Goal: Transaction & Acquisition: Purchase product/service

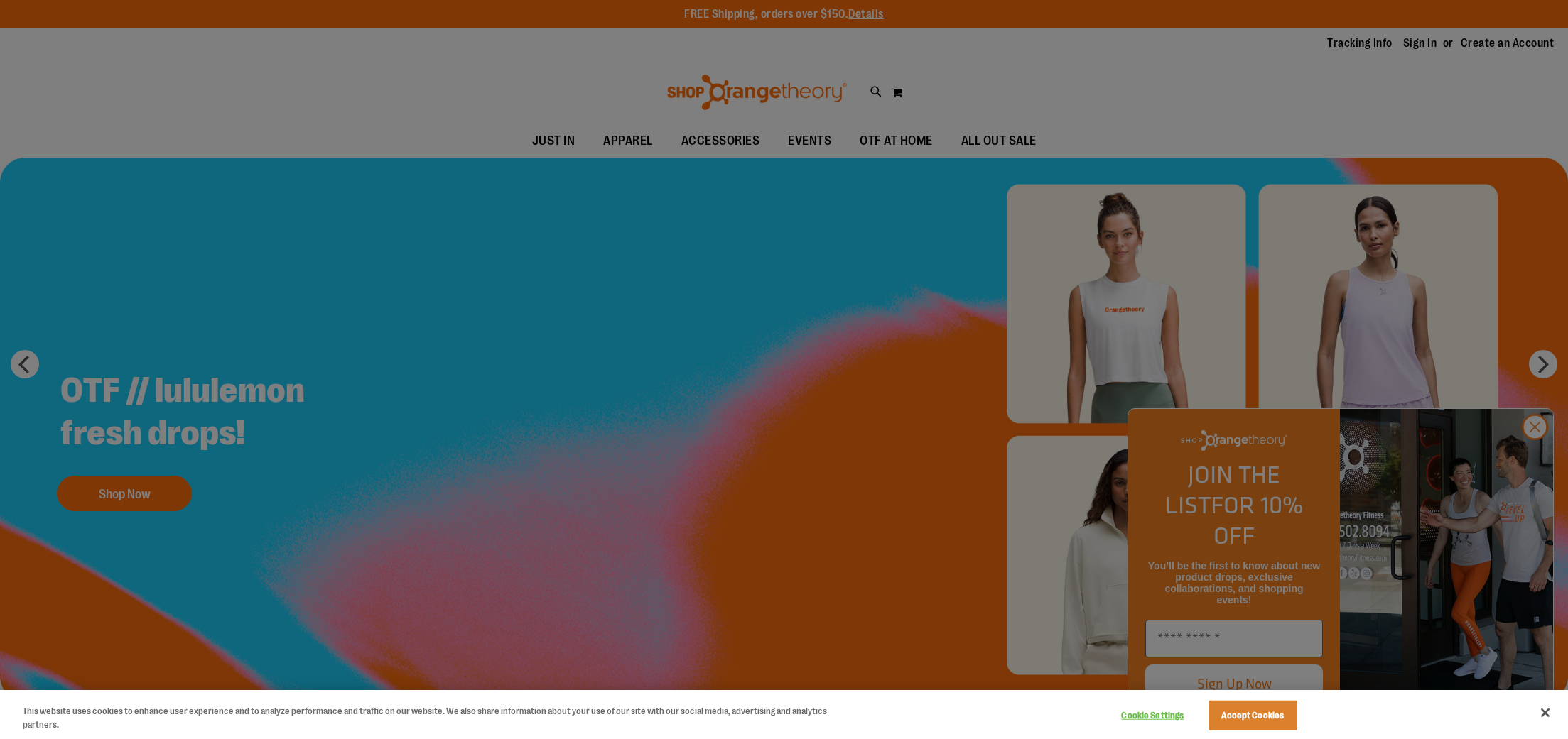
click at [905, 537] on div at bounding box center [784, 369] width 1568 height 739
click at [1282, 712] on button "Accept Cookies" at bounding box center [1252, 715] width 89 height 29
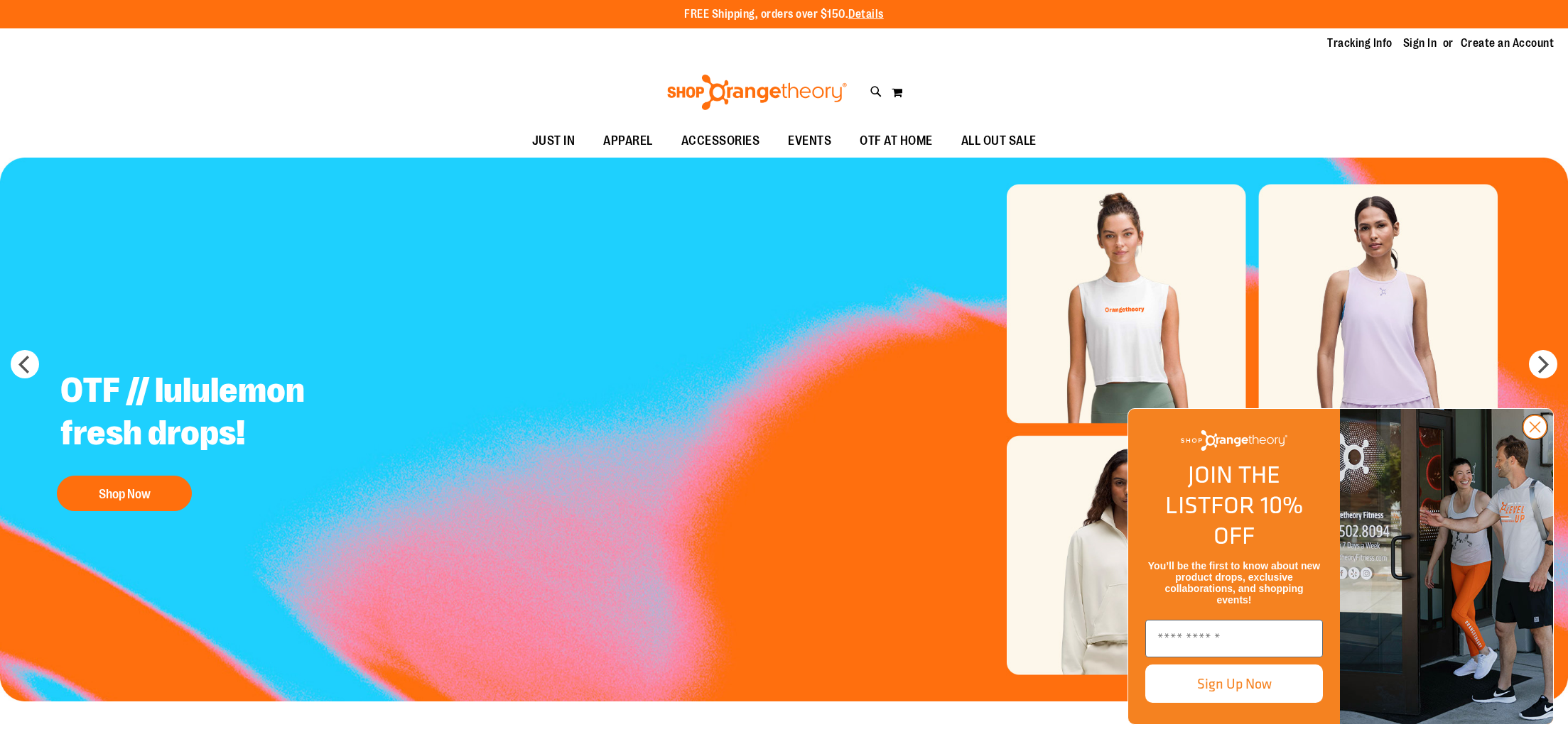
click at [1527, 439] on circle "Close dialog" at bounding box center [1535, 427] width 23 height 23
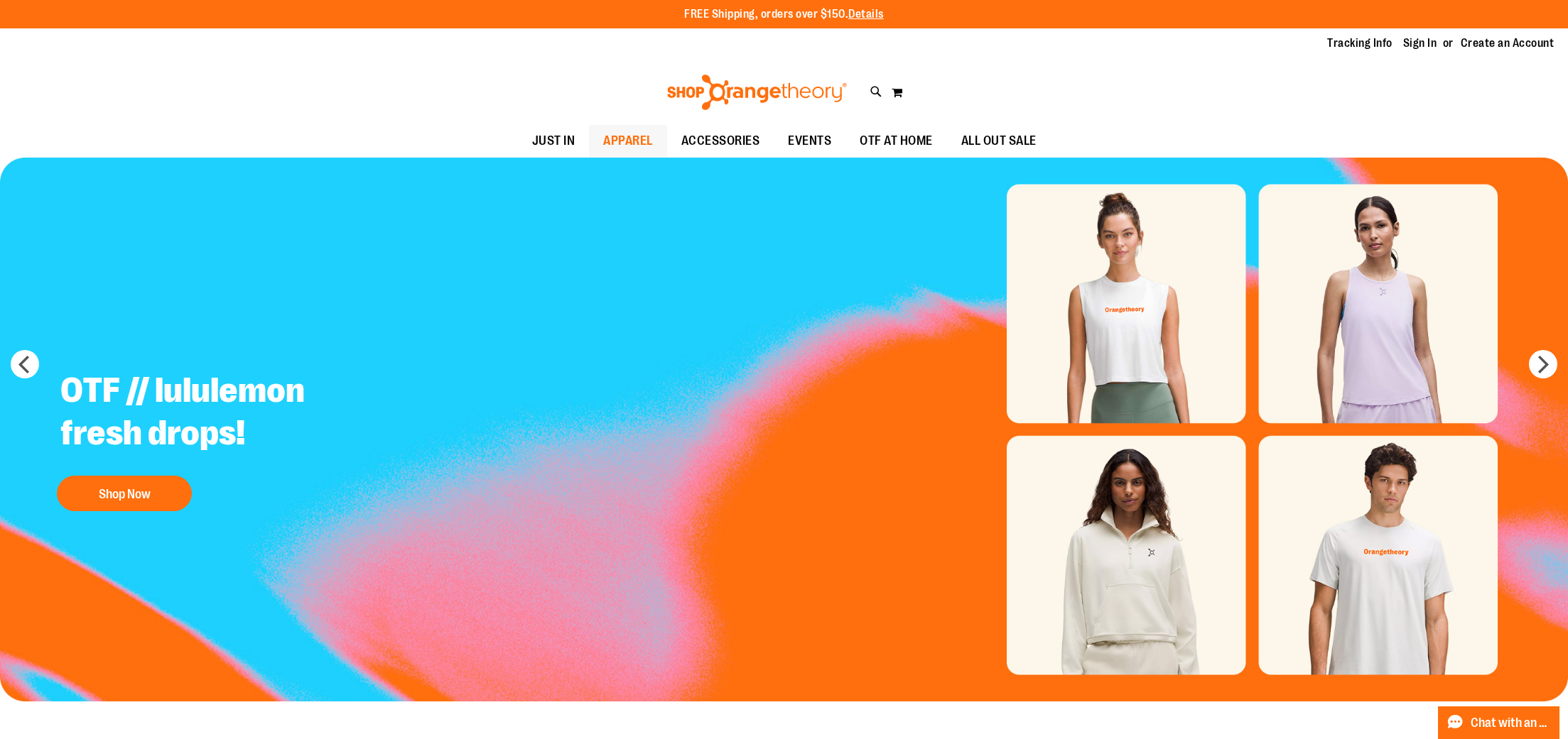
click at [603, 134] on span "APPAREL" at bounding box center [628, 141] width 50 height 32
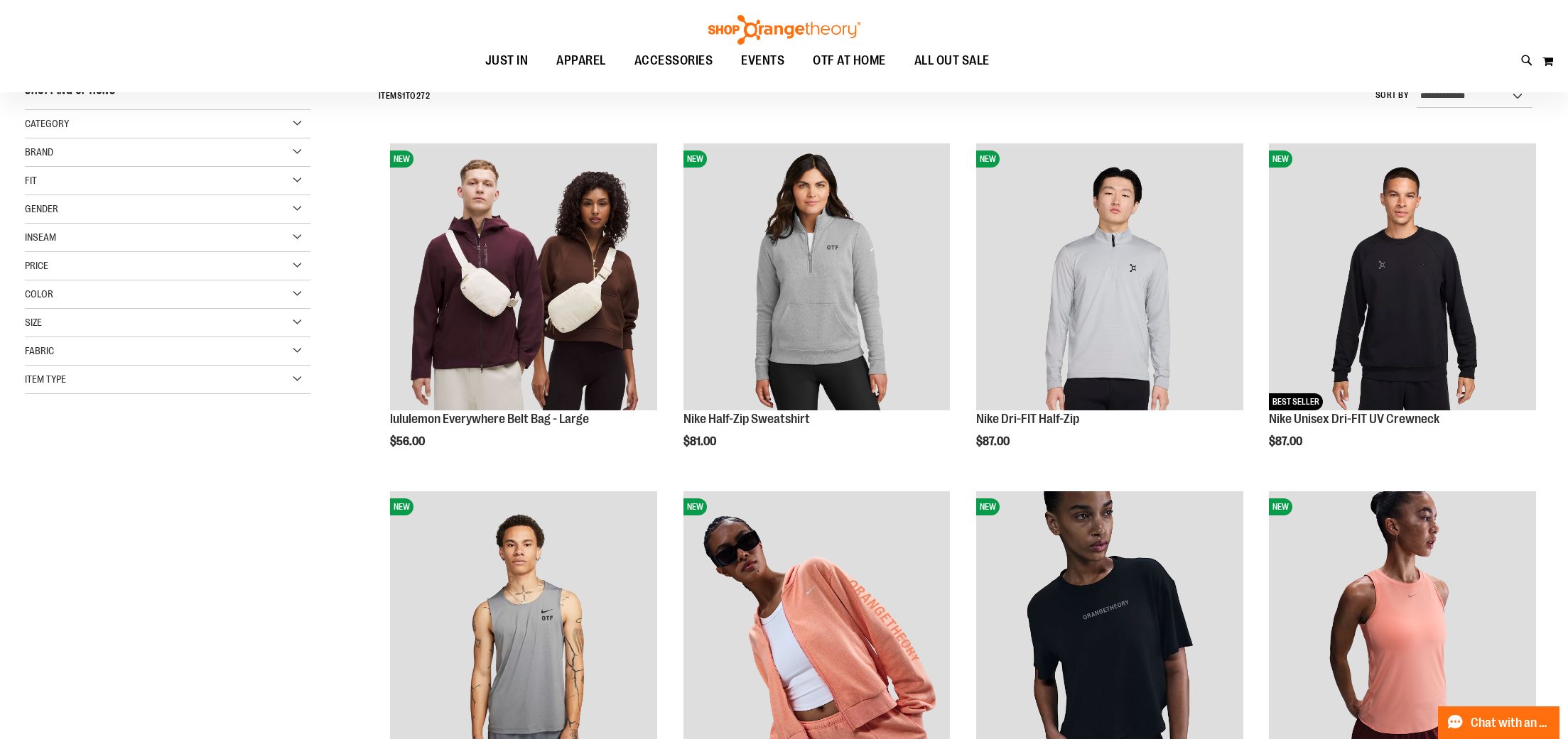
scroll to position [140, 0]
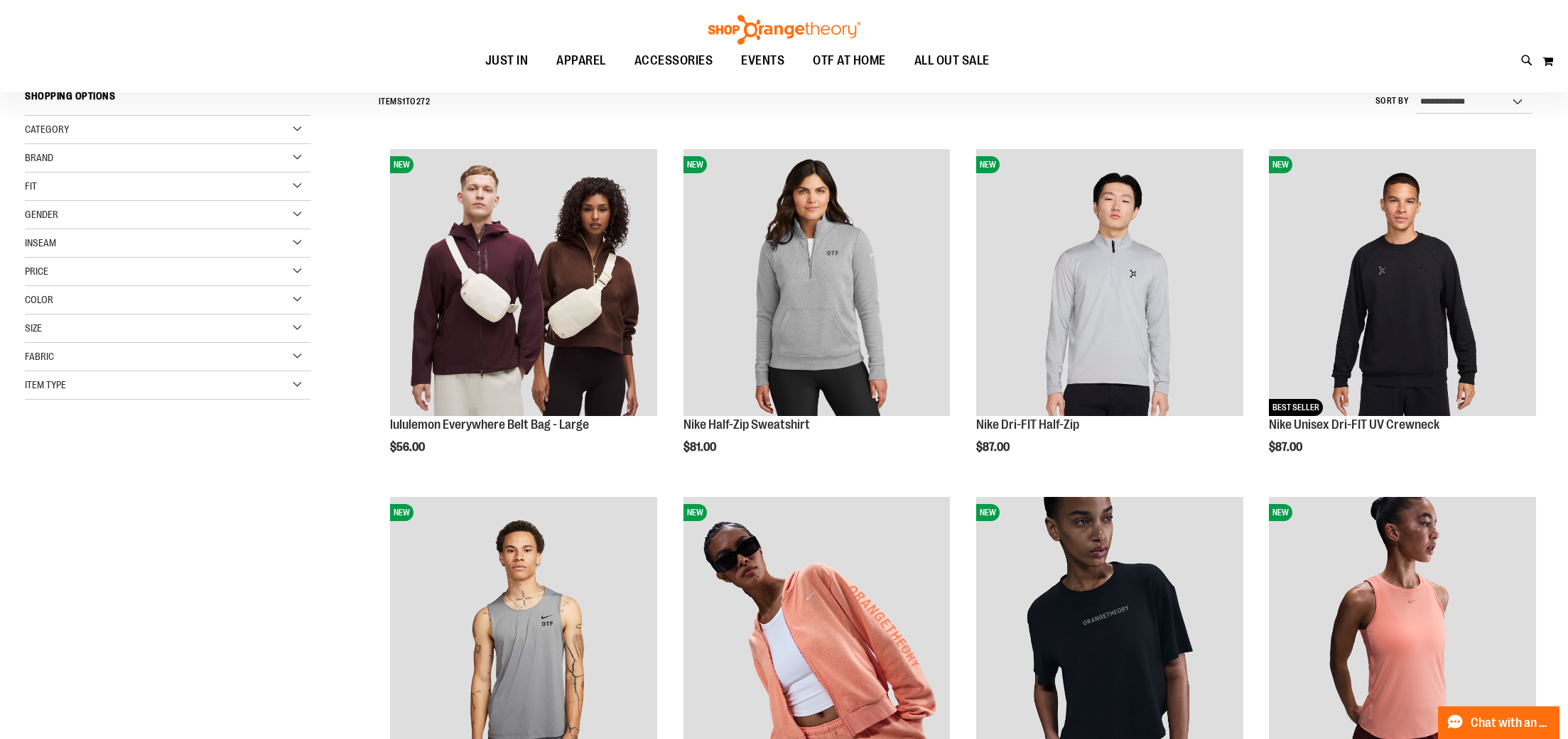
click at [115, 214] on div "Gender" at bounding box center [167, 215] width 285 height 29
click at [72, 239] on span "18 items" at bounding box center [71, 244] width 23 height 15
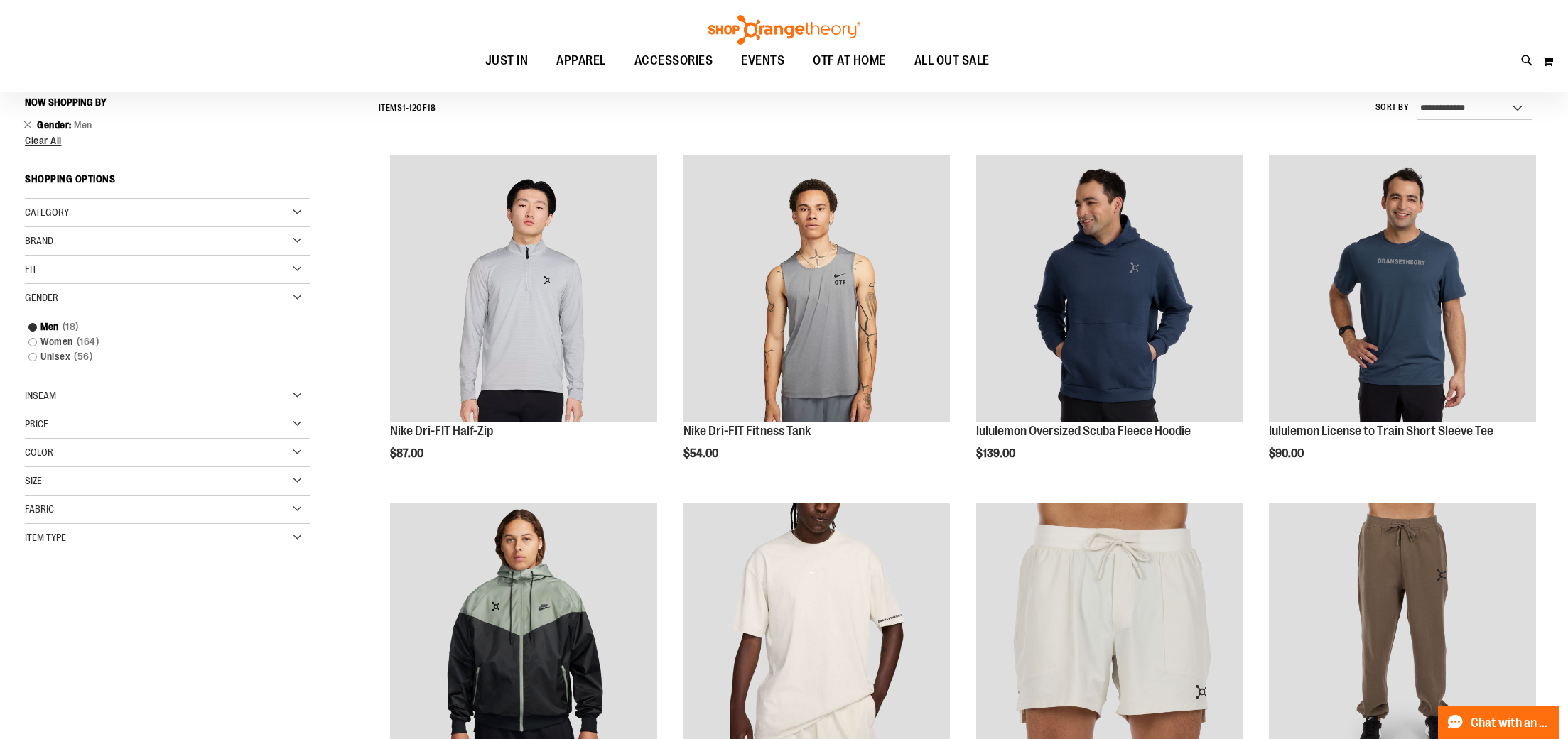
scroll to position [132, 0]
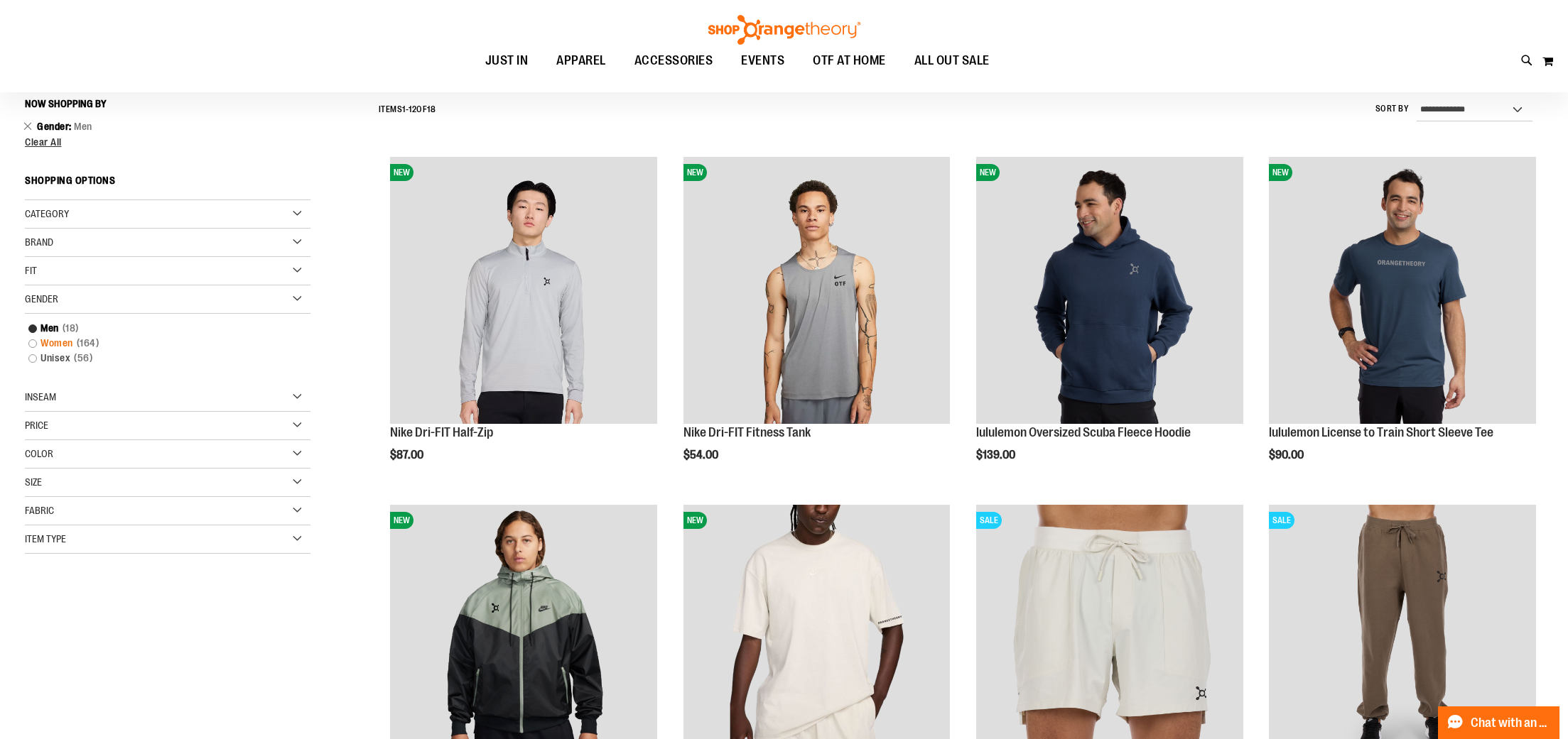
click at [61, 347] on link "Women 164 items" at bounding box center [158, 343] width 274 height 15
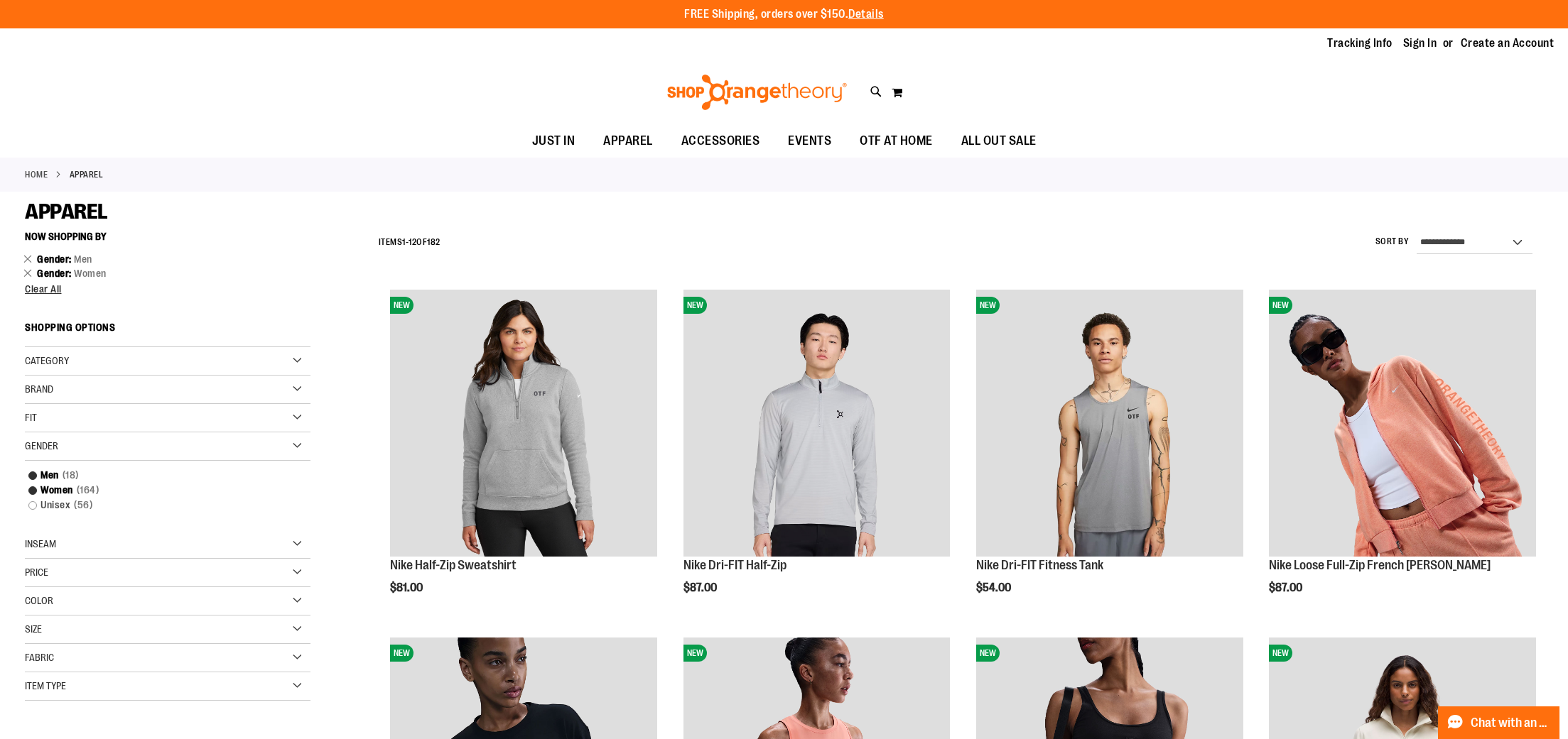
drag, startPoint x: 1427, startPoint y: 47, endPoint x: 1387, endPoint y: 75, distance: 48.8
click at [1427, 47] on link "Sign In" at bounding box center [1420, 43] width 34 height 15
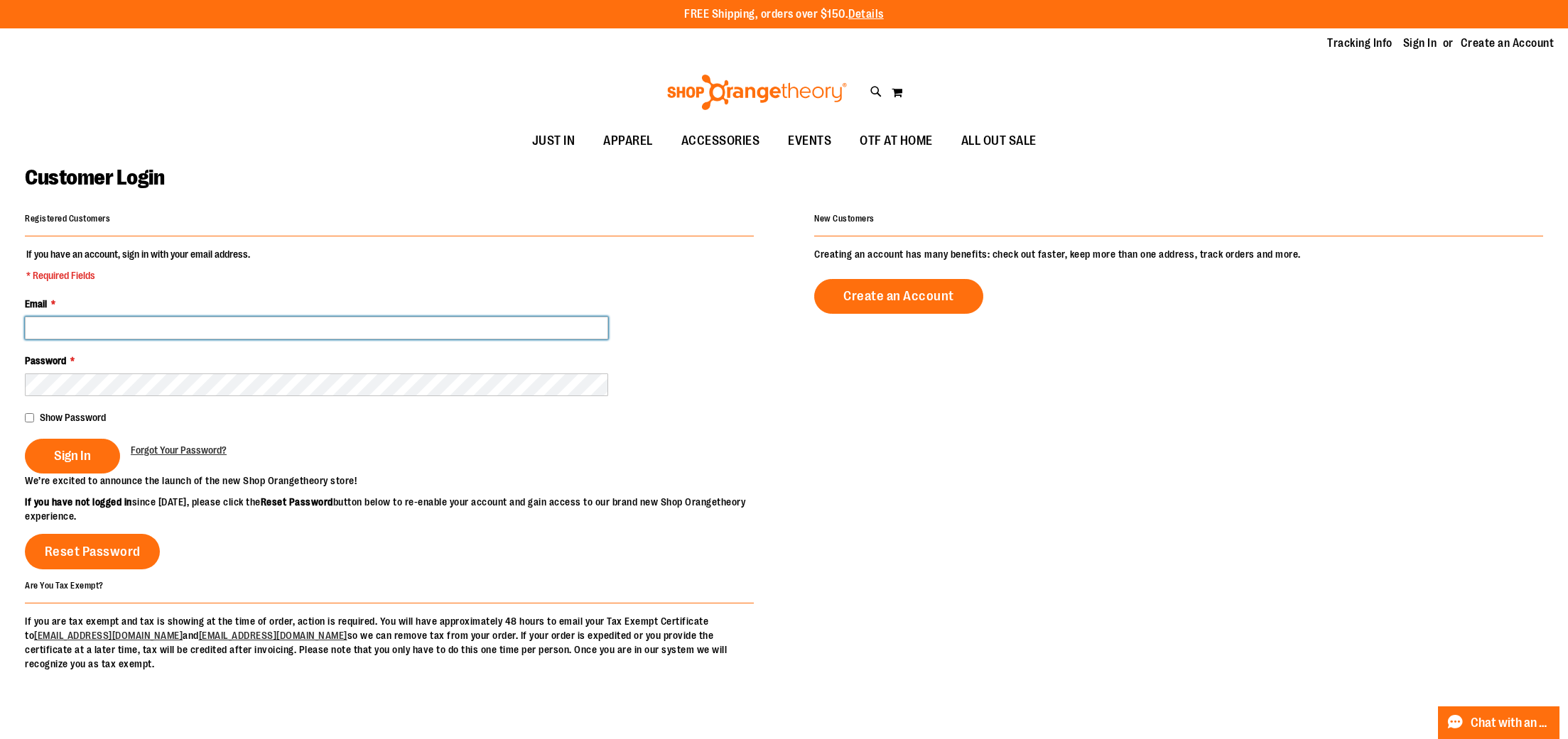
click at [325, 332] on input "Email *" at bounding box center [316, 327] width 583 height 22
type input "**********"
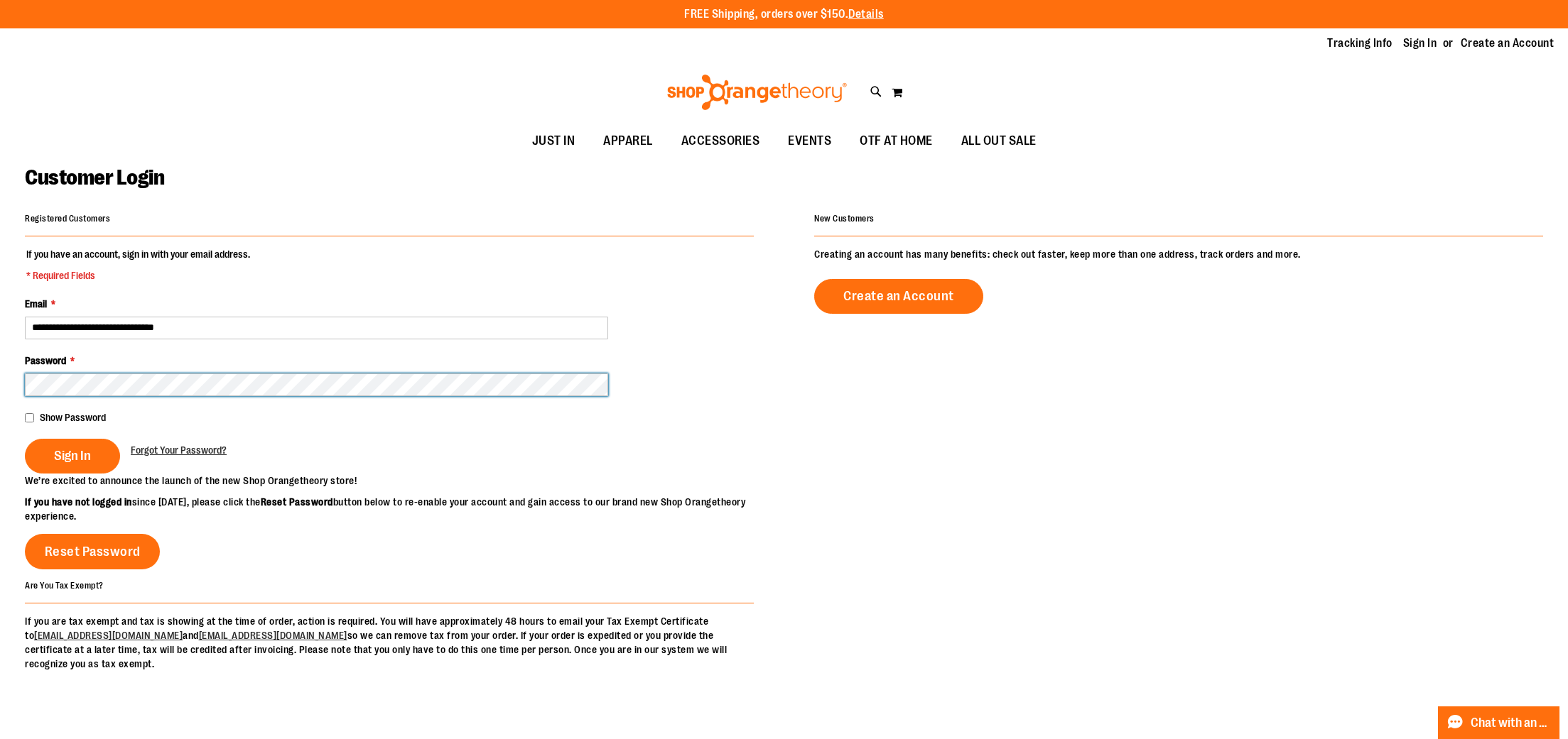
click at [25, 439] on button "Sign In" at bounding box center [72, 456] width 95 height 35
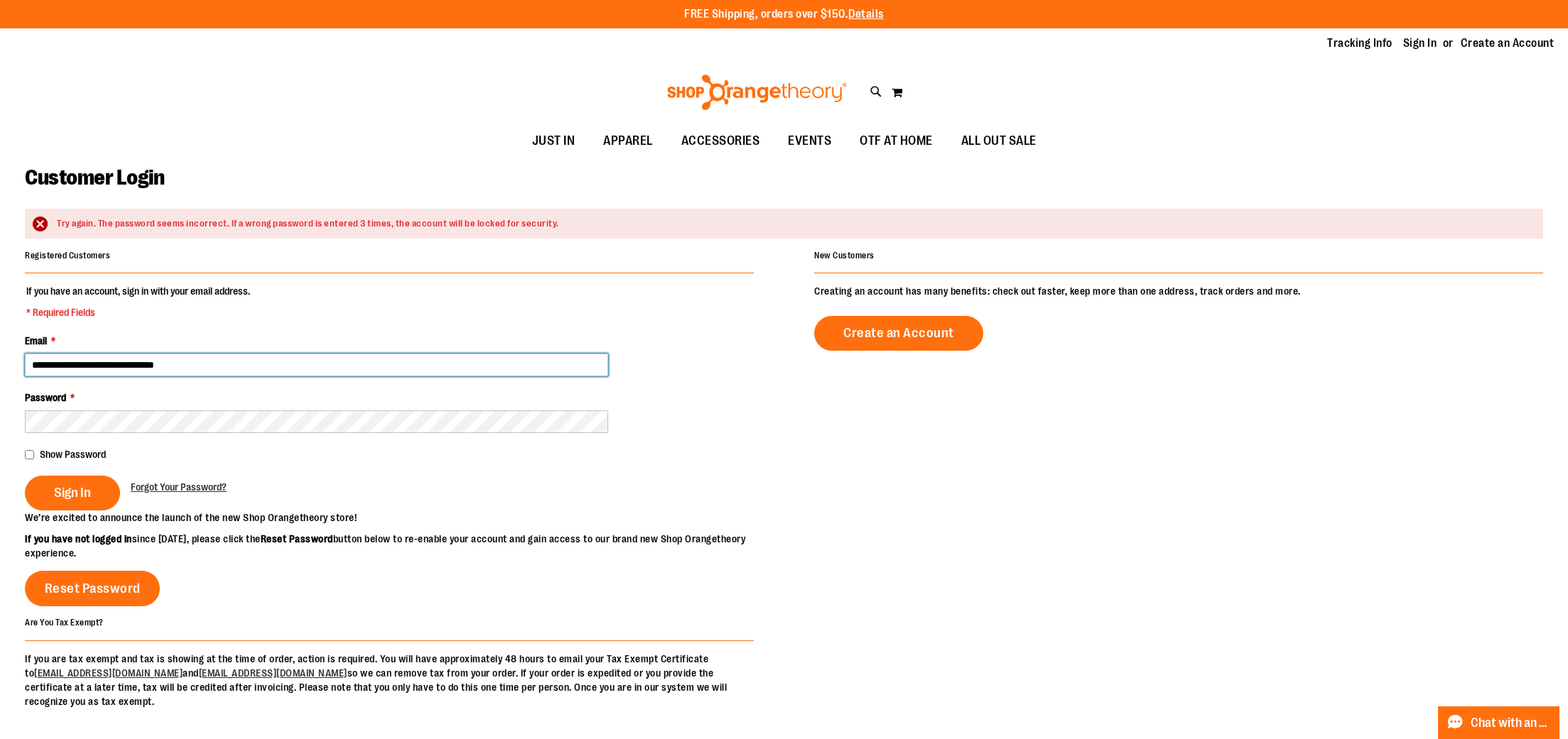
drag, startPoint x: 188, startPoint y: 368, endPoint x: 195, endPoint y: 365, distance: 7.6
click at [188, 367] on input "**********" at bounding box center [316, 365] width 583 height 22
type input "**********"
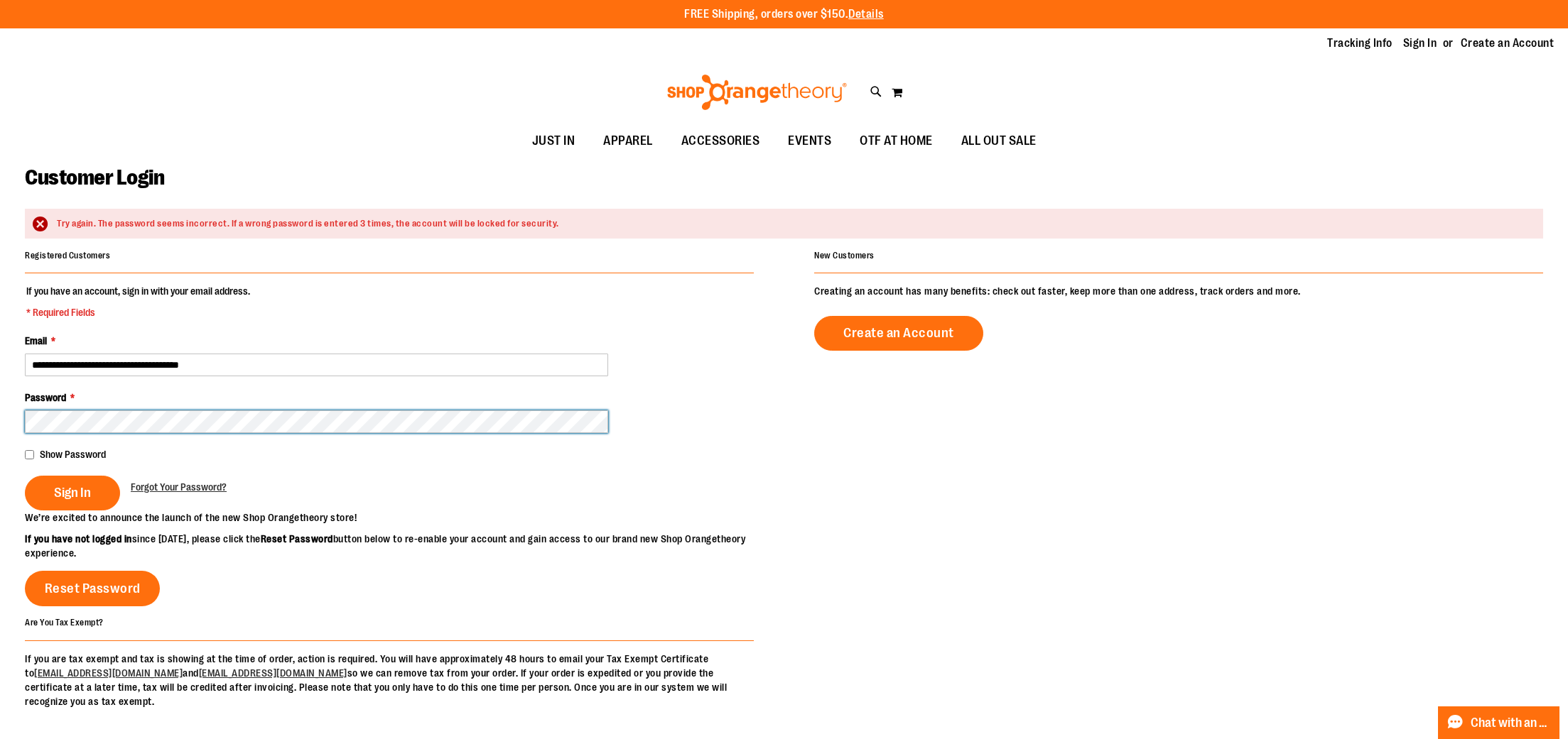
click at [25, 475] on button "Sign In" at bounding box center [72, 492] width 95 height 35
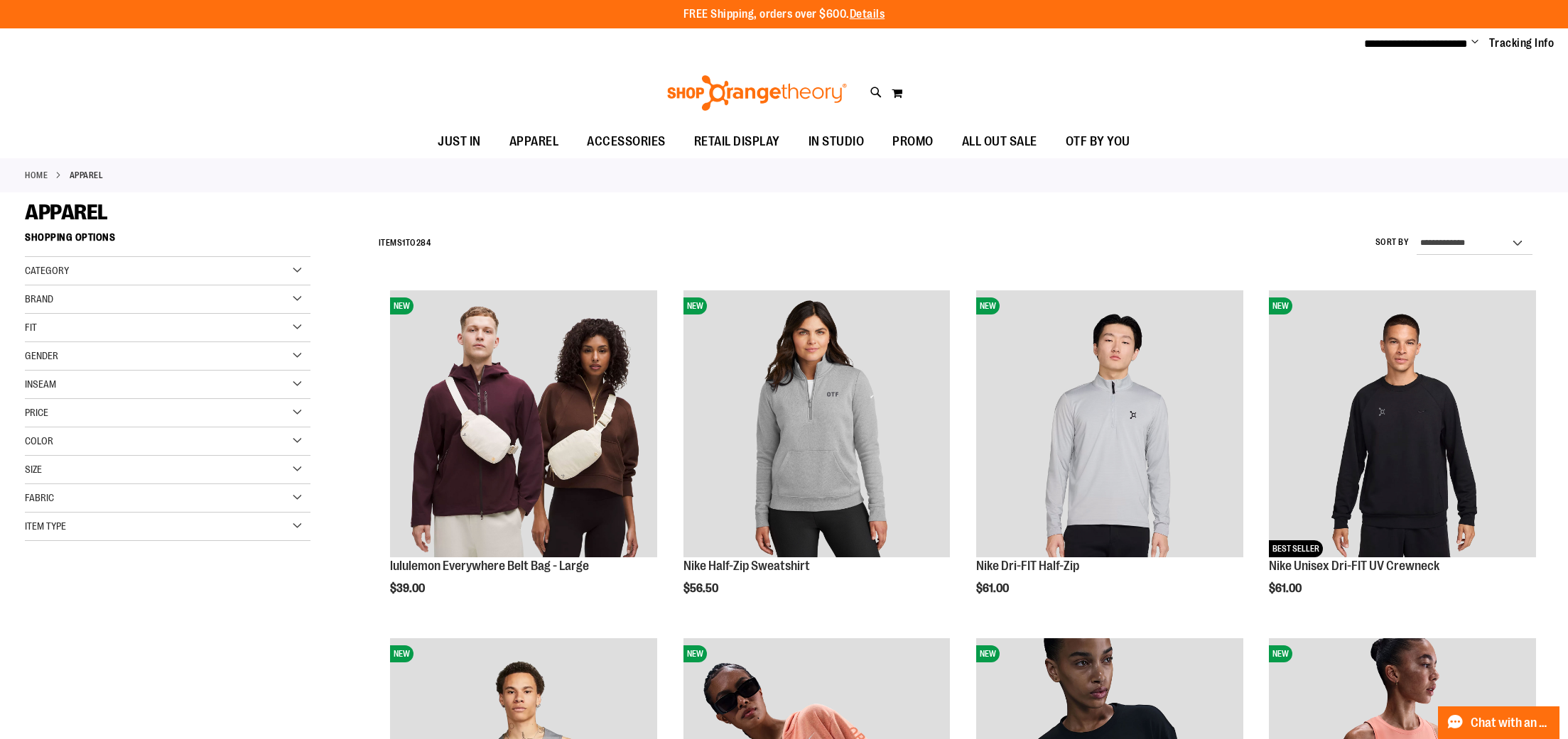
type input "**********"
click at [84, 352] on div "Gender" at bounding box center [167, 357] width 285 height 29
drag, startPoint x: 69, startPoint y: 401, endPoint x: 55, endPoint y: 399, distance: 14.1
click at [69, 401] on link "Women 167 items" at bounding box center [158, 399] width 274 height 15
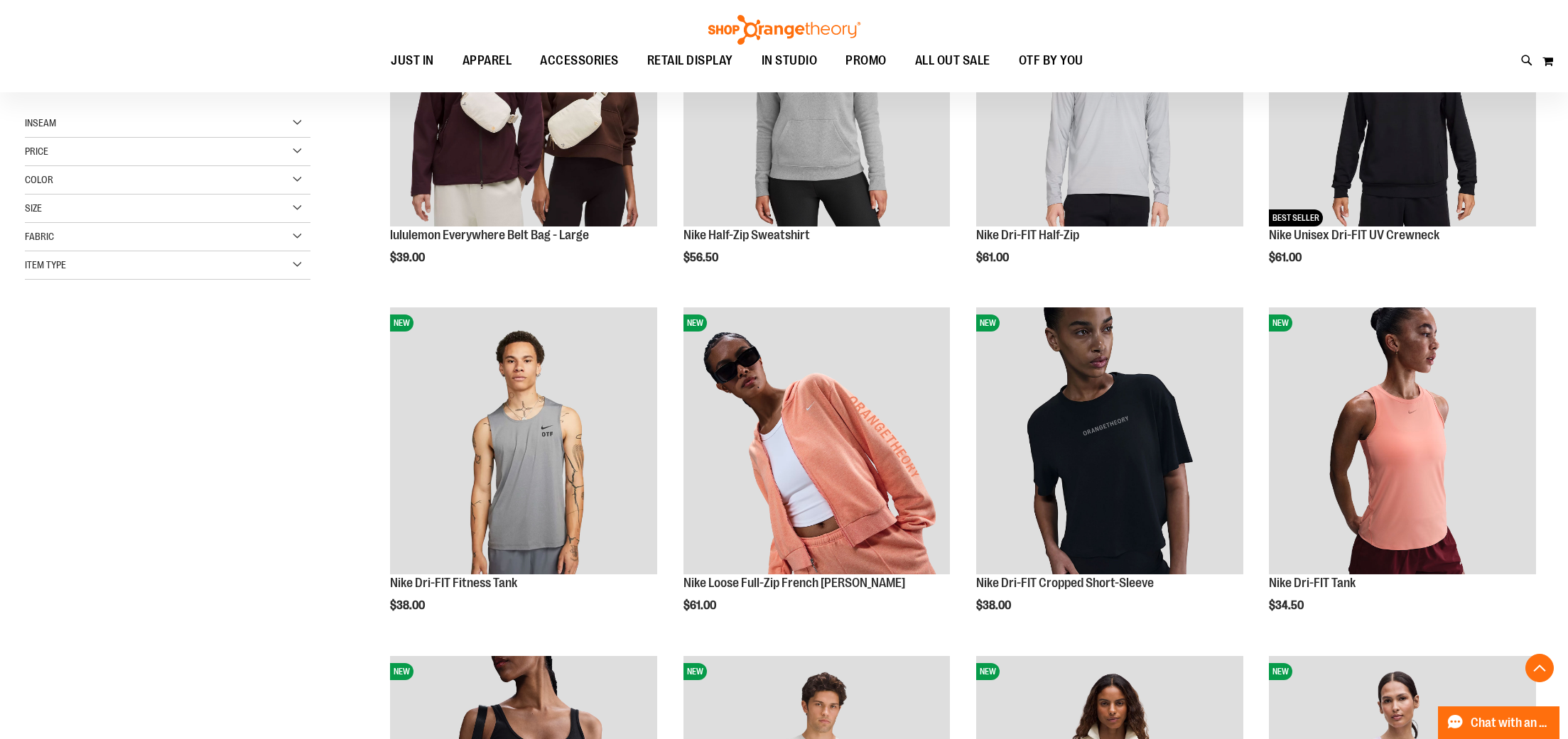
scroll to position [324, 0]
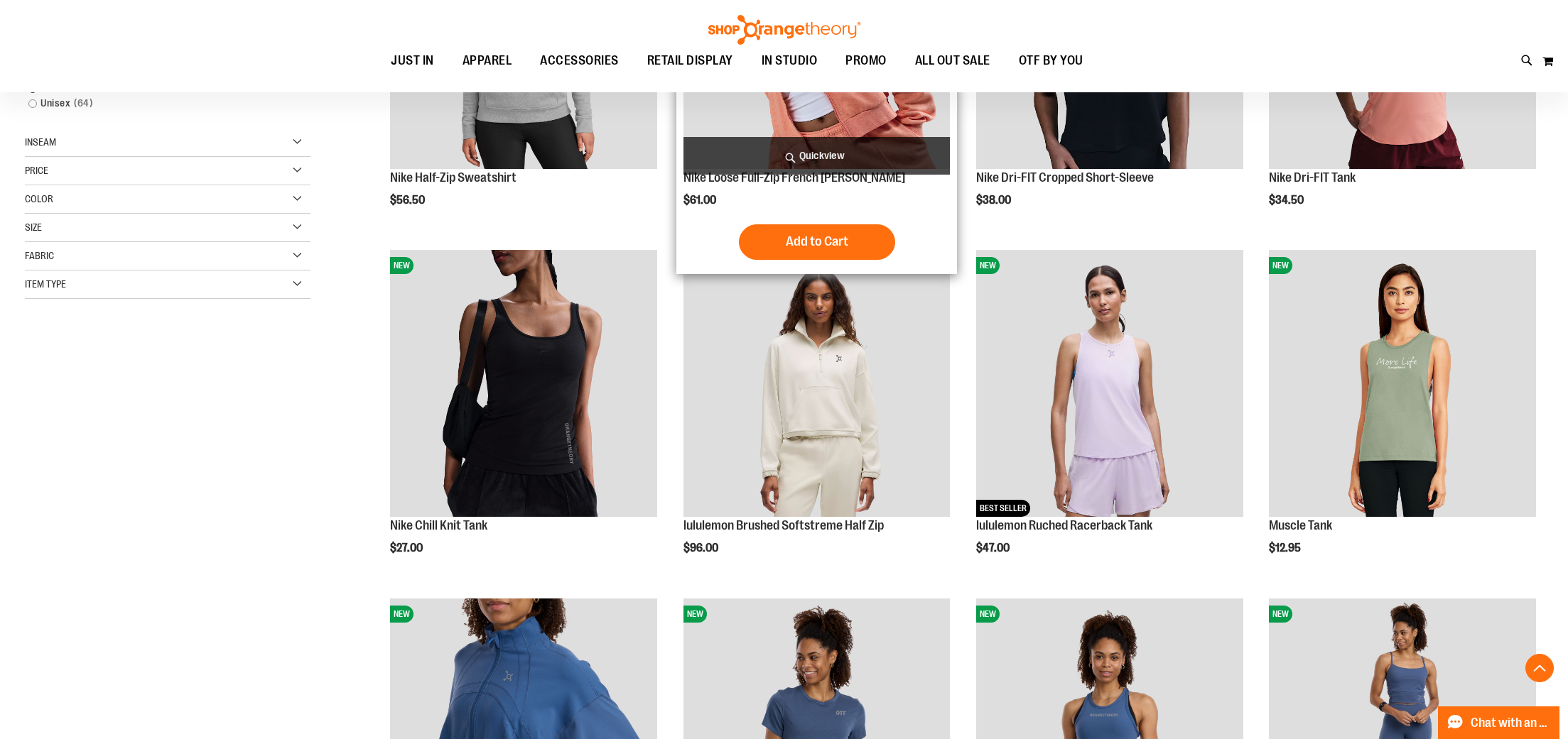
scroll to position [392, 0]
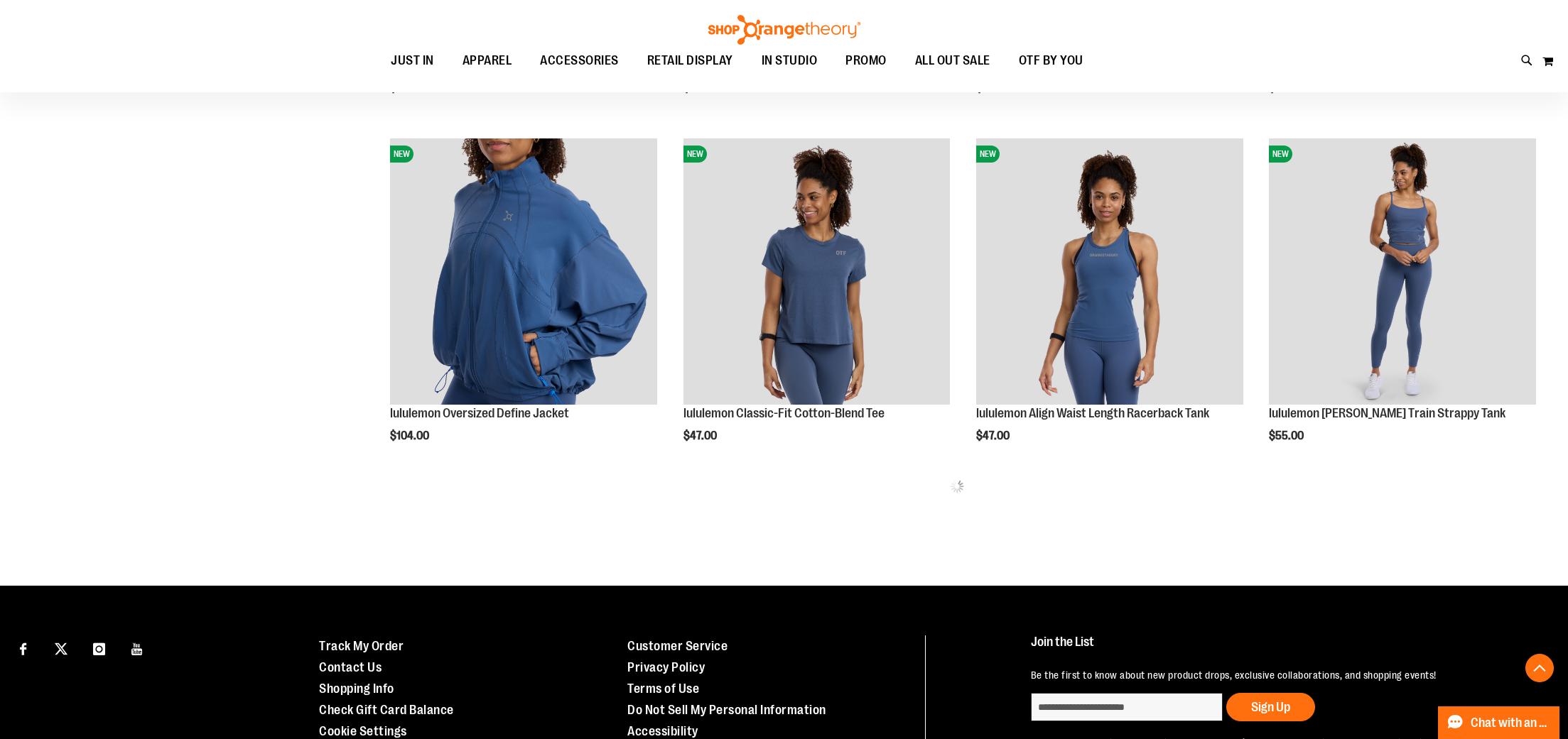
scroll to position [845, 0]
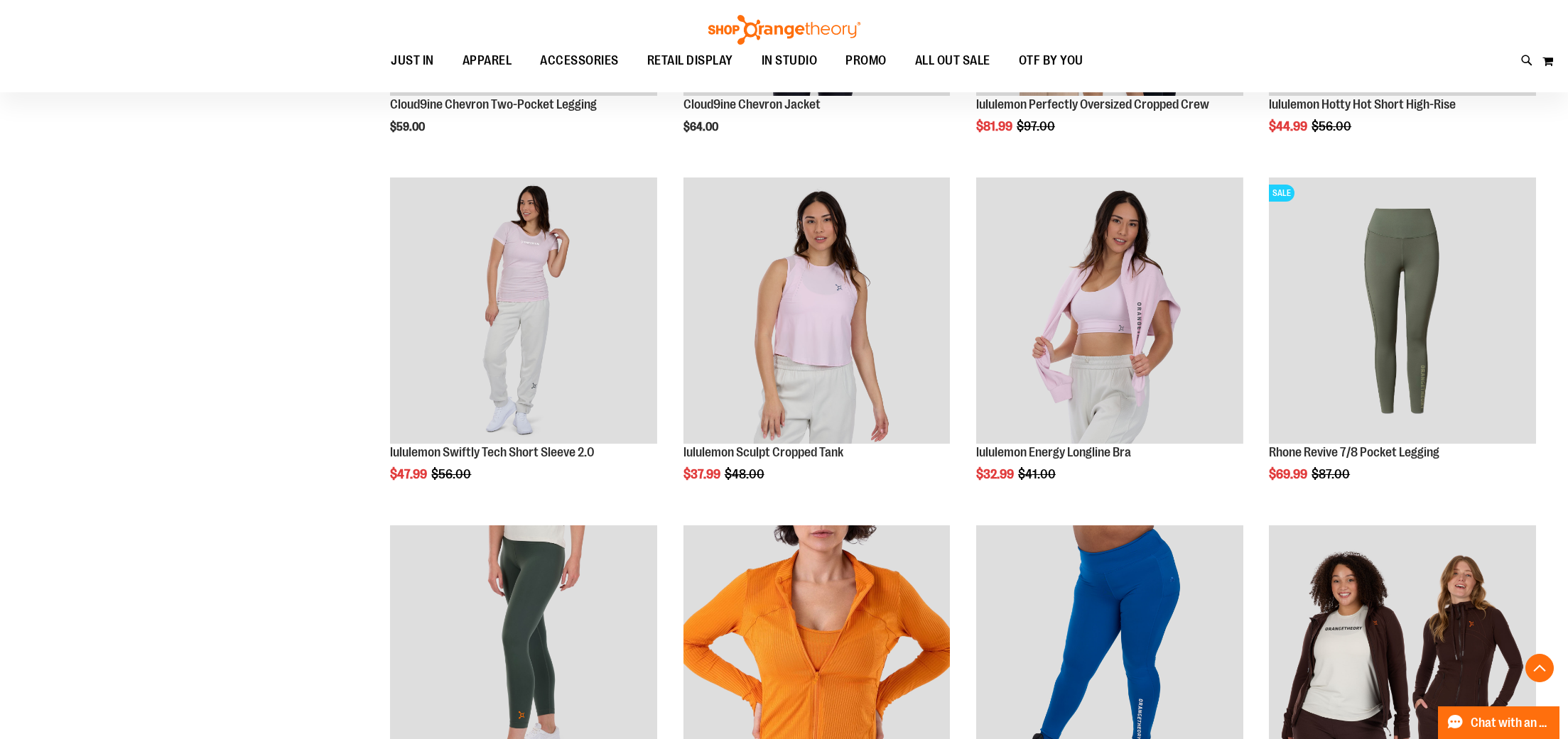
scroll to position [2197, 0]
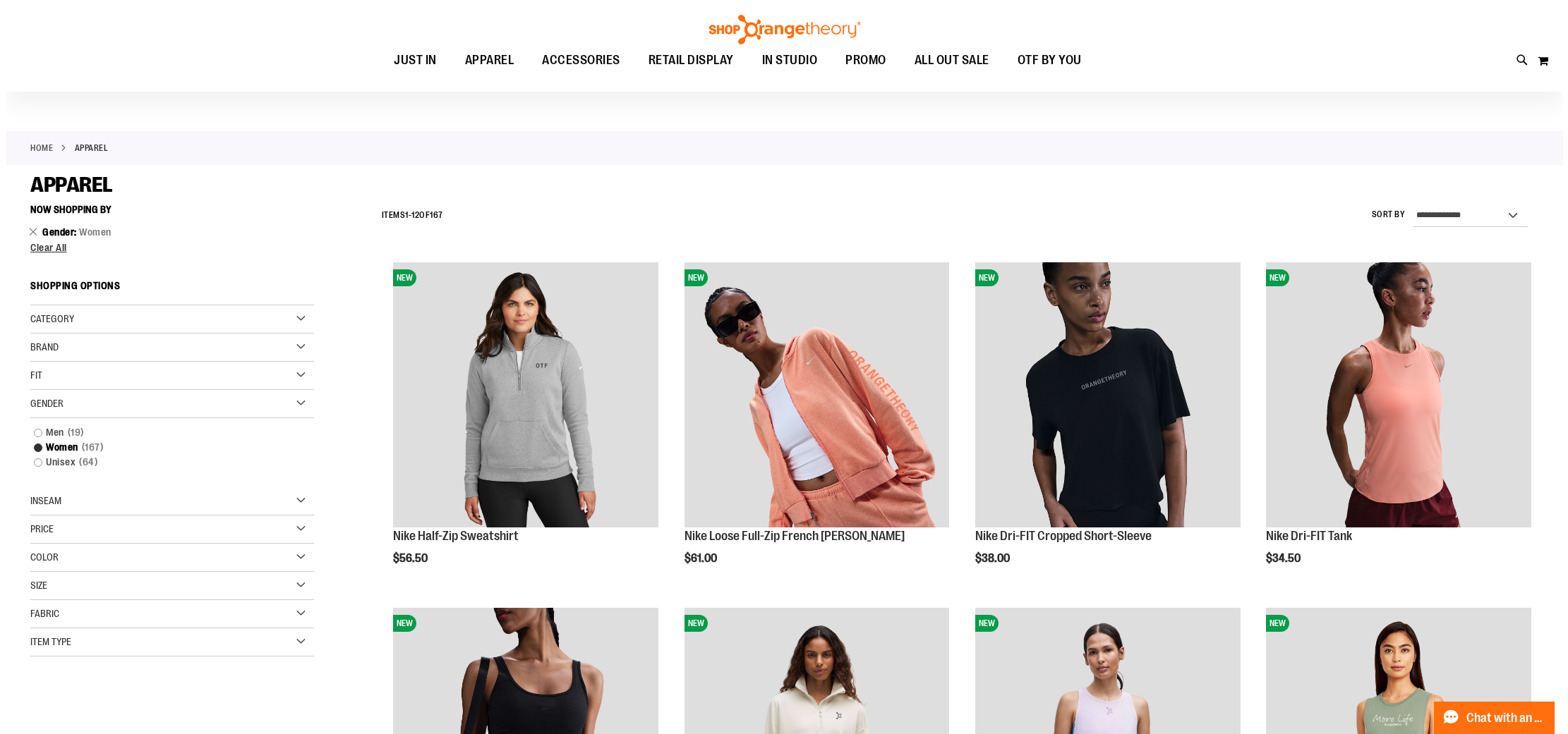
scroll to position [1, 0]
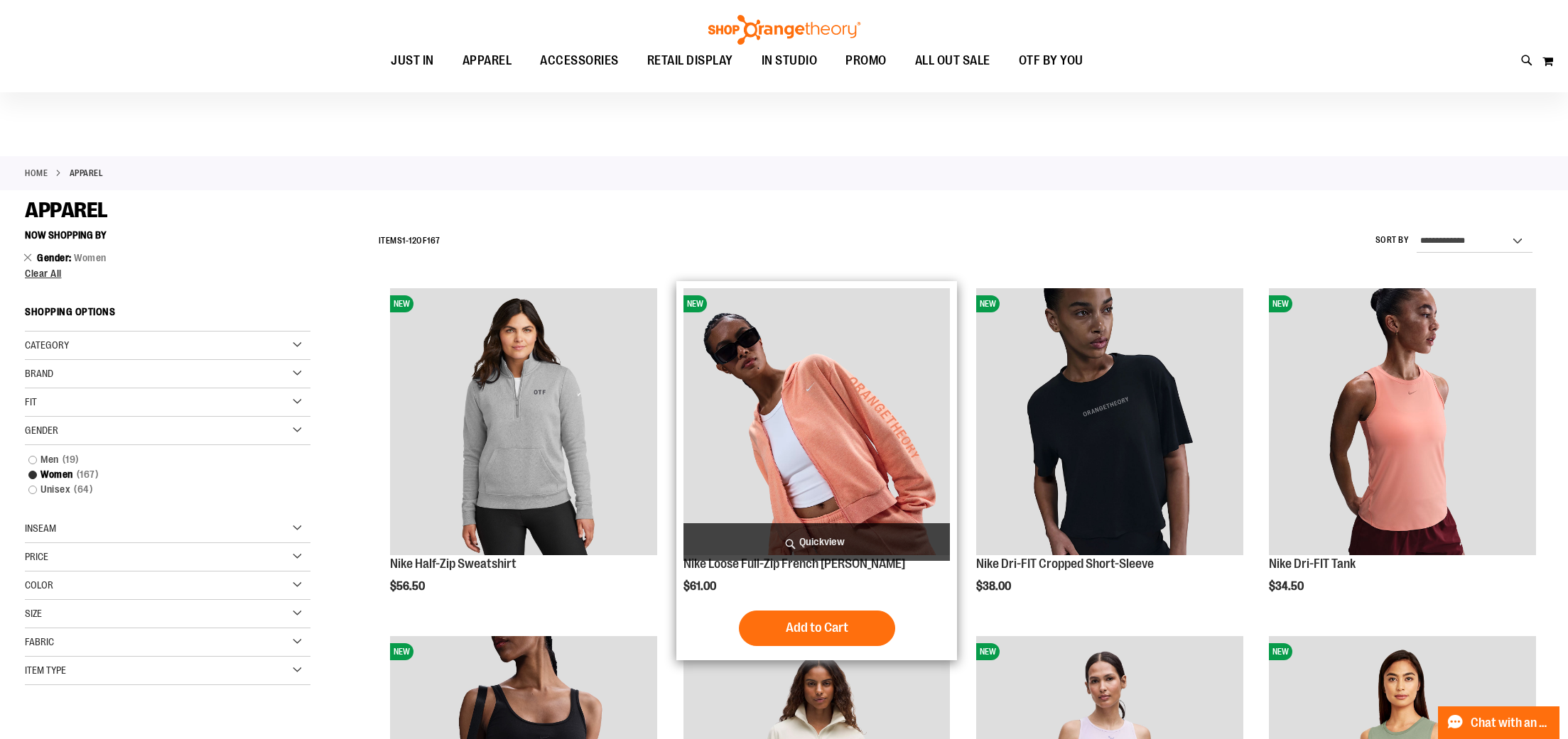
click at [832, 531] on span "Quickview" at bounding box center [816, 542] width 267 height 38
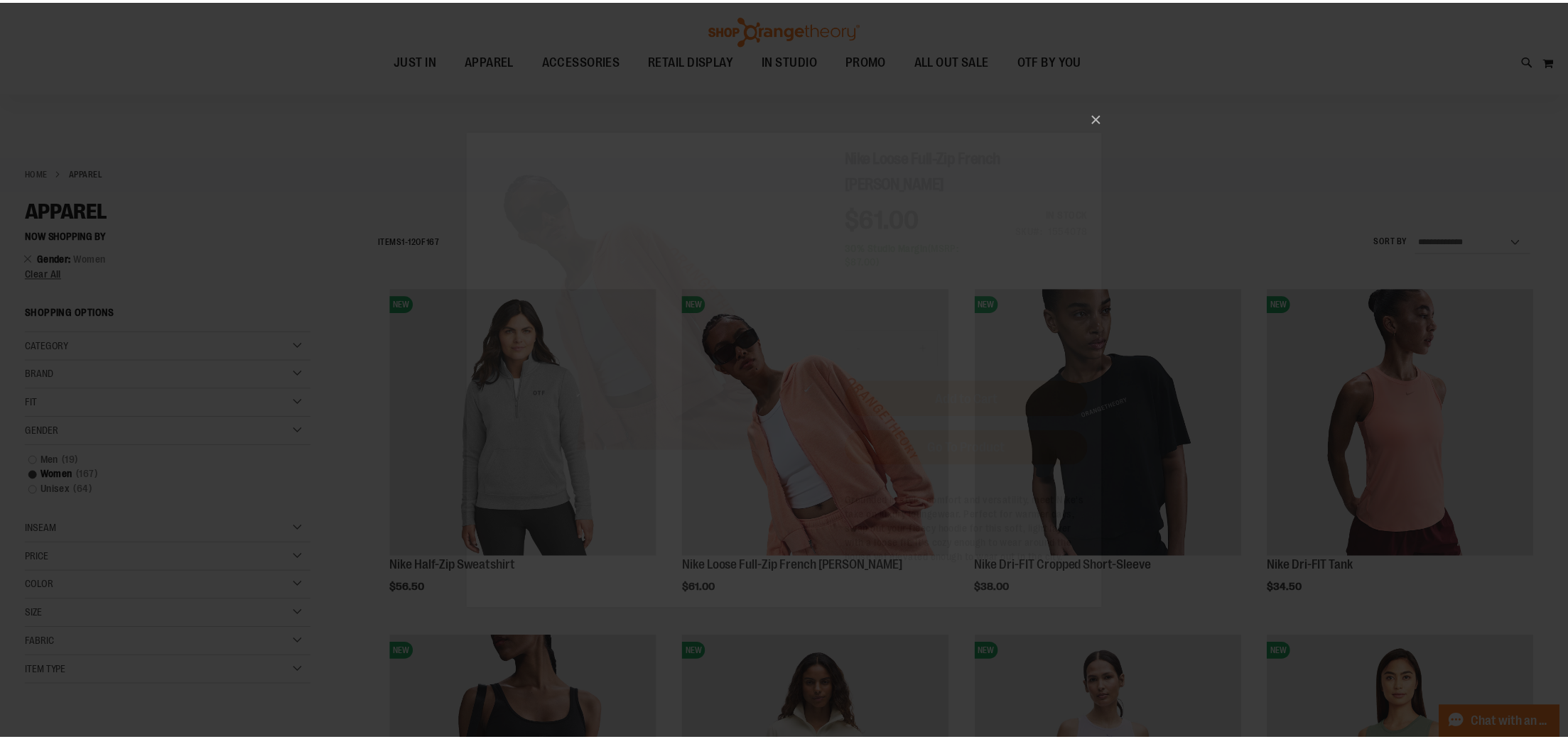
scroll to position [0, 0]
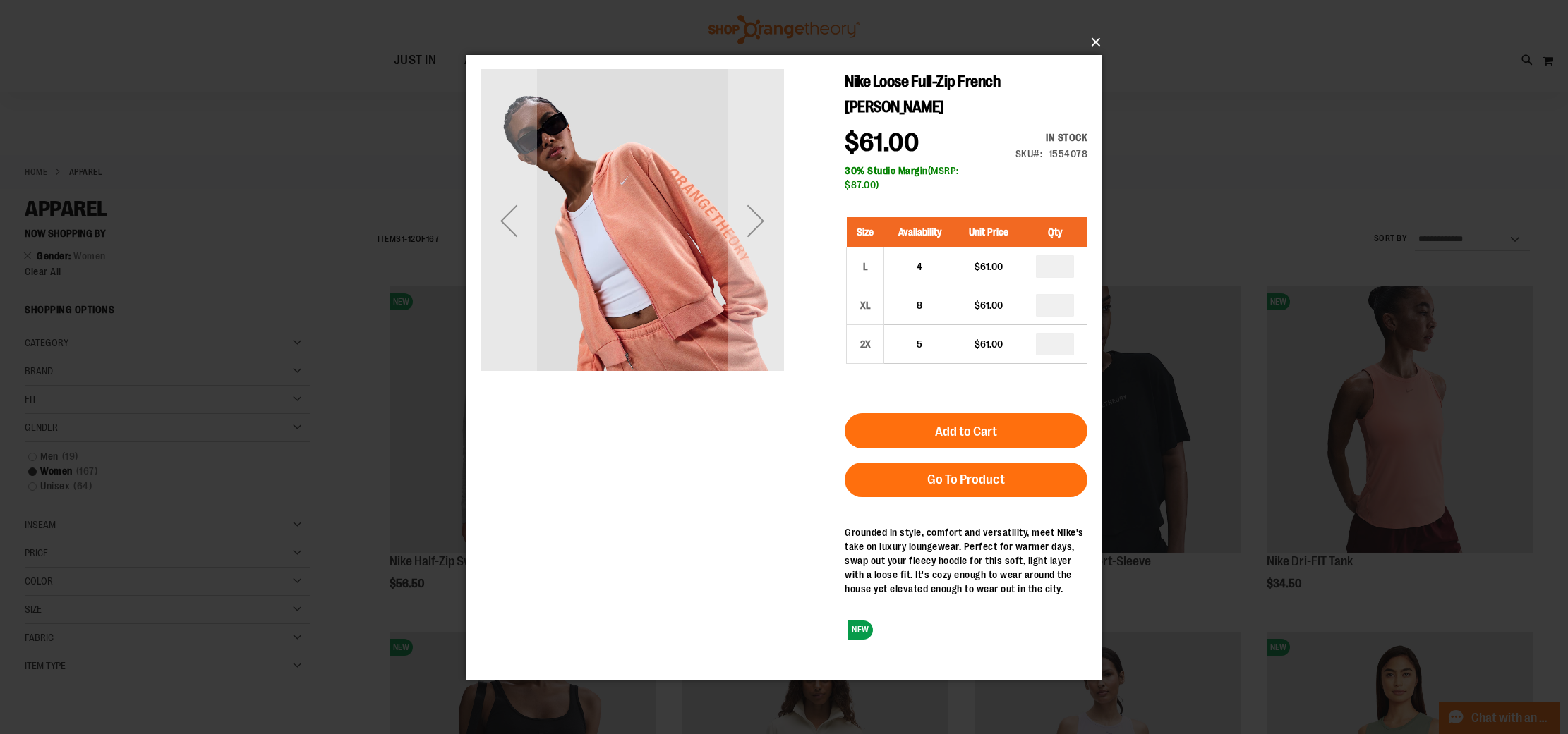
click at [1090, 40] on button "×" at bounding box center [788, 42] width 635 height 31
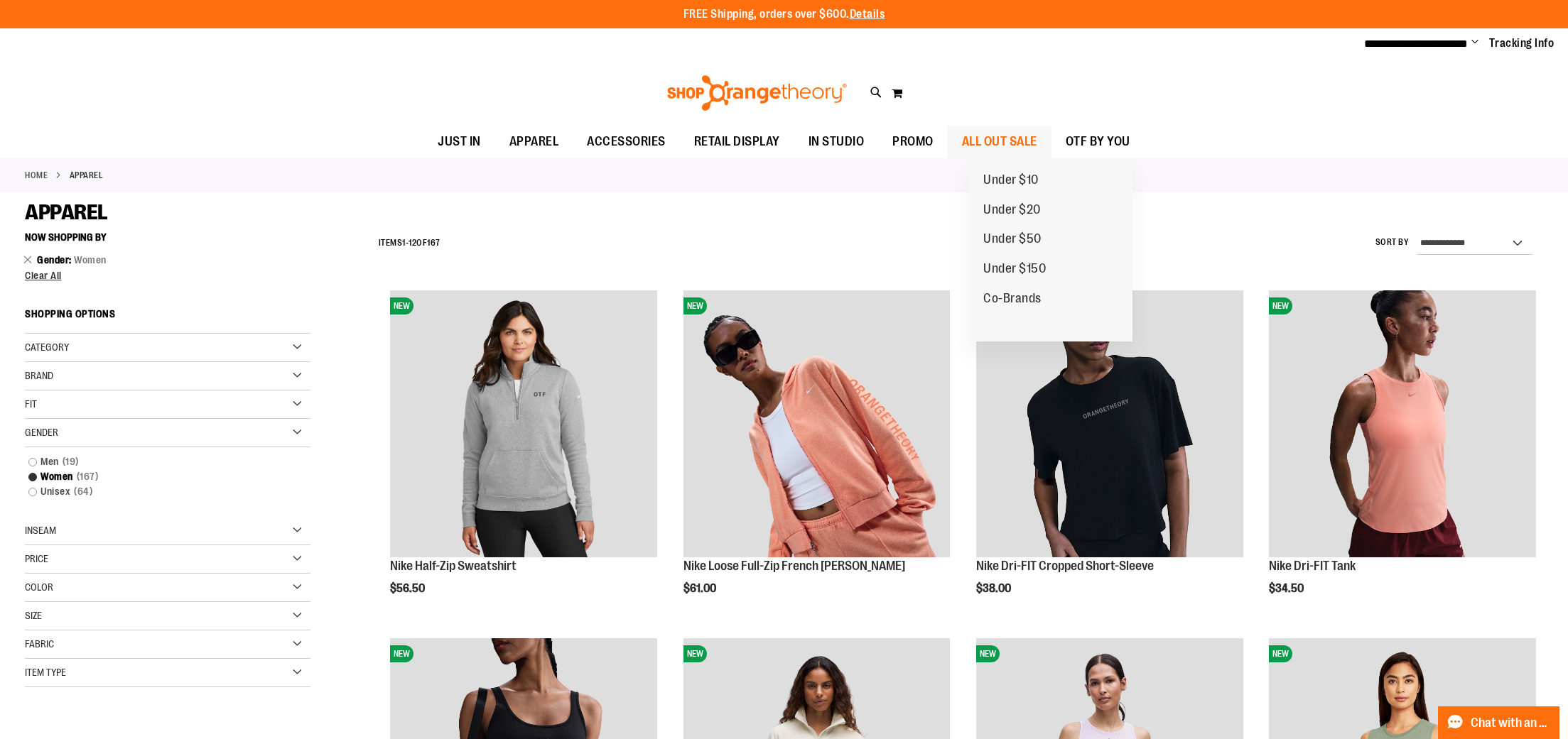
click at [1037, 143] on span "ALL OUT SALE" at bounding box center [999, 142] width 75 height 32
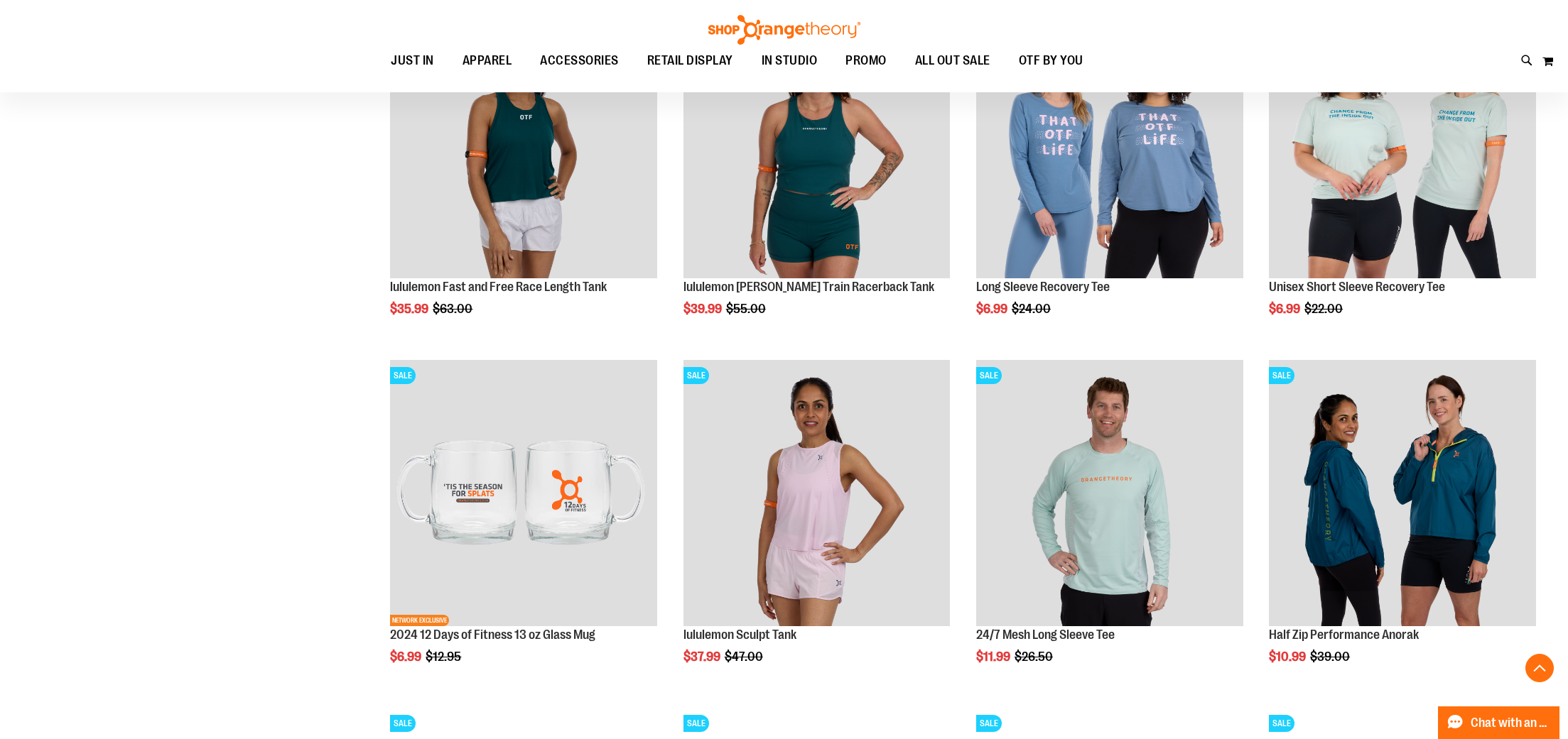
scroll to position [1320, 0]
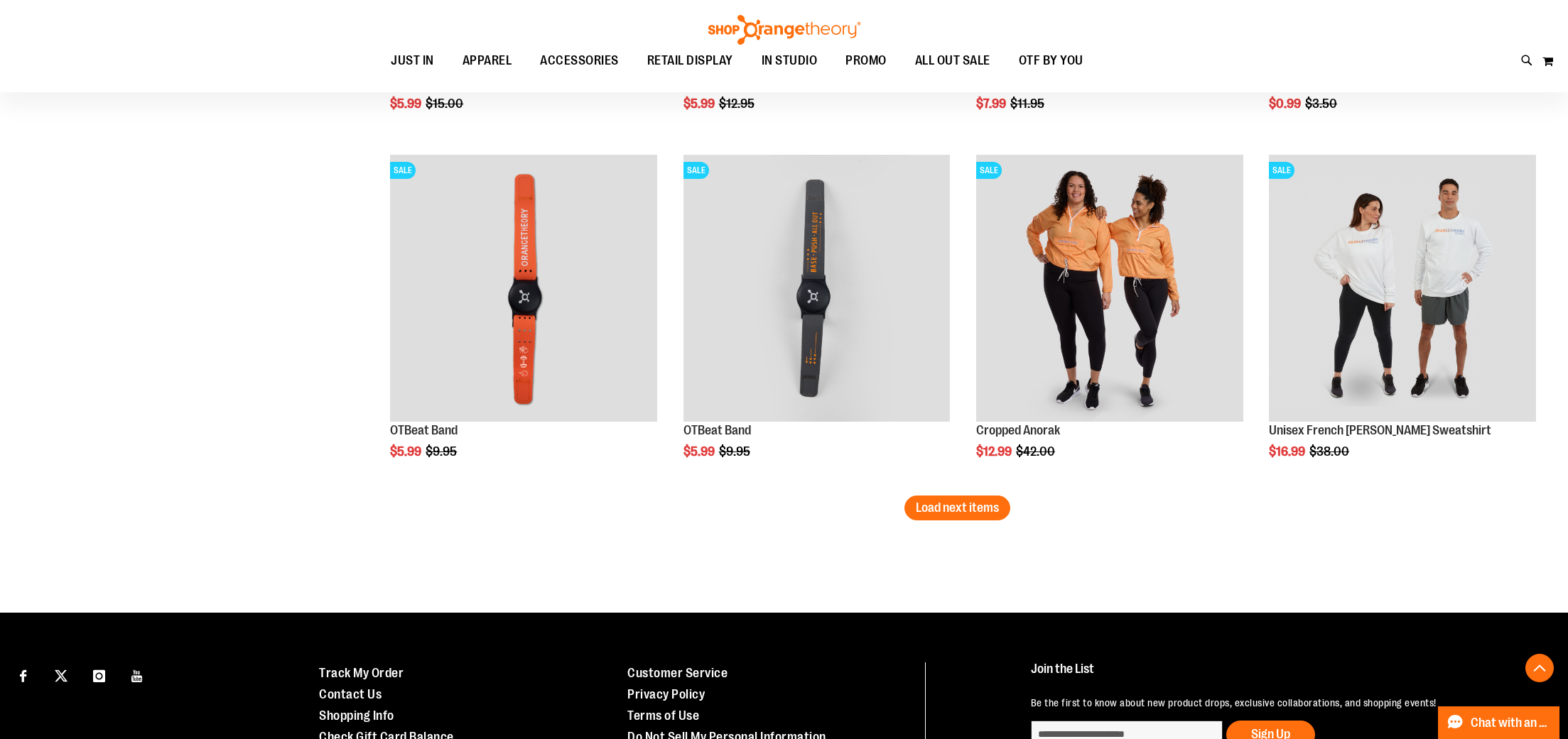
scroll to position [2921, 0]
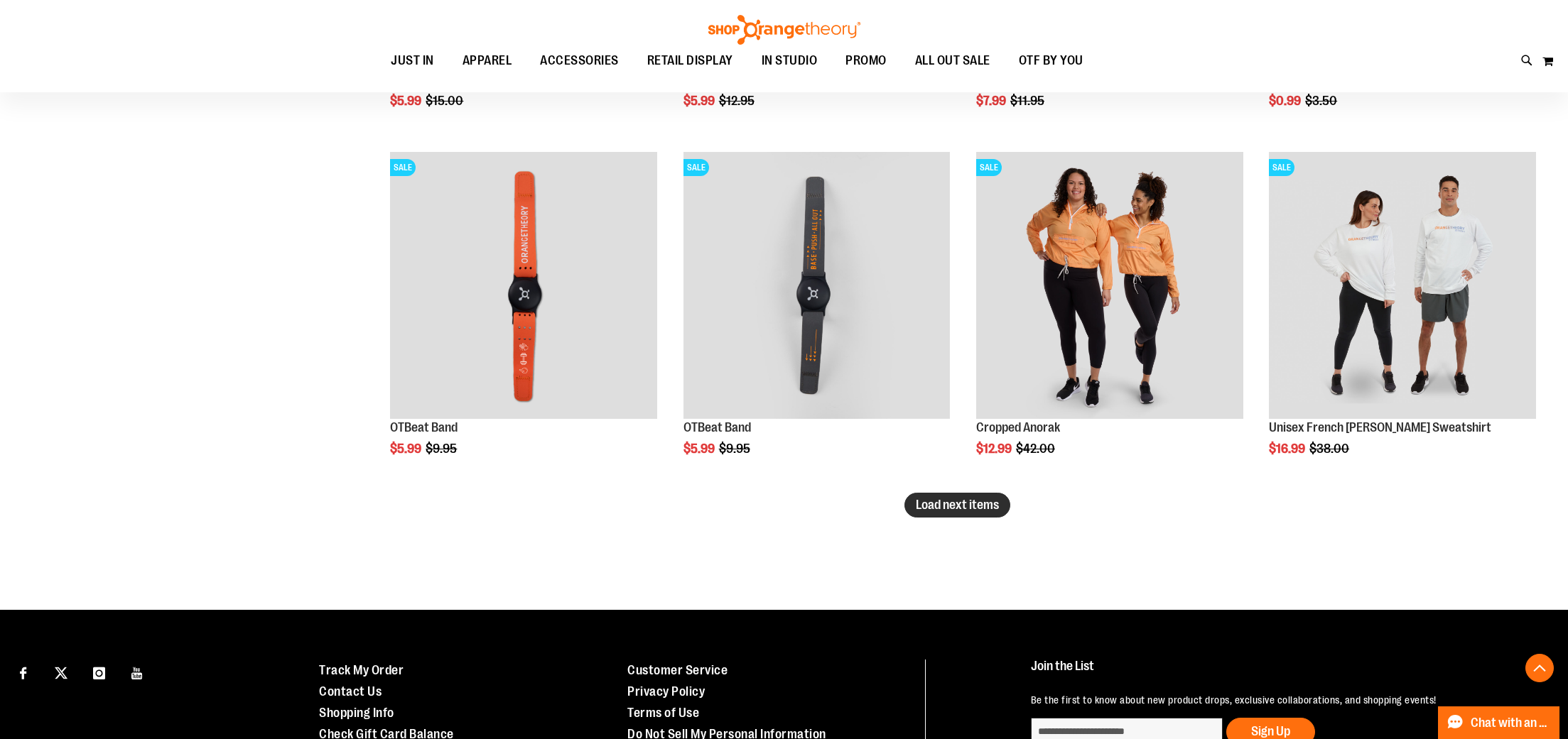
type input "**********"
click at [951, 507] on span "Load next items" at bounding box center [957, 505] width 83 height 14
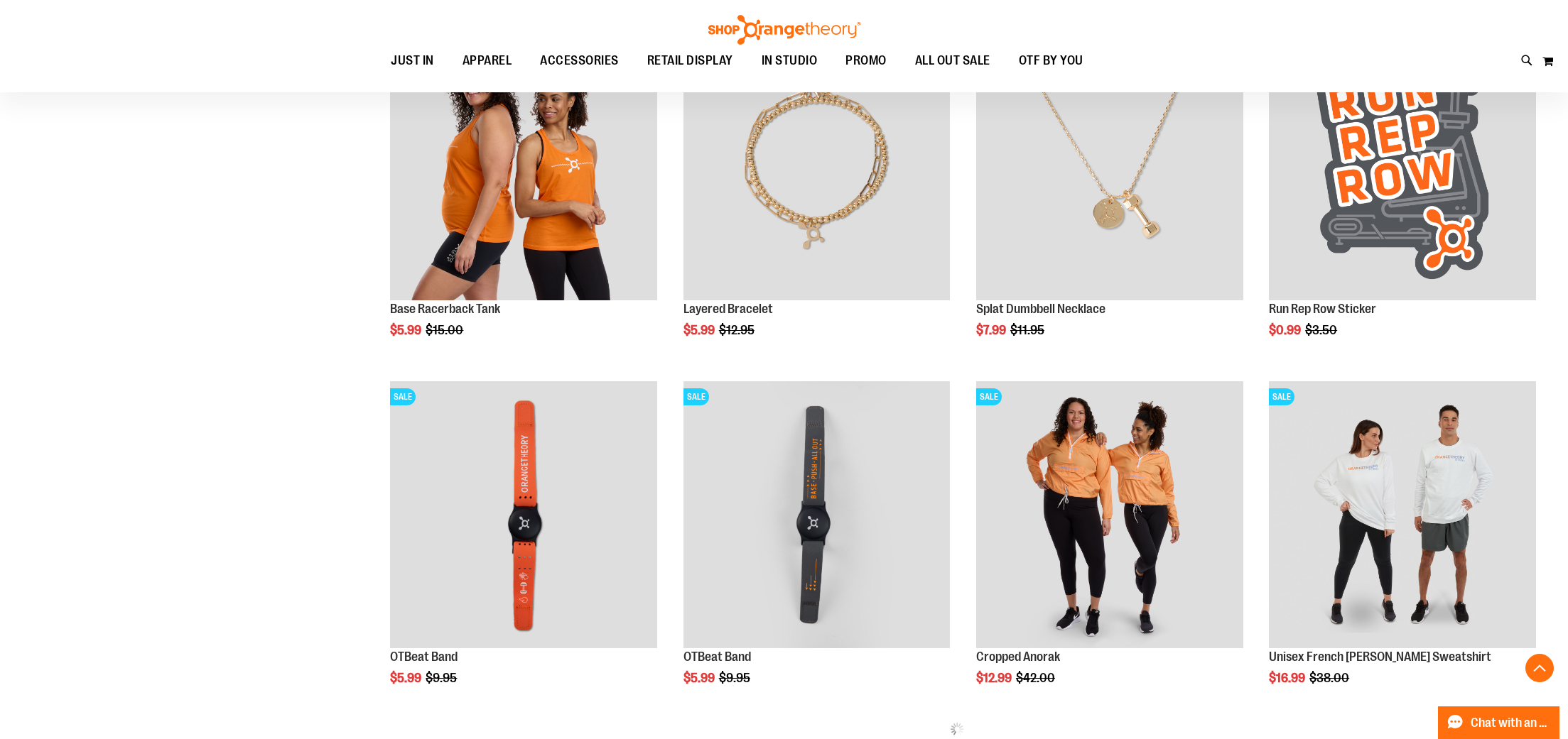
scroll to position [2582, 0]
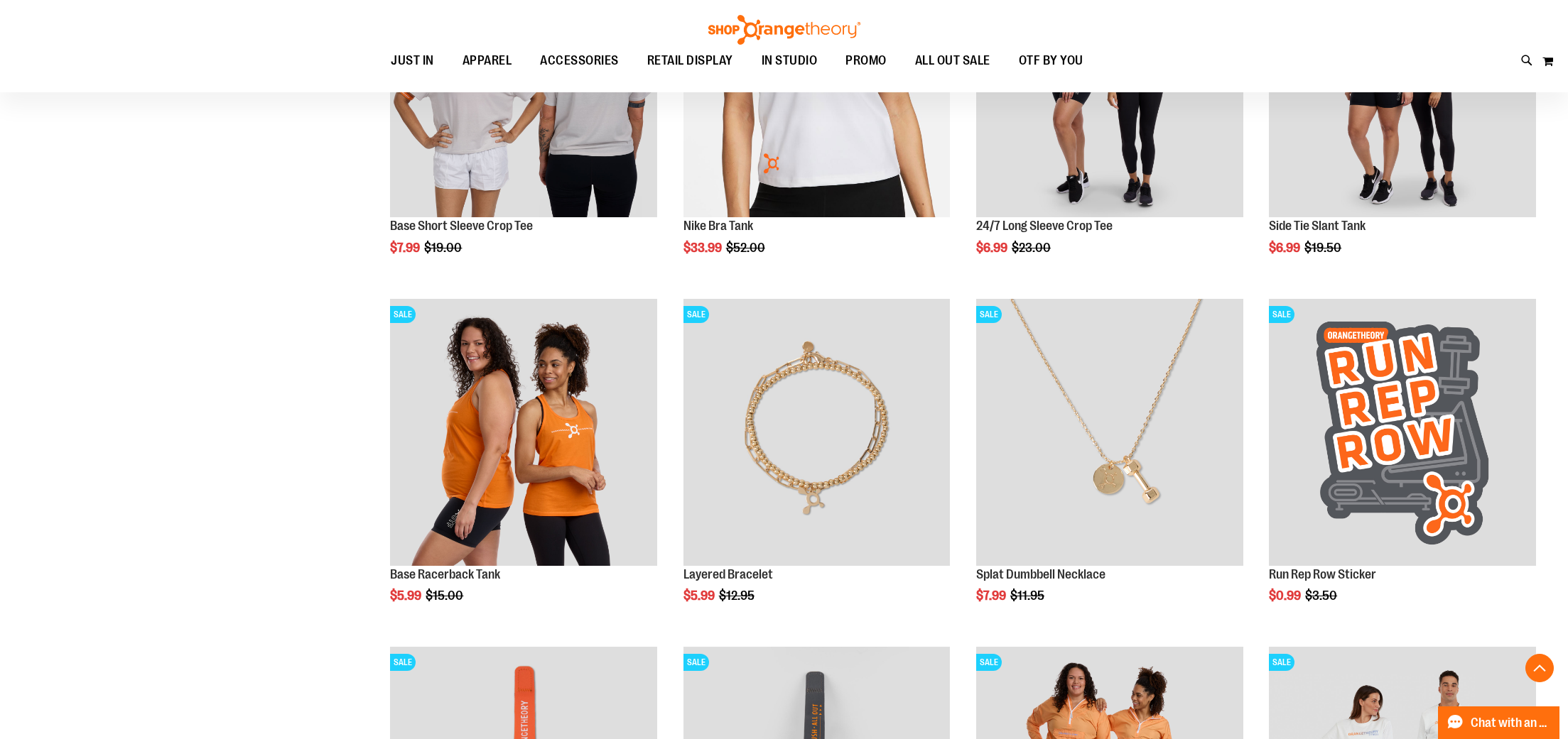
scroll to position [2428, 0]
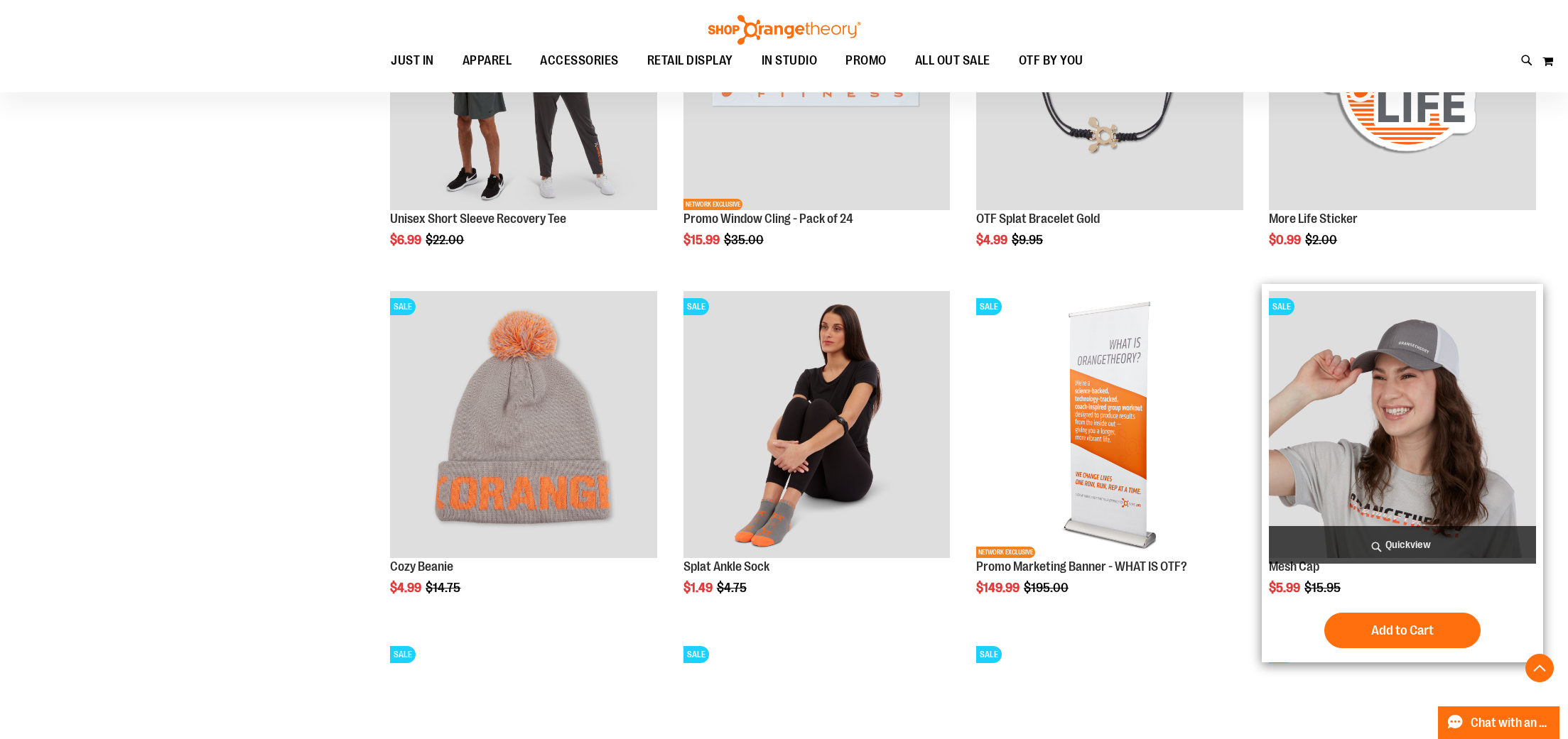
scroll to position [3480, 0]
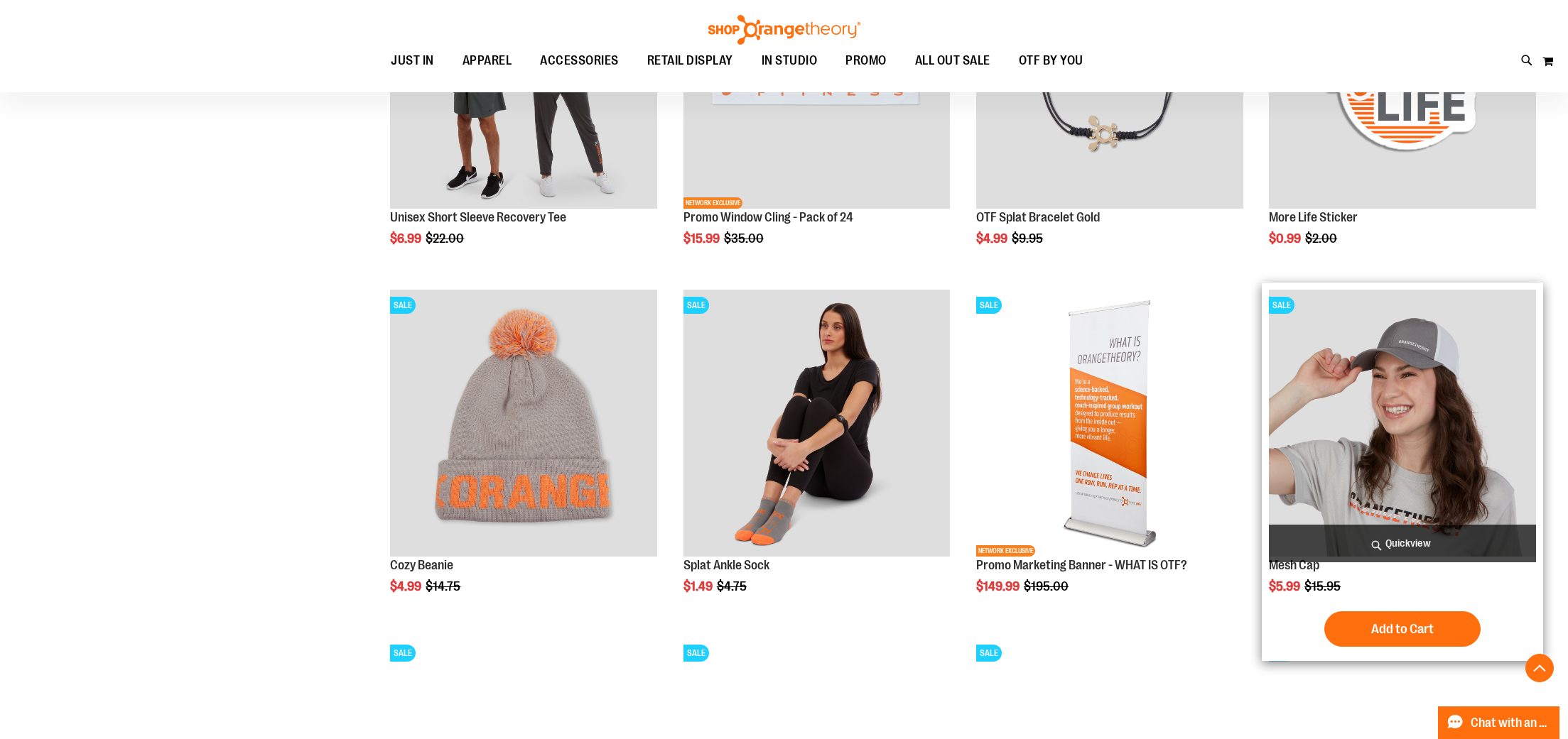
drag, startPoint x: 1412, startPoint y: 626, endPoint x: 1316, endPoint y: 593, distance: 101.5
click at [1412, 625] on span "Add to Cart" at bounding box center [1403, 628] width 63 height 15
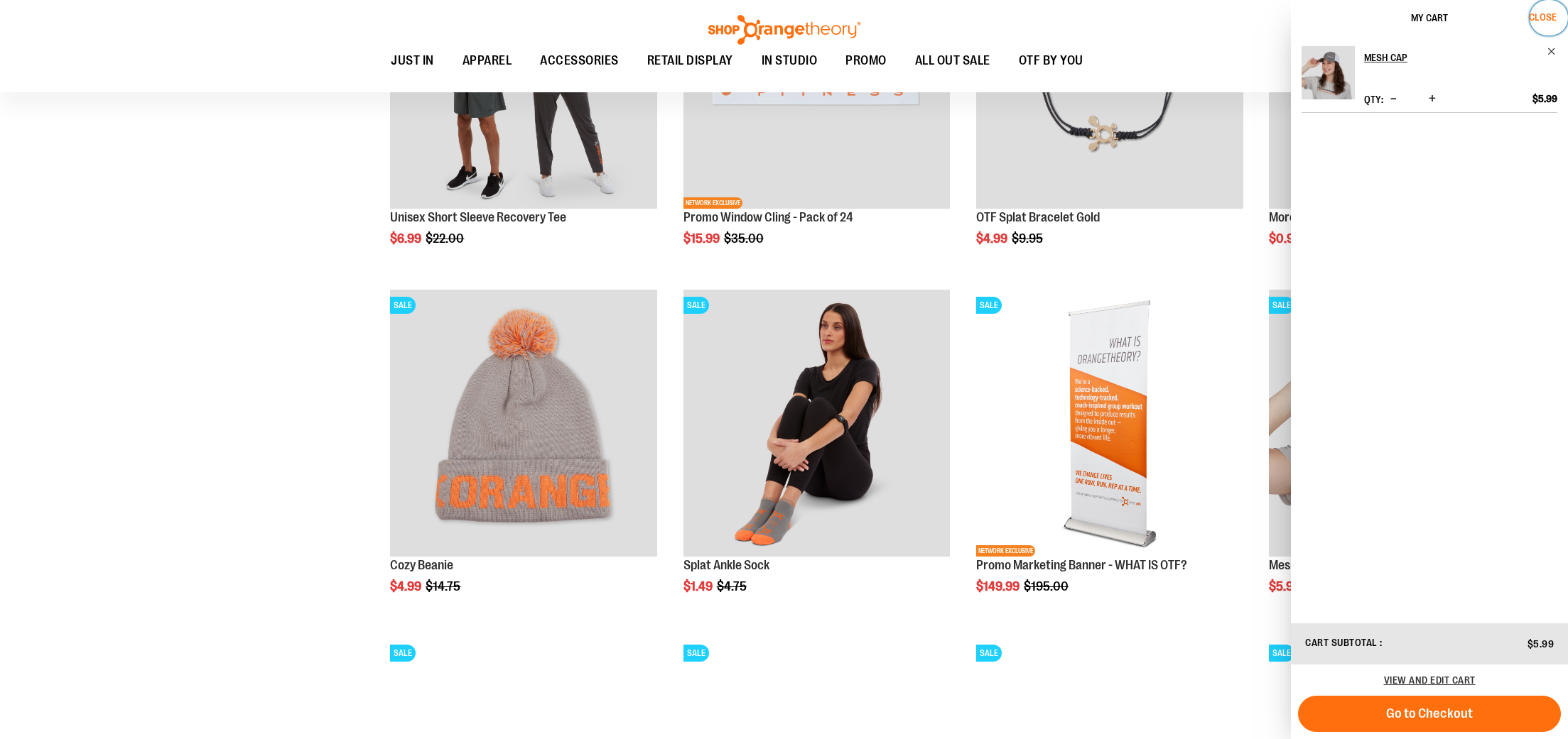
click at [1535, 13] on span "Close" at bounding box center [1542, 17] width 28 height 12
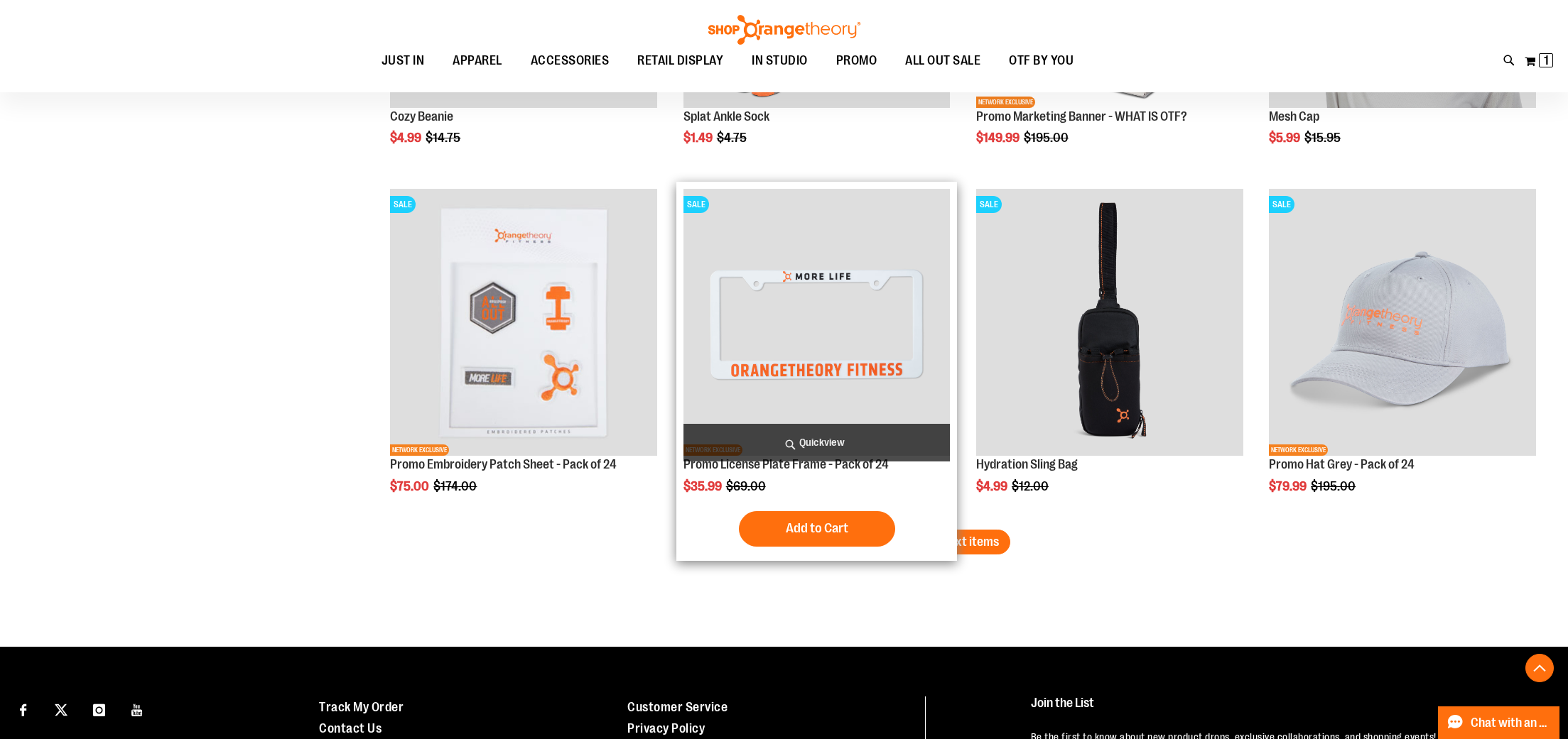
scroll to position [3926, 0]
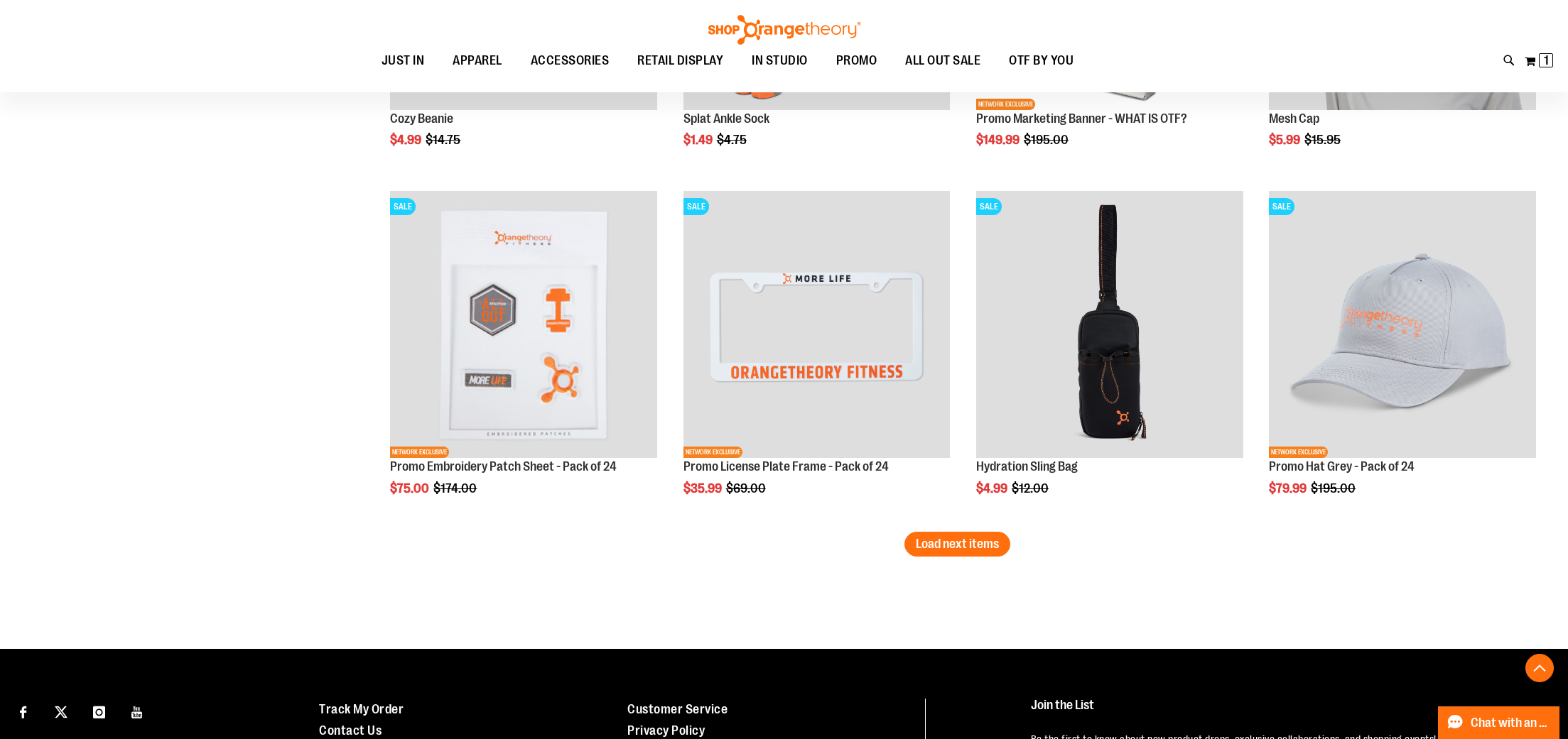
click at [924, 548] on span "Load next items" at bounding box center [957, 544] width 83 height 14
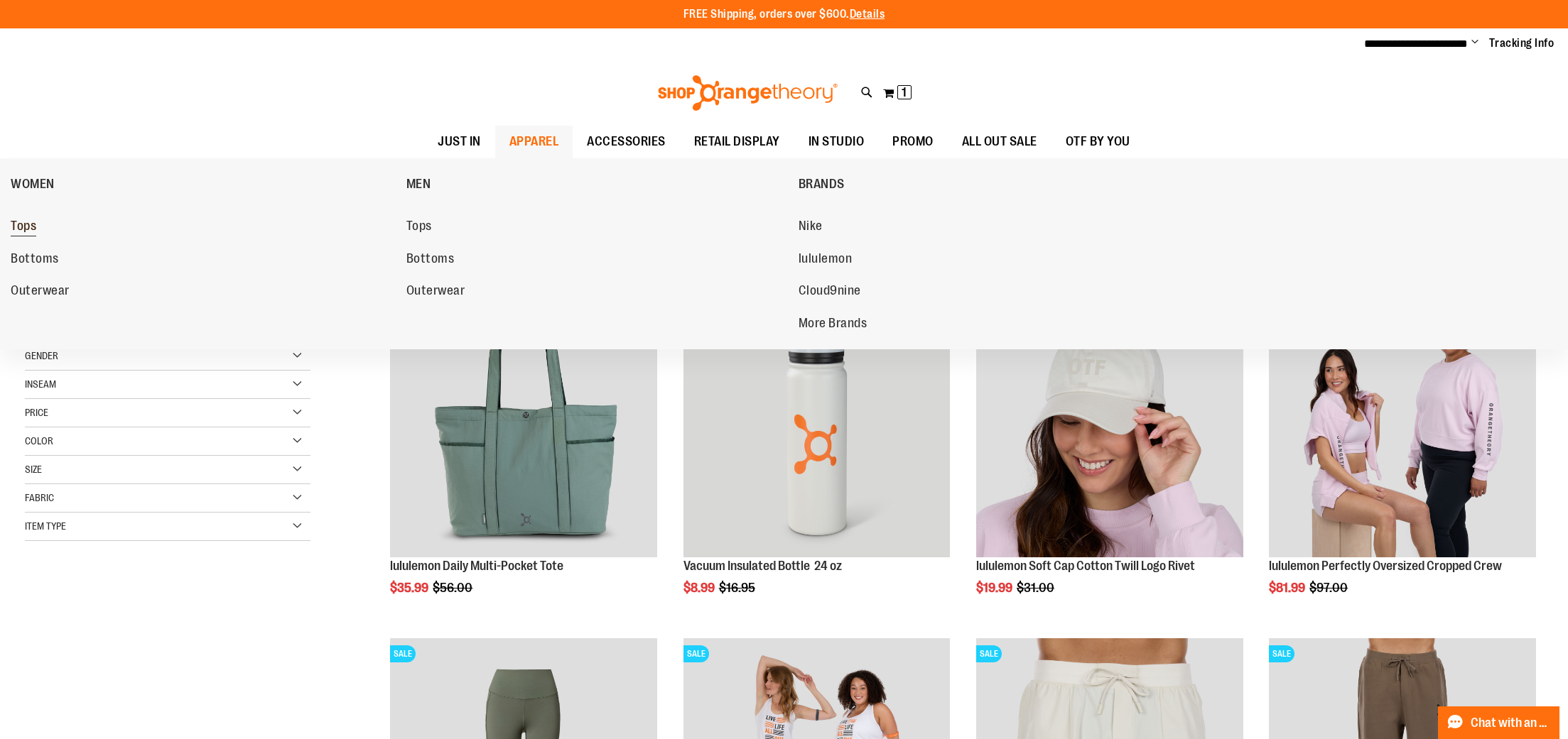
click at [37, 226] on span "Tops" at bounding box center [23, 228] width 26 height 18
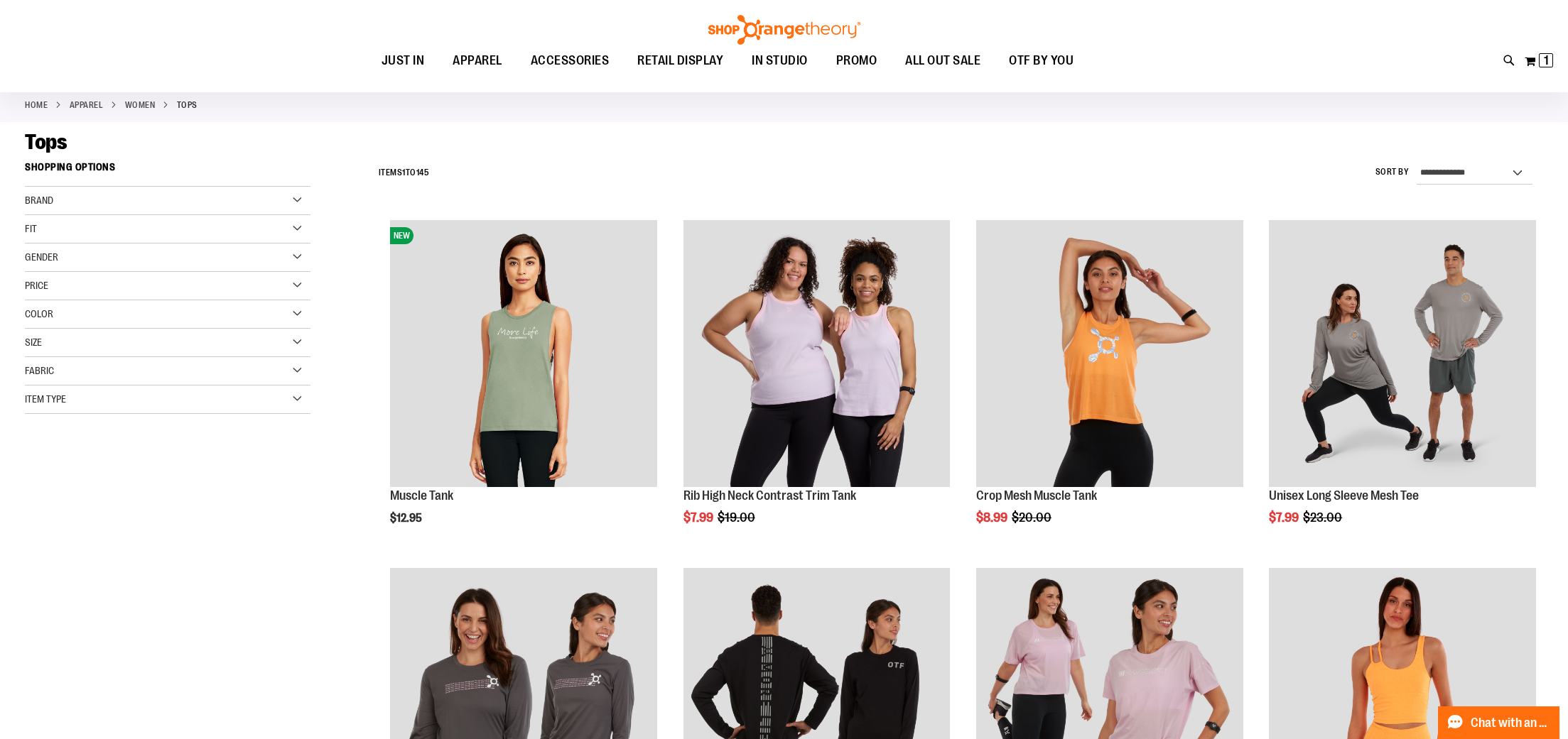
scroll to position [68, 0]
type input "**********"
click at [133, 225] on div "Fit" at bounding box center [167, 231] width 285 height 29
click at [133, 227] on div "Fit" at bounding box center [167, 231] width 285 height 29
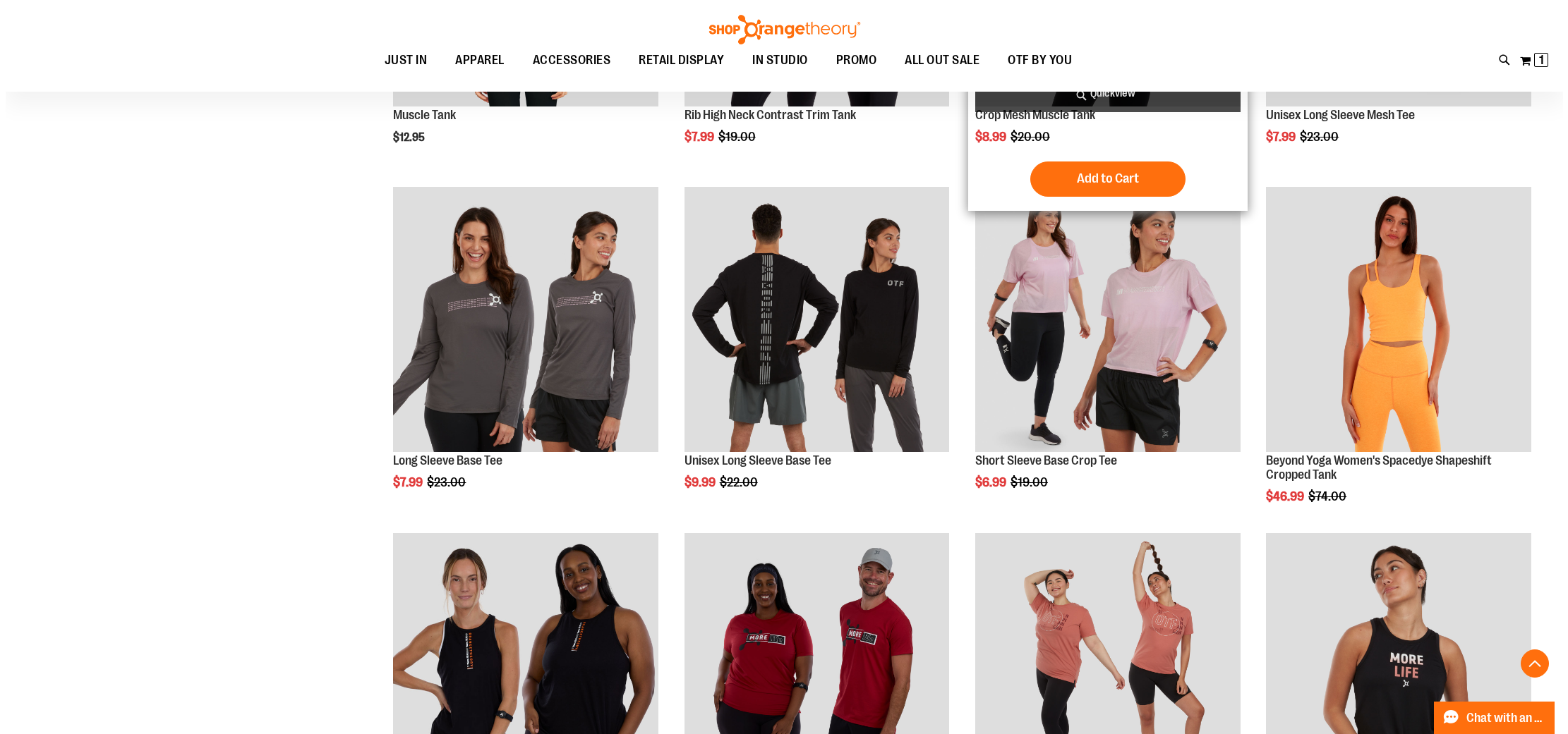
scroll to position [444, 0]
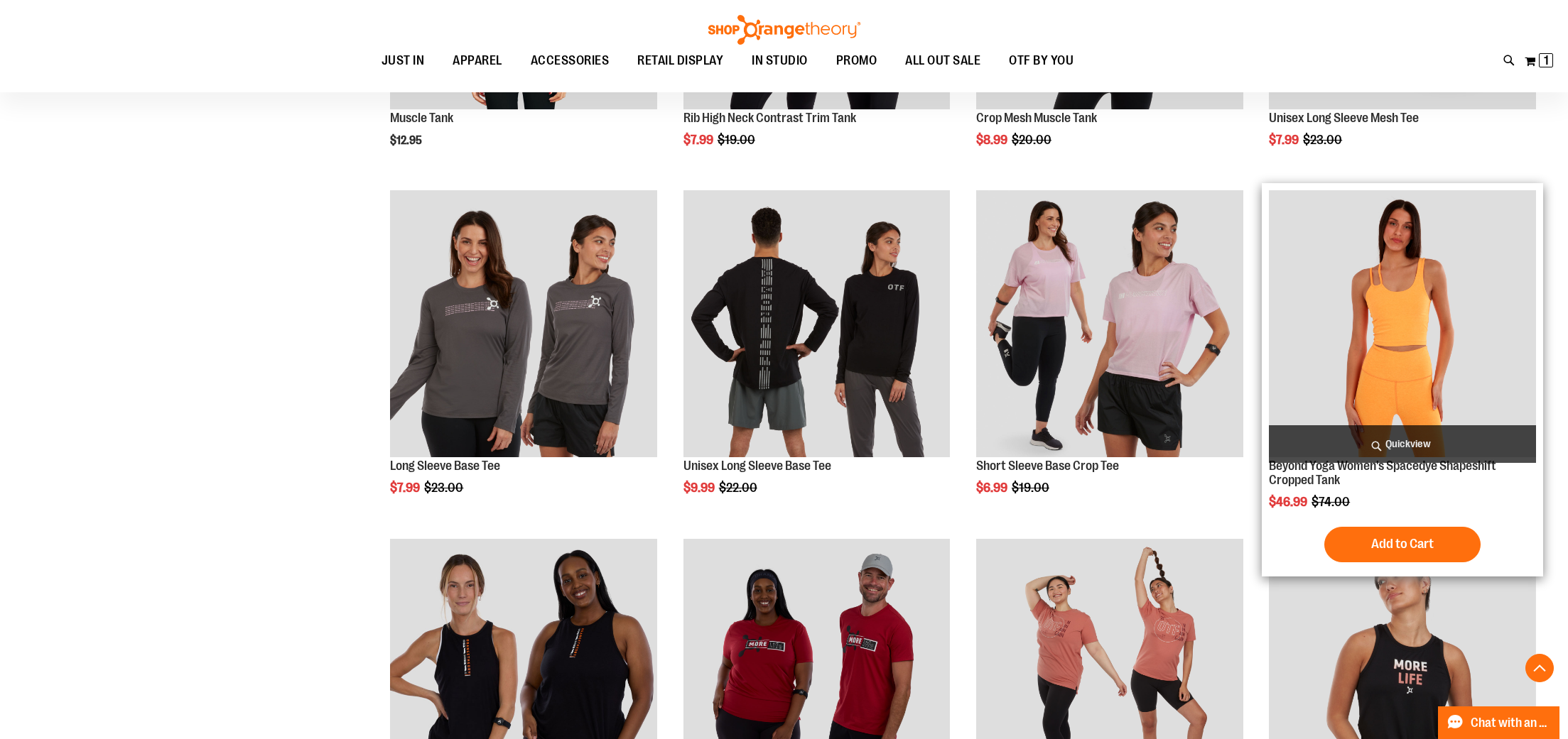
click at [1403, 448] on span "Quickview" at bounding box center [1402, 444] width 267 height 38
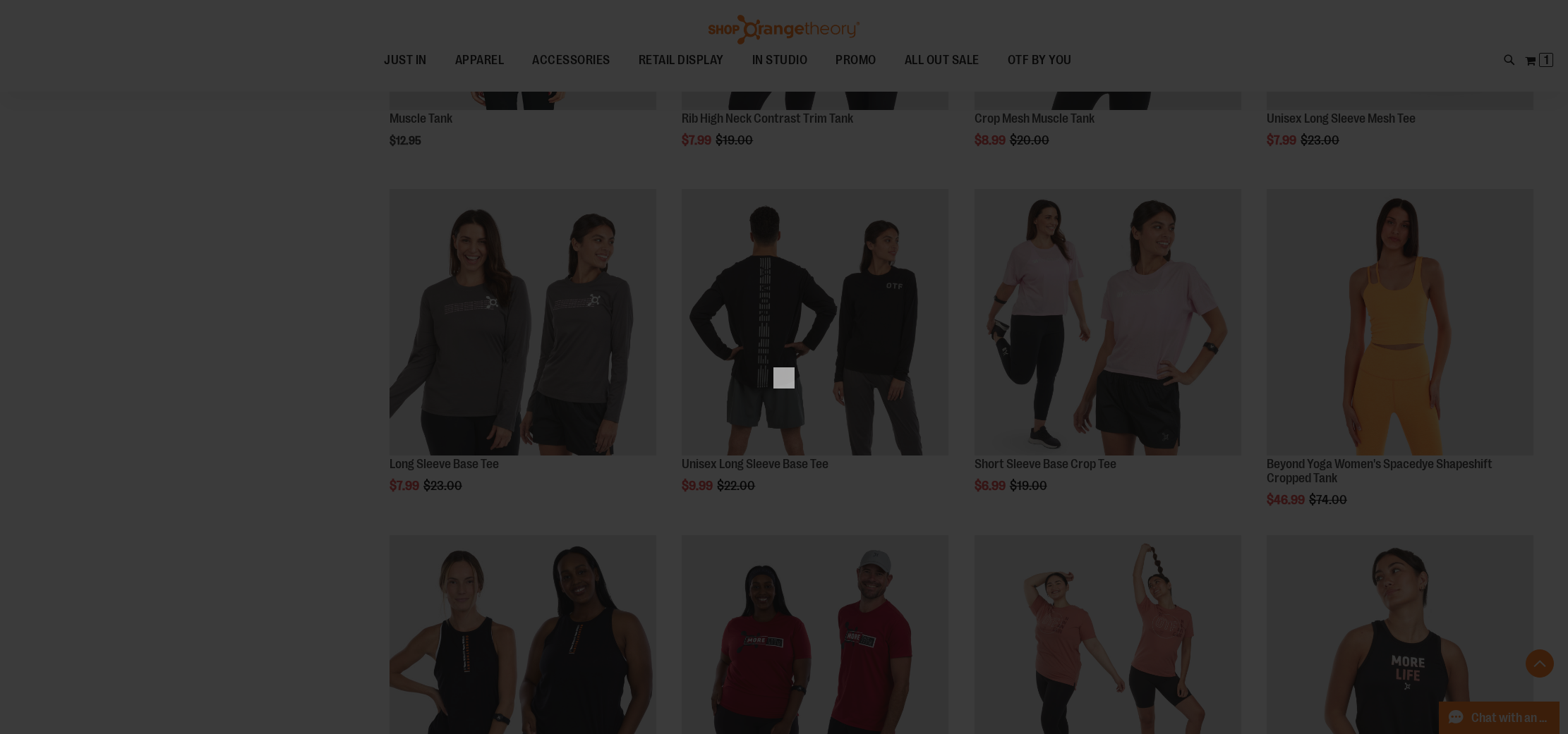
scroll to position [0, 0]
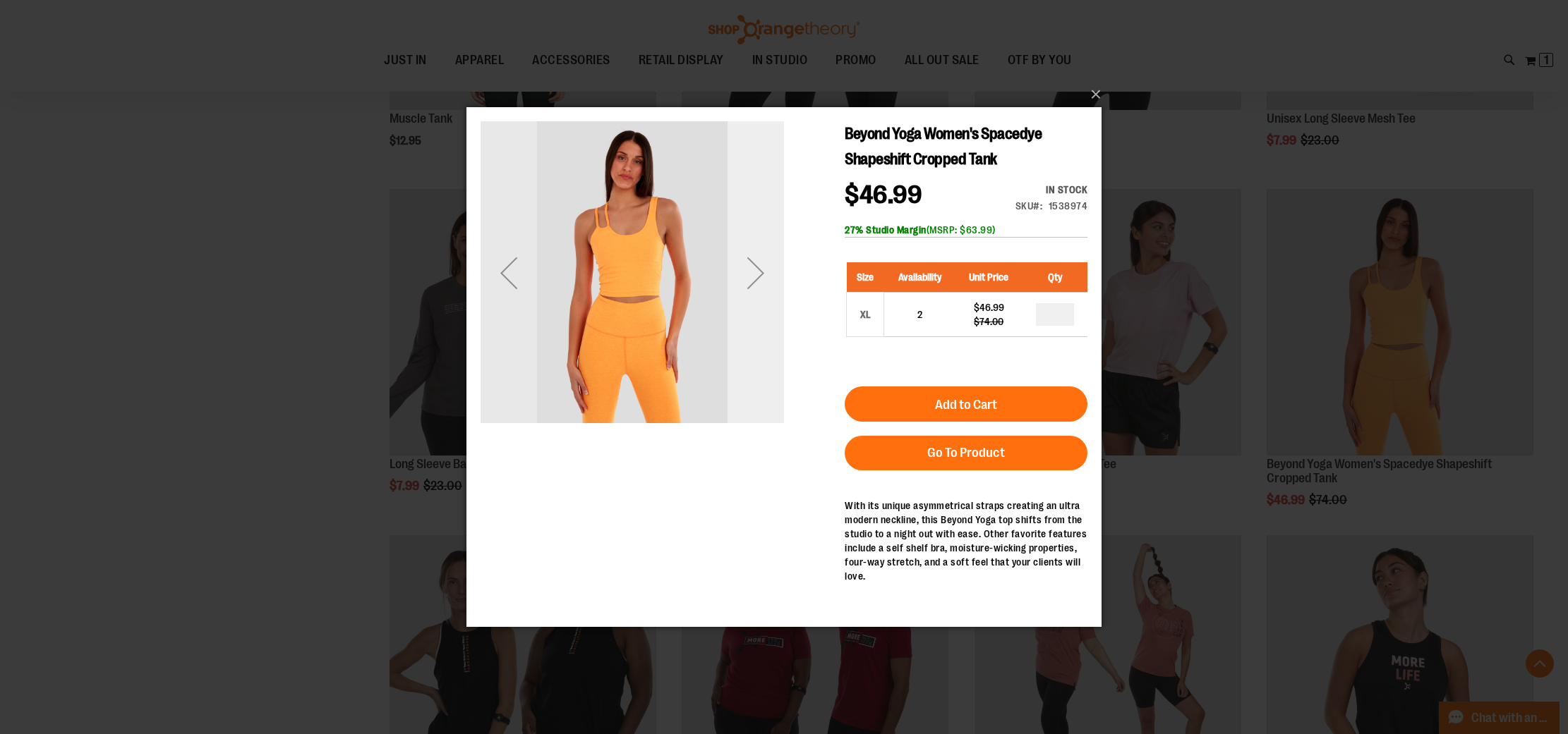
click at [758, 293] on div "Next" at bounding box center [756, 273] width 57 height 57
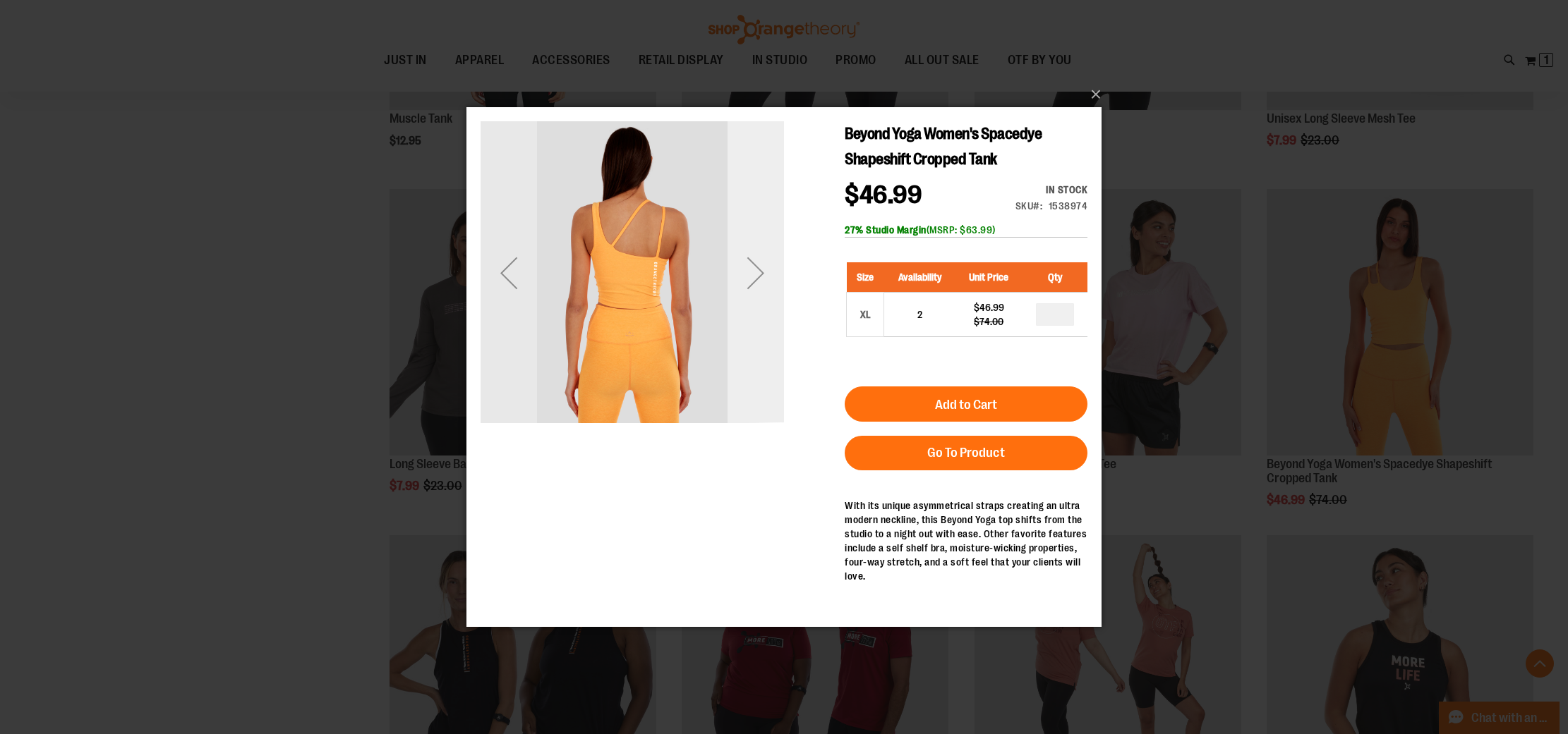
click at [758, 293] on div "Next" at bounding box center [756, 273] width 57 height 57
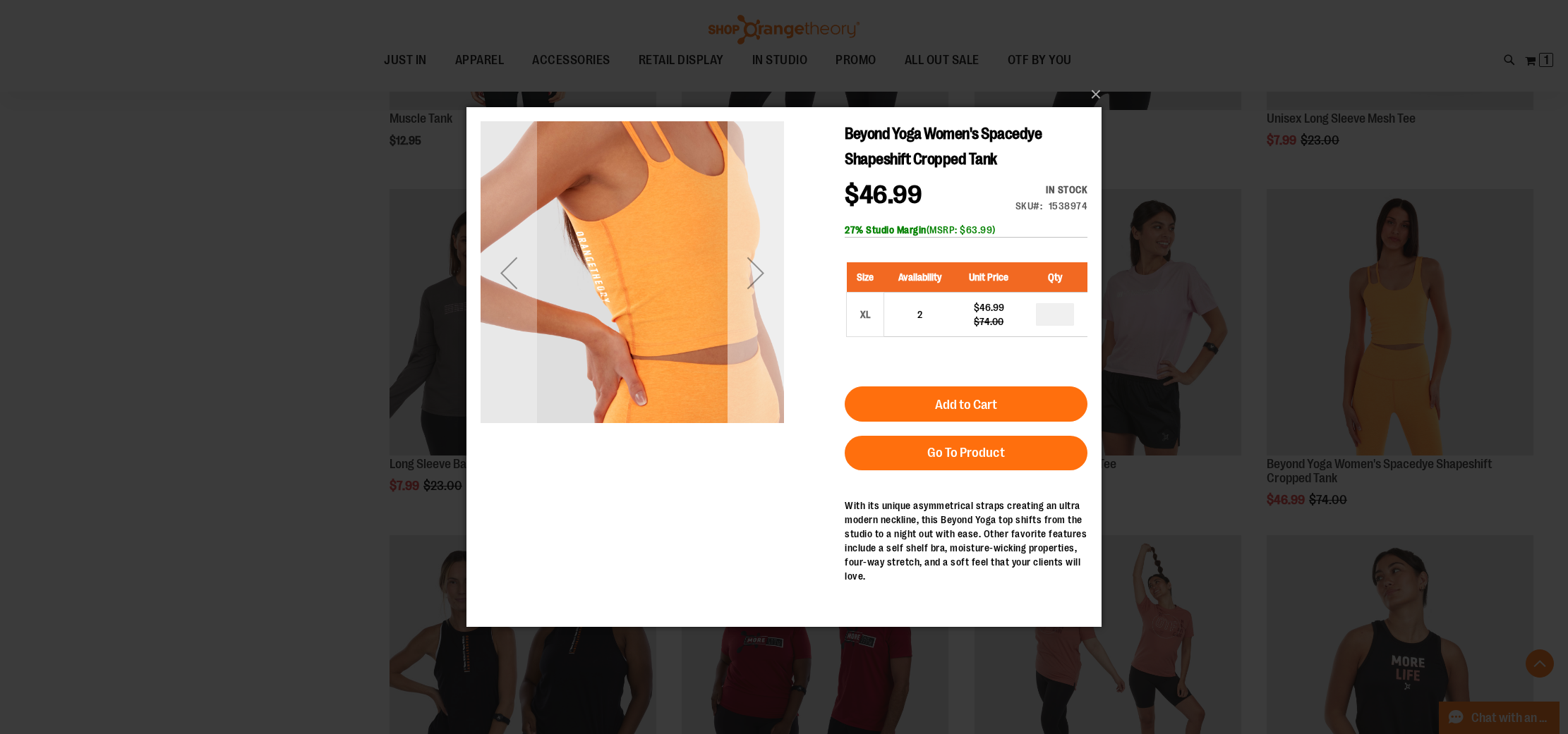
click at [761, 289] on div "Next" at bounding box center [756, 273] width 57 height 57
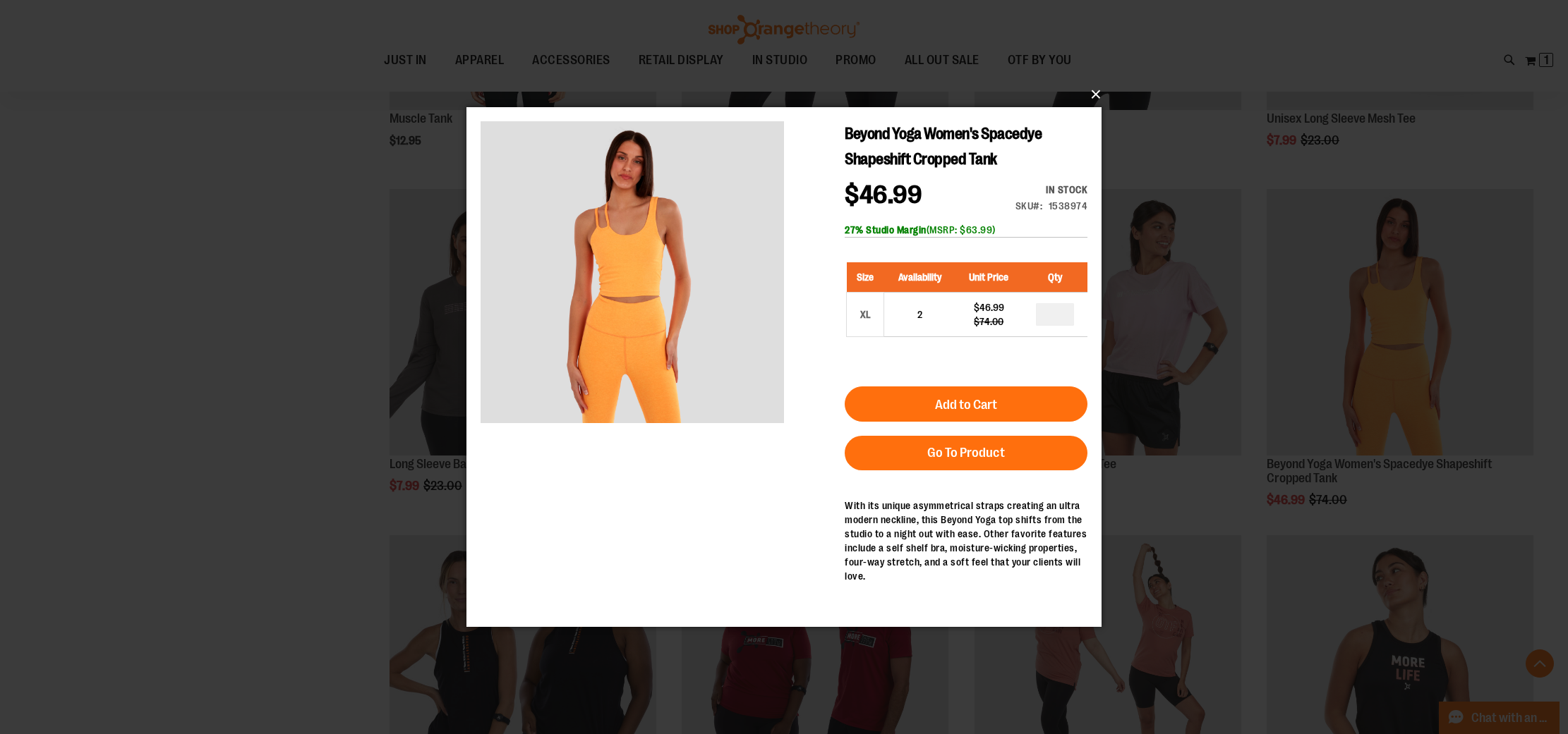
click at [1092, 97] on button "×" at bounding box center [788, 94] width 635 height 31
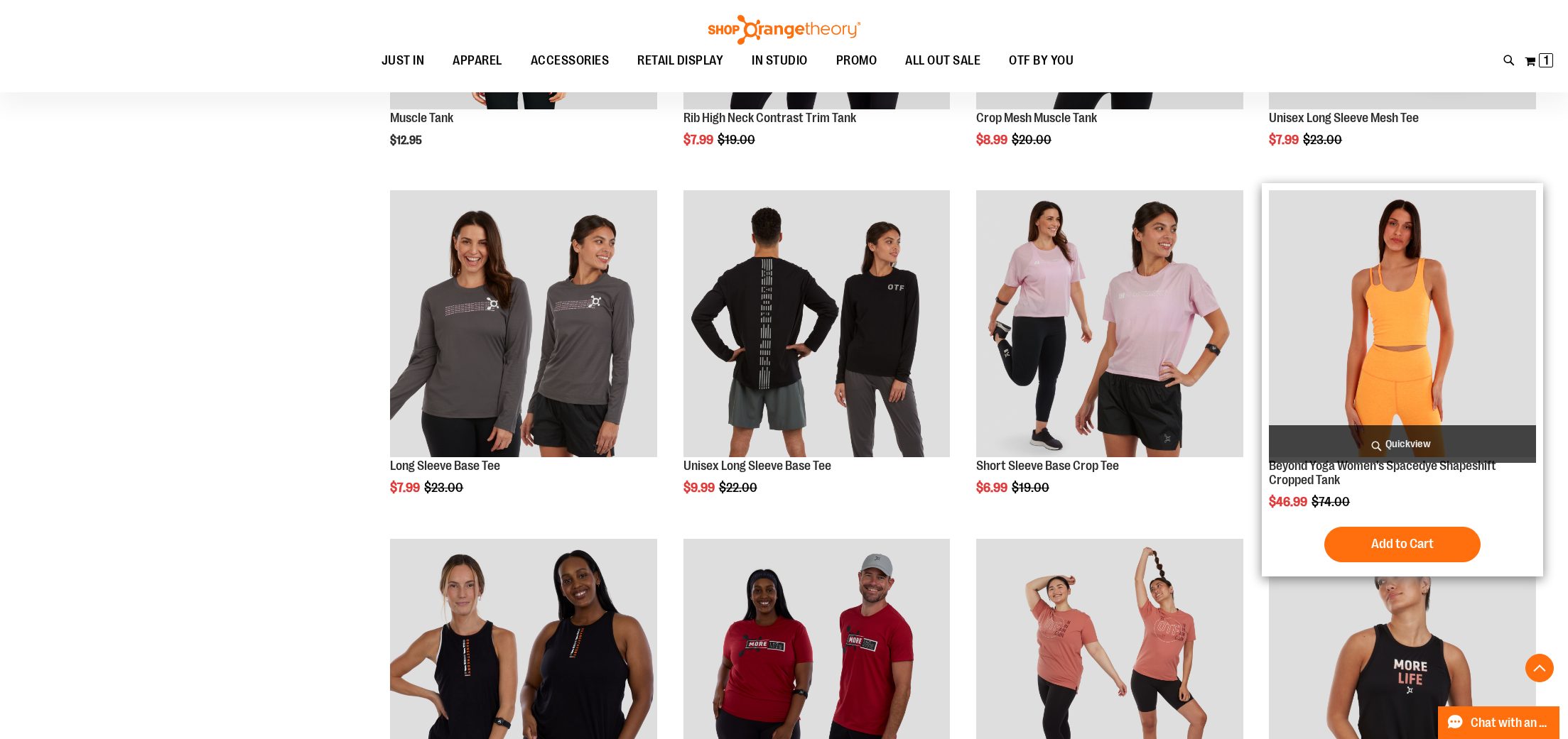
click at [1330, 434] on span "Quickview" at bounding box center [1402, 444] width 267 height 38
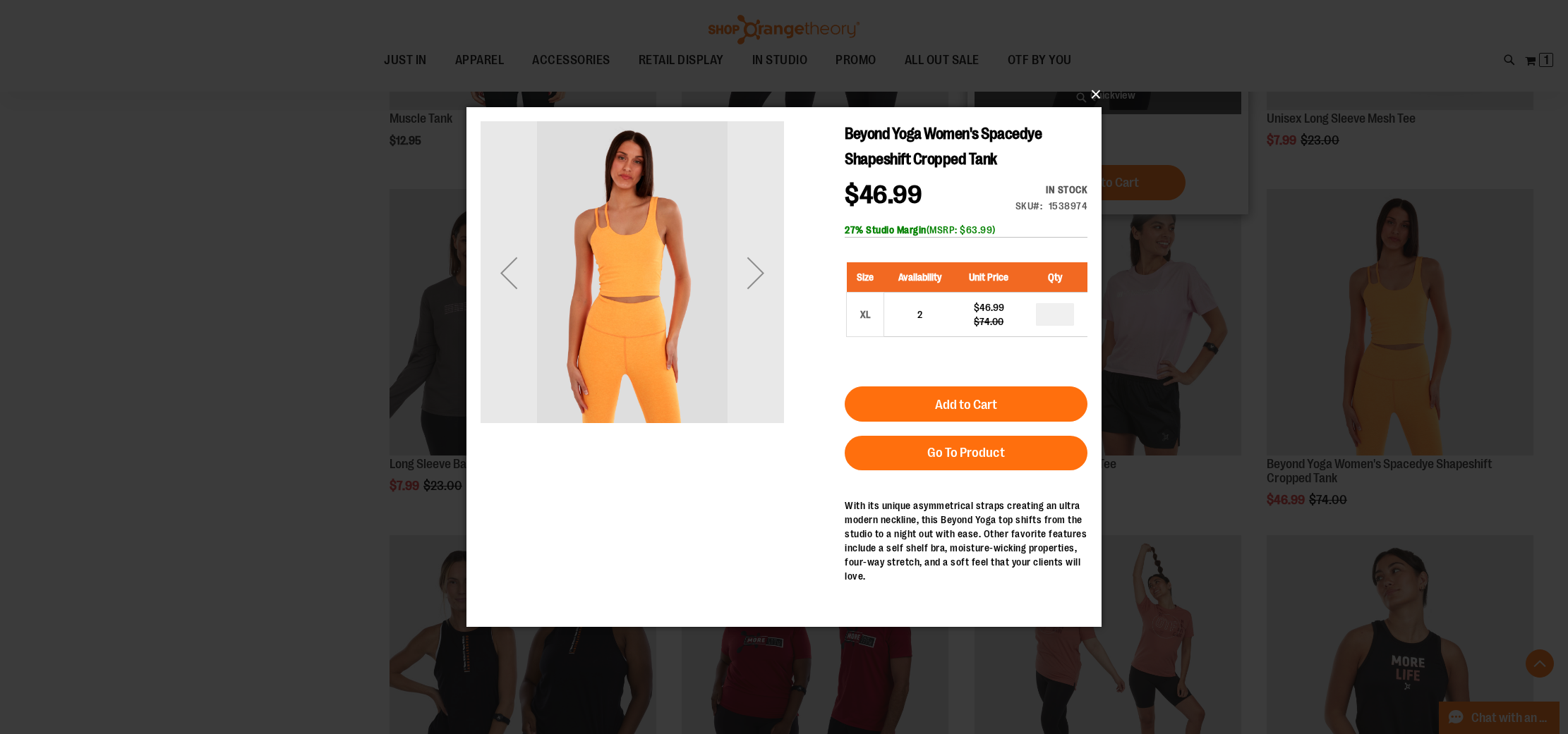
drag, startPoint x: 1090, startPoint y: 94, endPoint x: 1081, endPoint y: 202, distance: 108.4
click at [1090, 95] on button "×" at bounding box center [788, 94] width 635 height 31
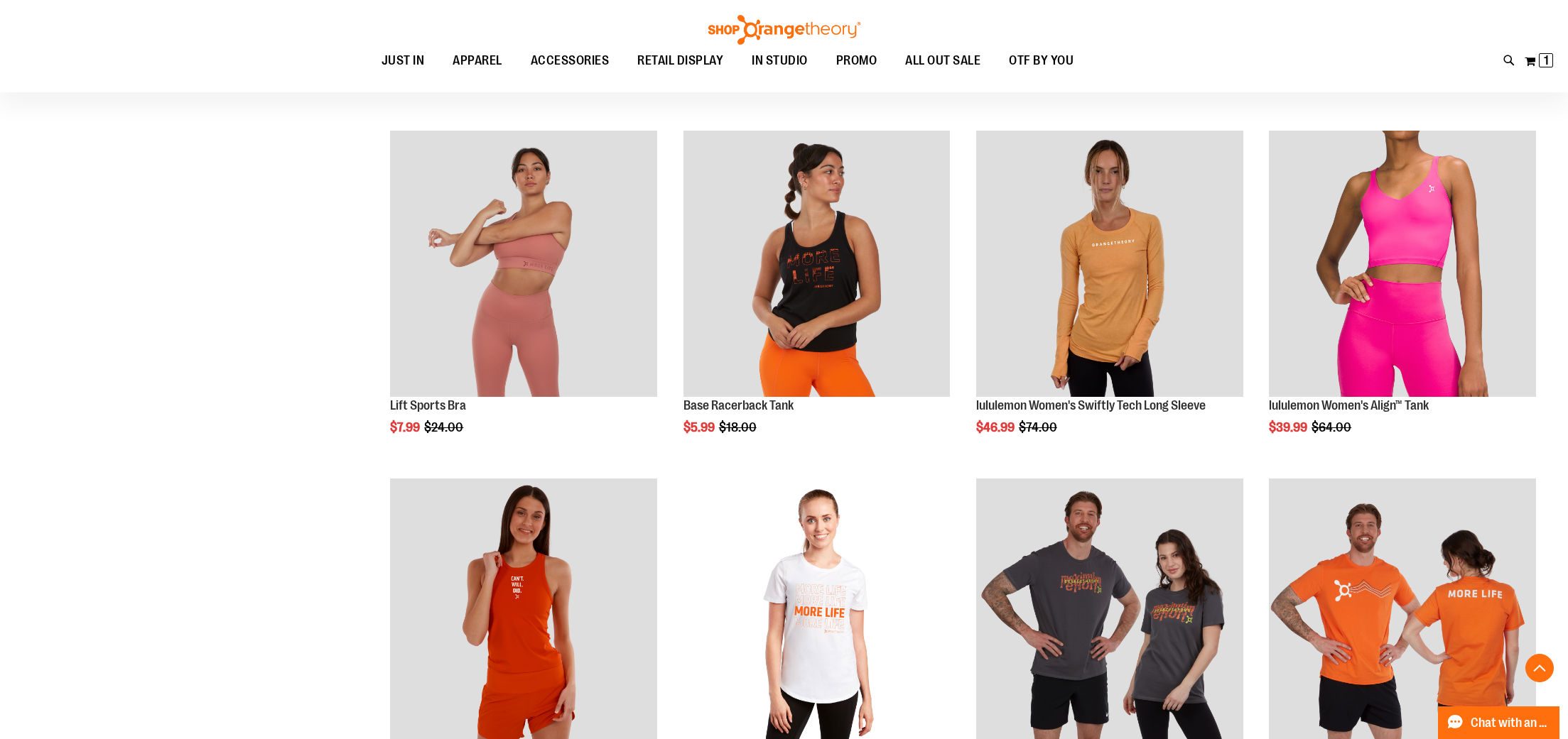
scroll to position [1201, 0]
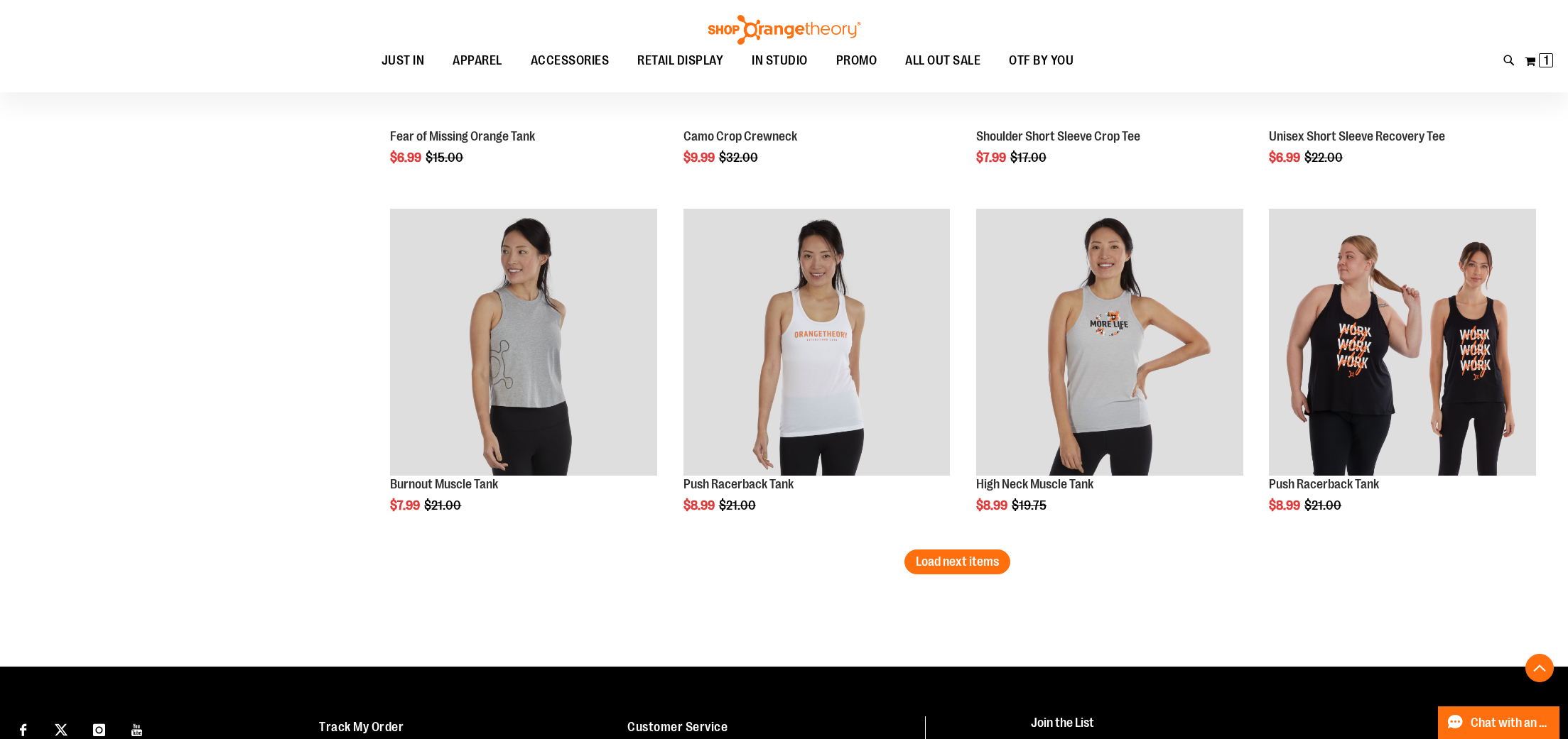
scroll to position [2871, 0]
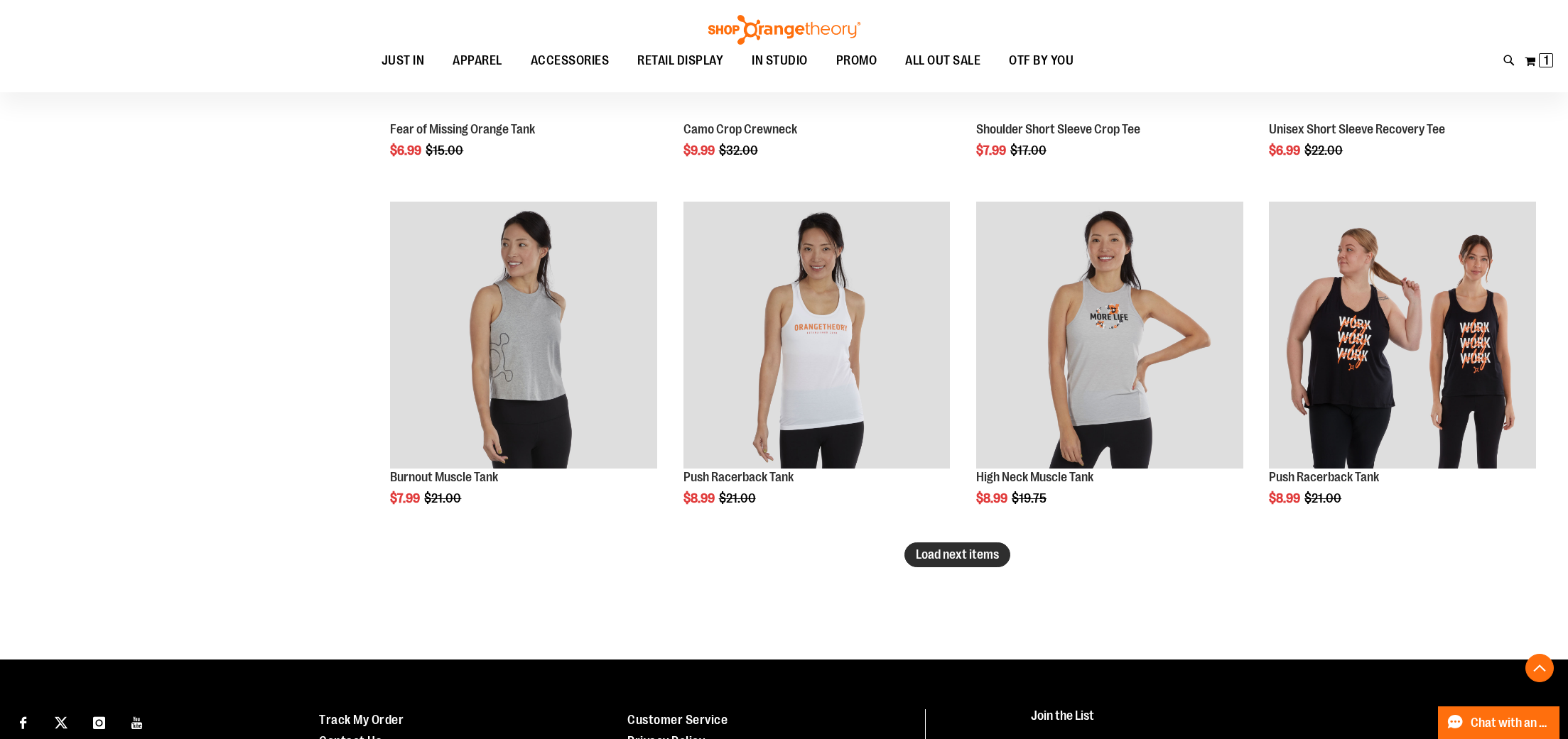
click at [986, 558] on span "Load next items" at bounding box center [957, 555] width 83 height 14
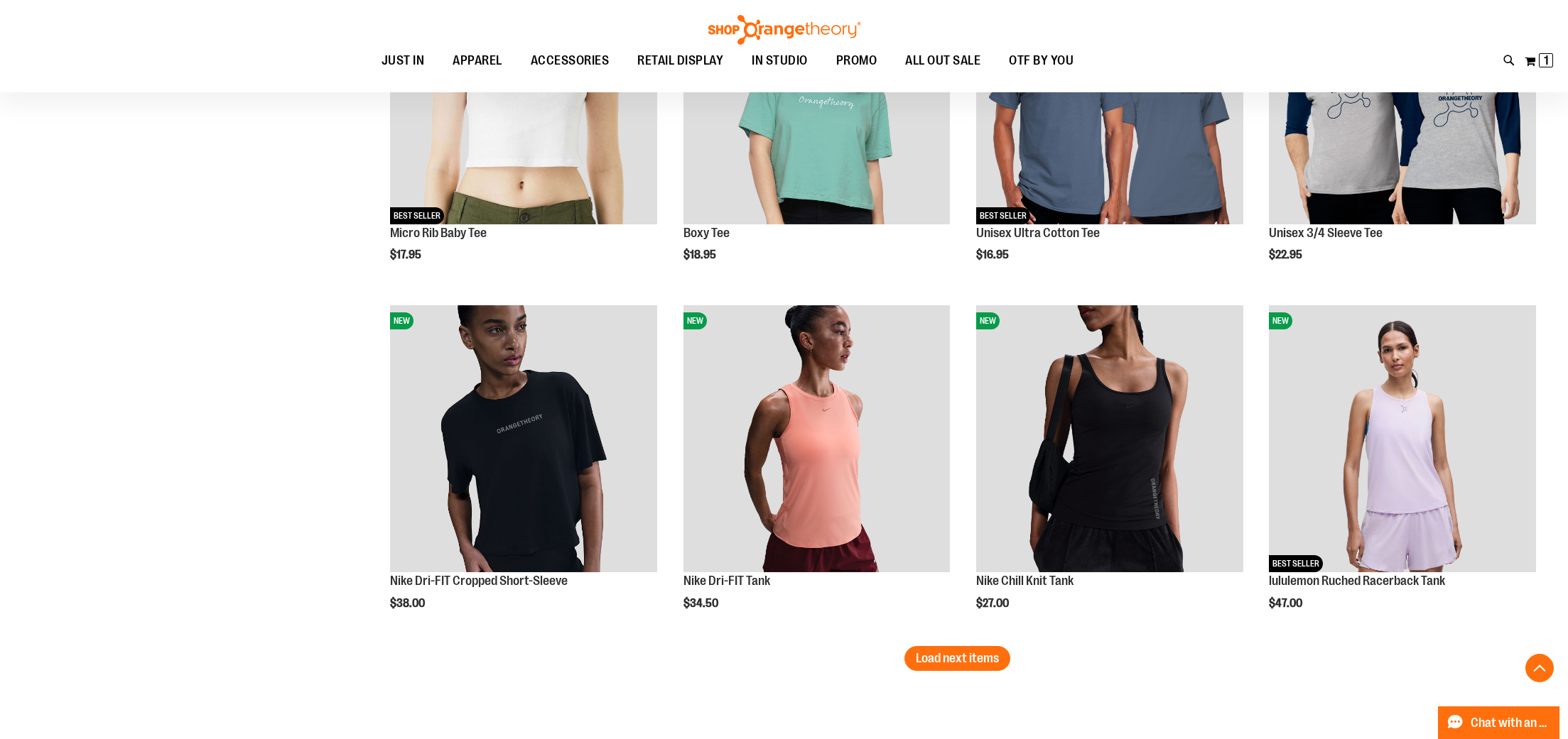
scroll to position [4016, 0]
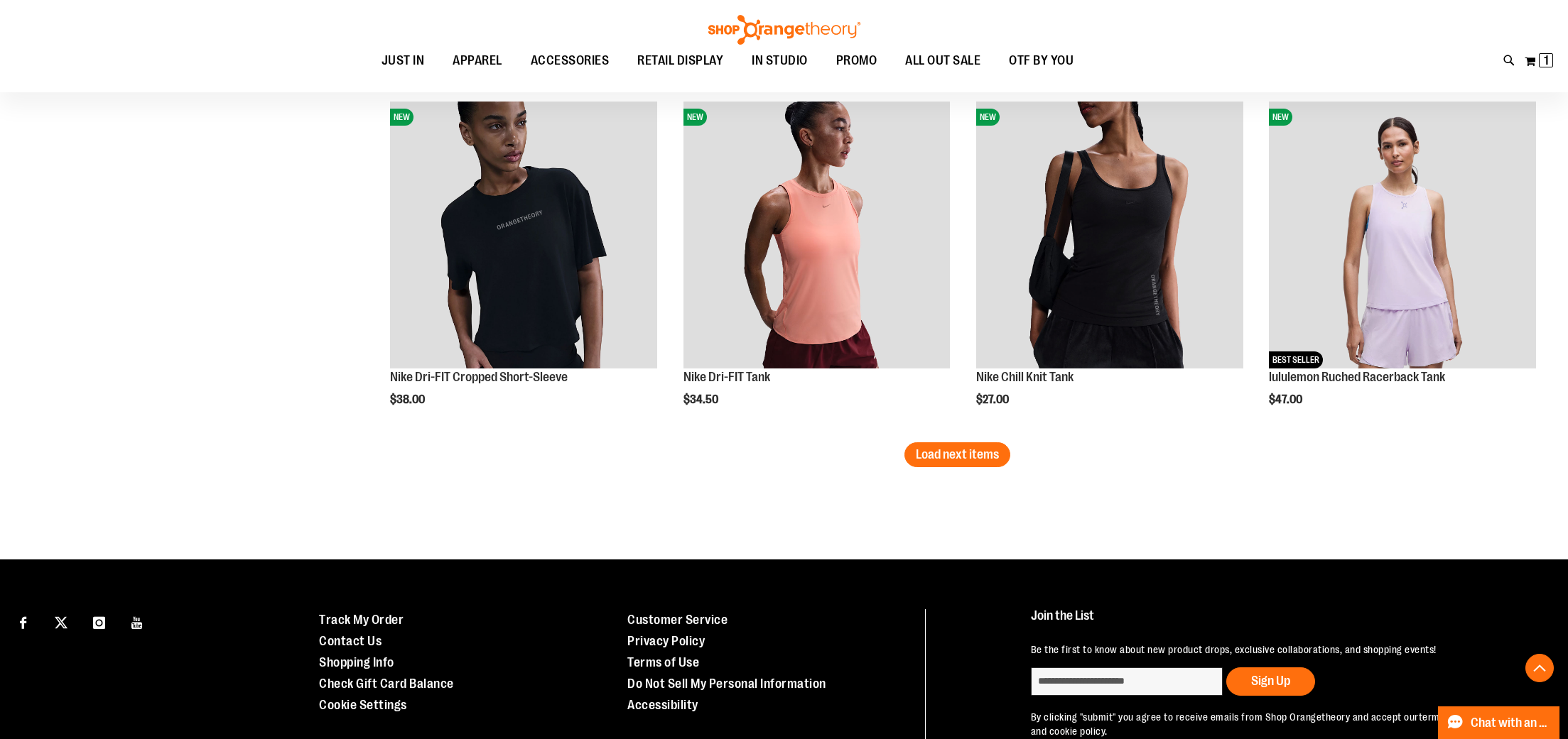
click at [1008, 457] on button "Load next items" at bounding box center [957, 455] width 105 height 25
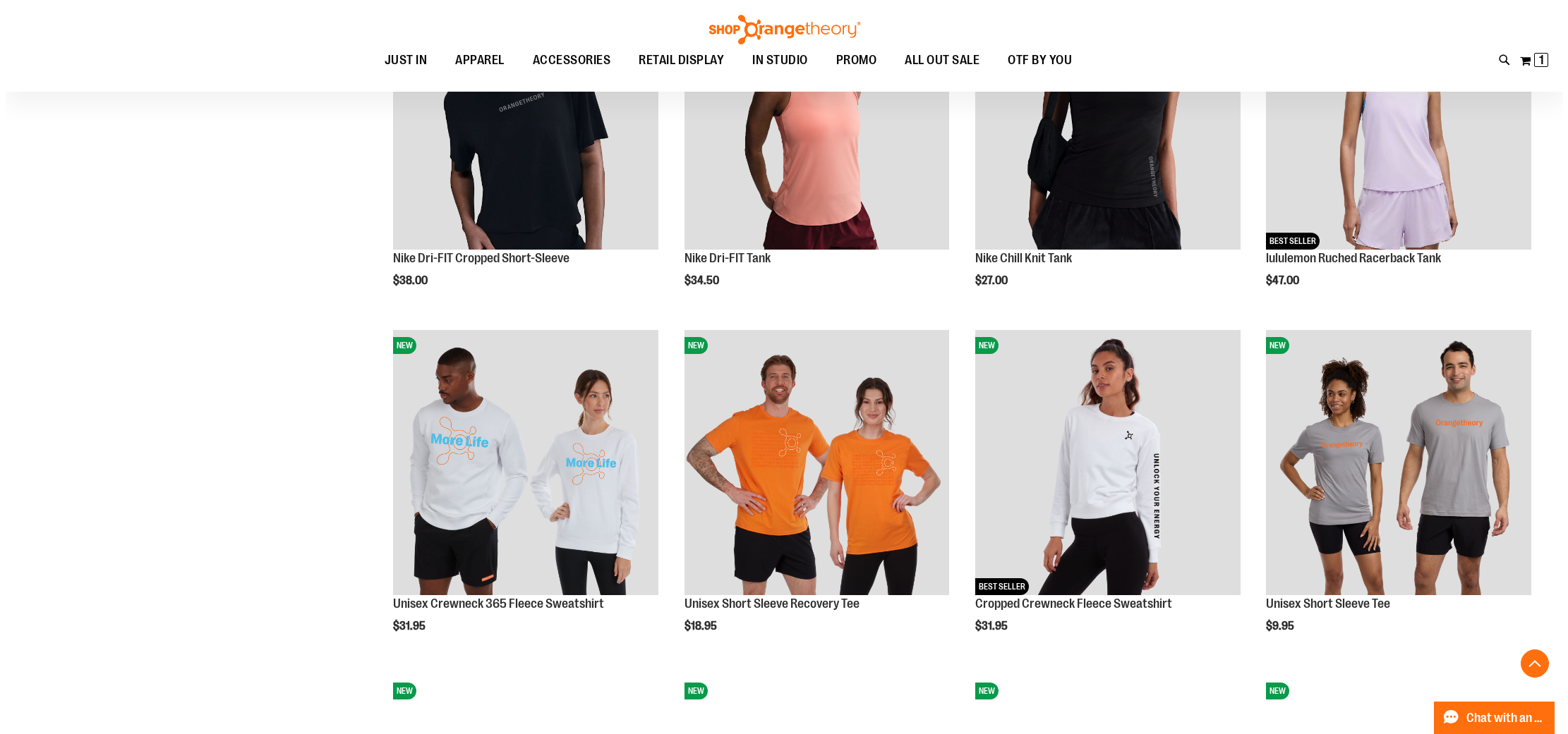
scroll to position [4153, 0]
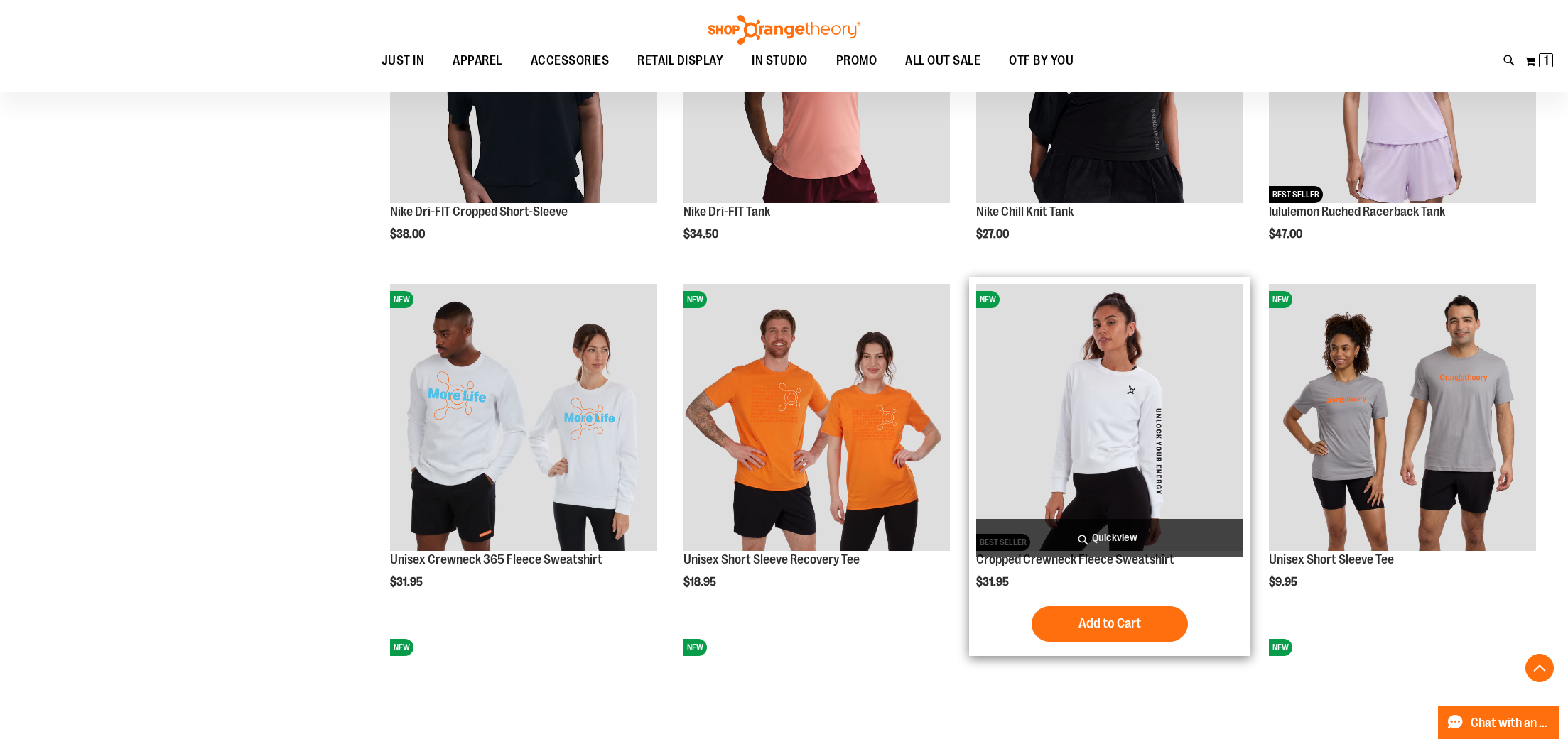
click at [1124, 538] on span "Quickview" at bounding box center [1109, 538] width 267 height 38
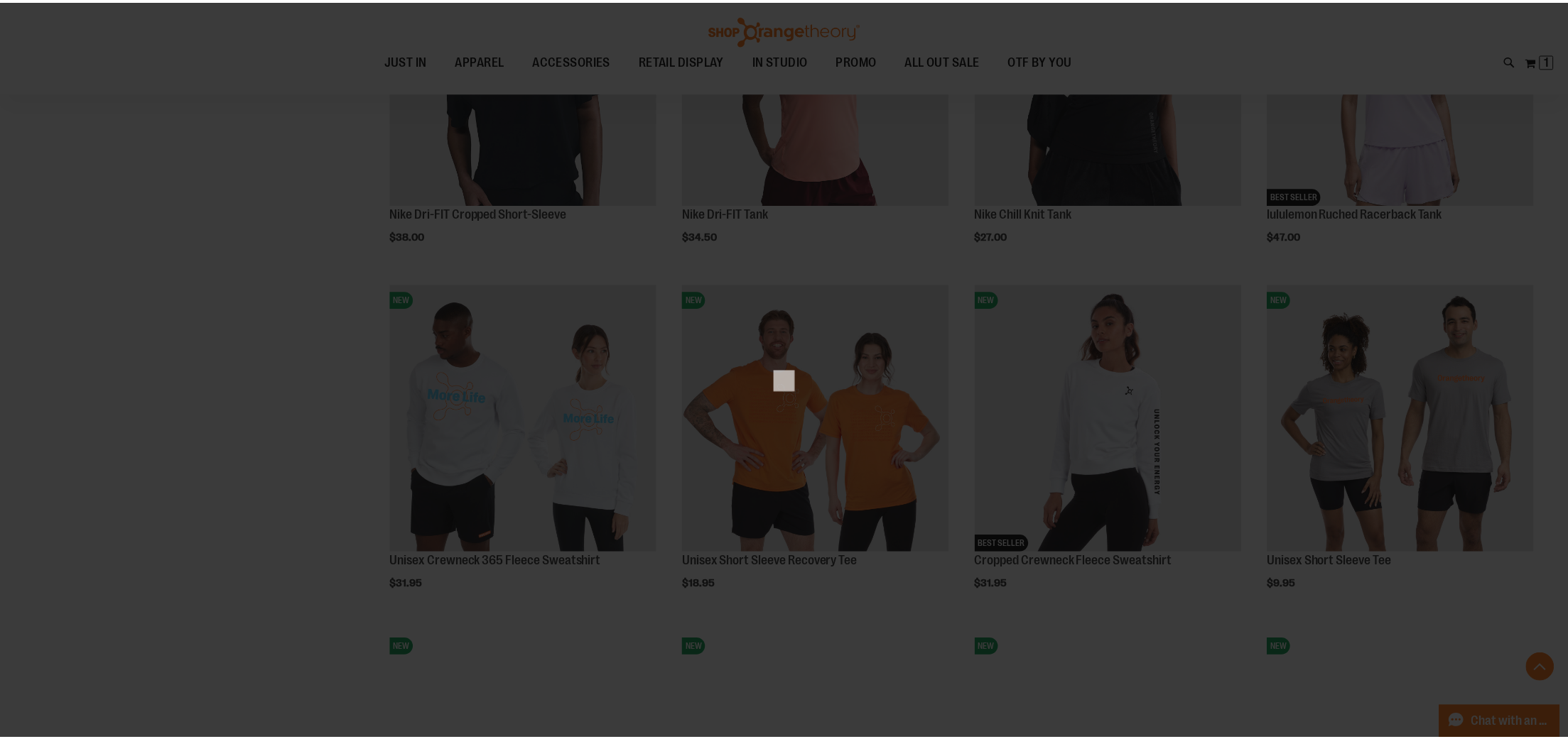
scroll to position [0, 0]
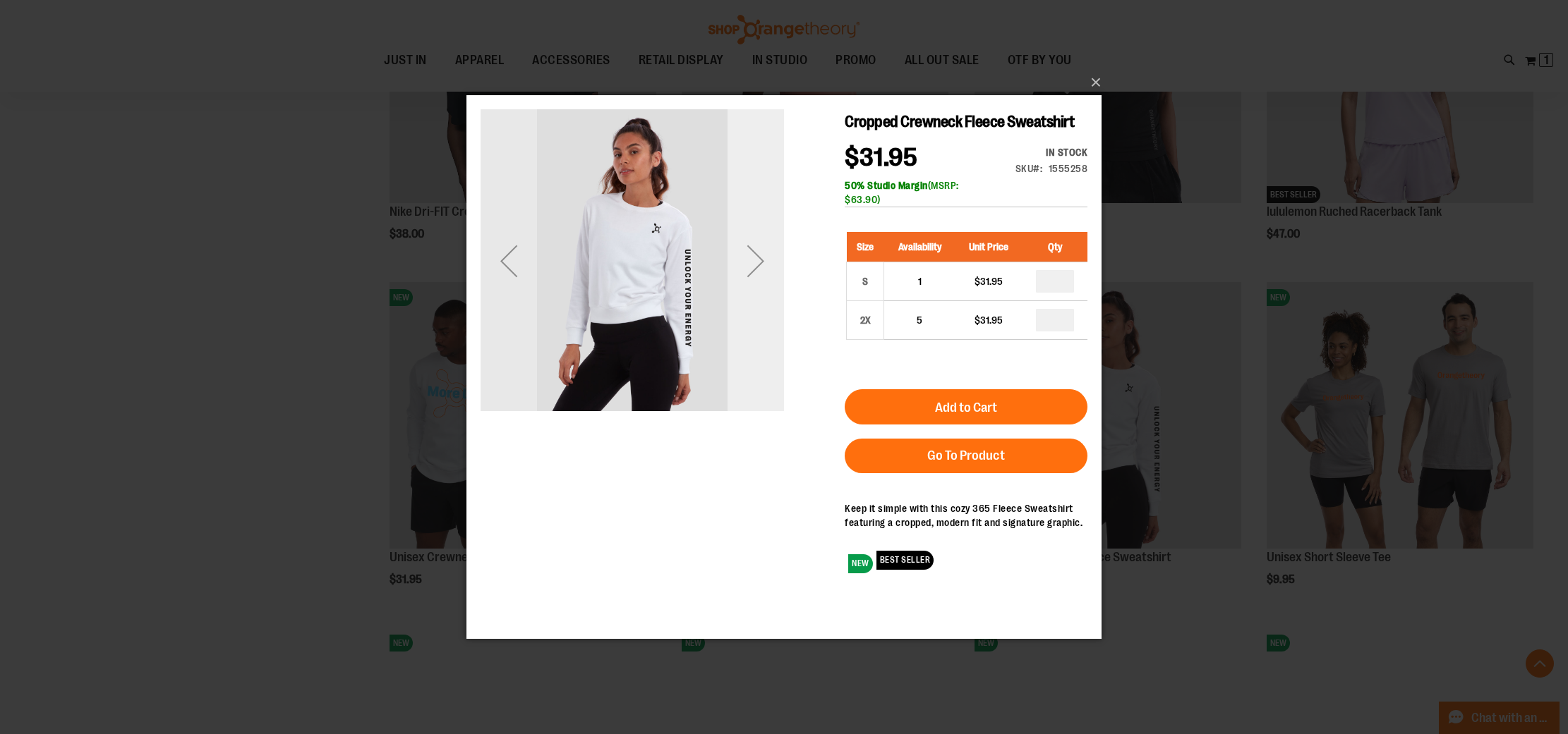
click at [751, 265] on div "Next" at bounding box center [756, 261] width 57 height 57
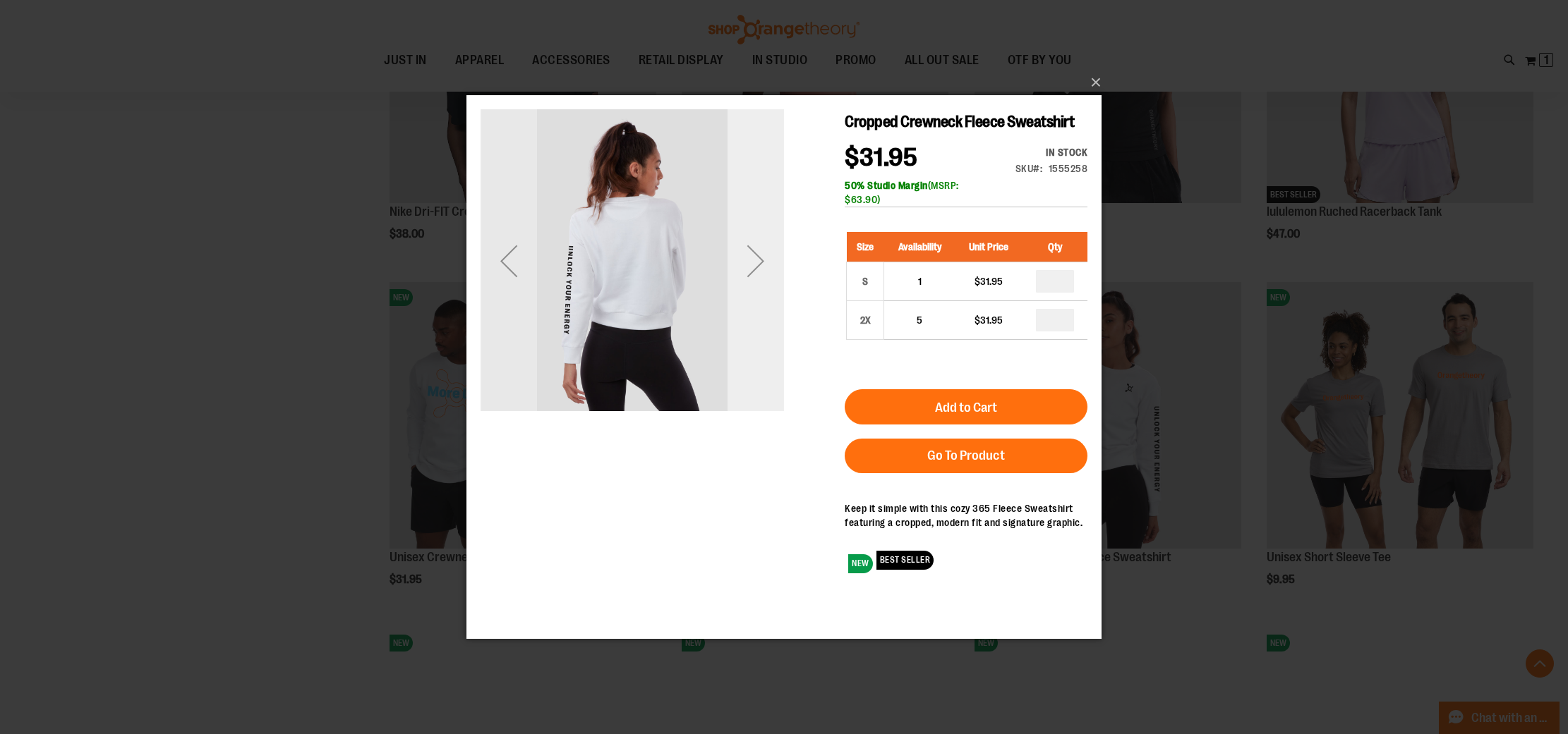
click at [755, 260] on div "Next" at bounding box center [756, 261] width 57 height 57
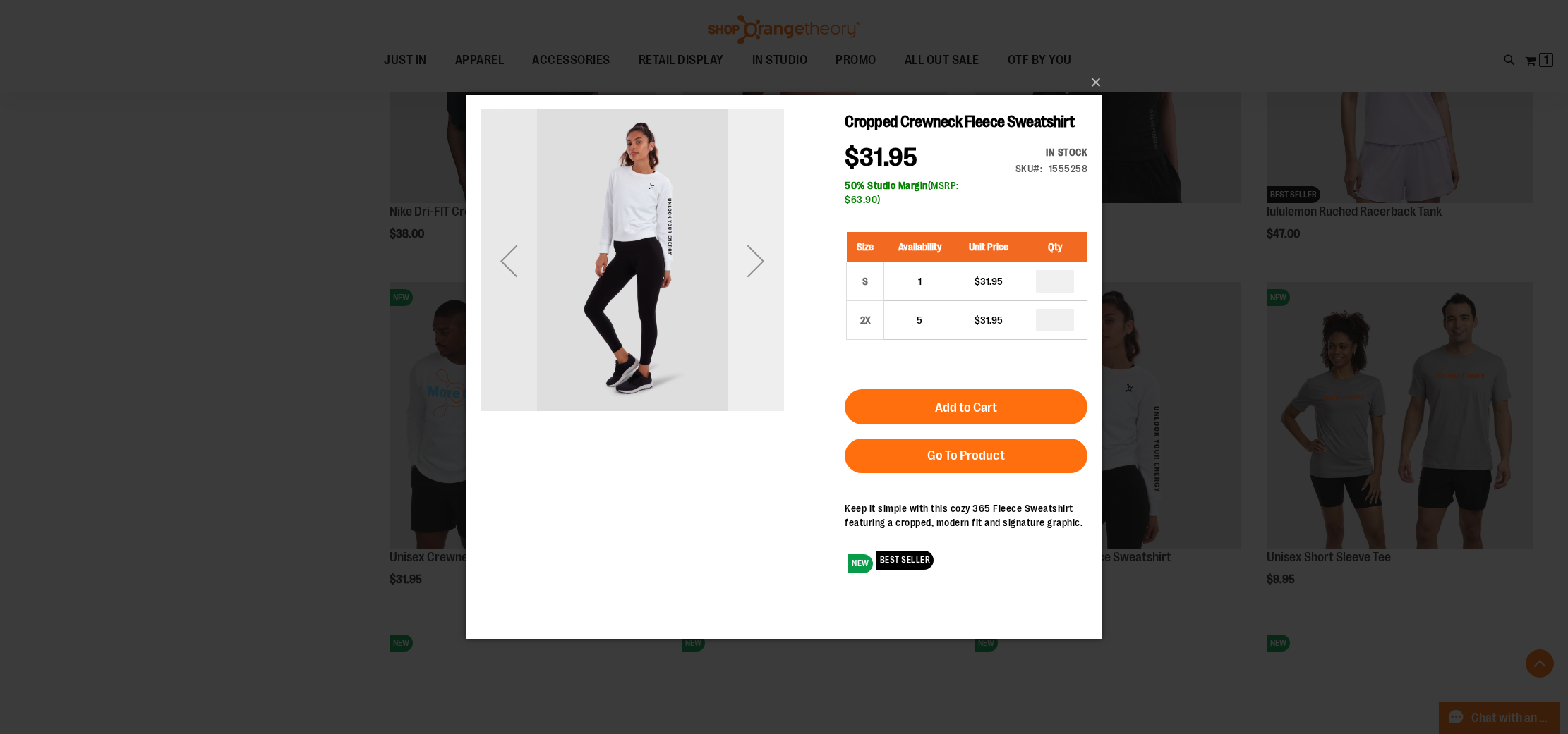
click at [755, 259] on div "Next" at bounding box center [756, 261] width 57 height 57
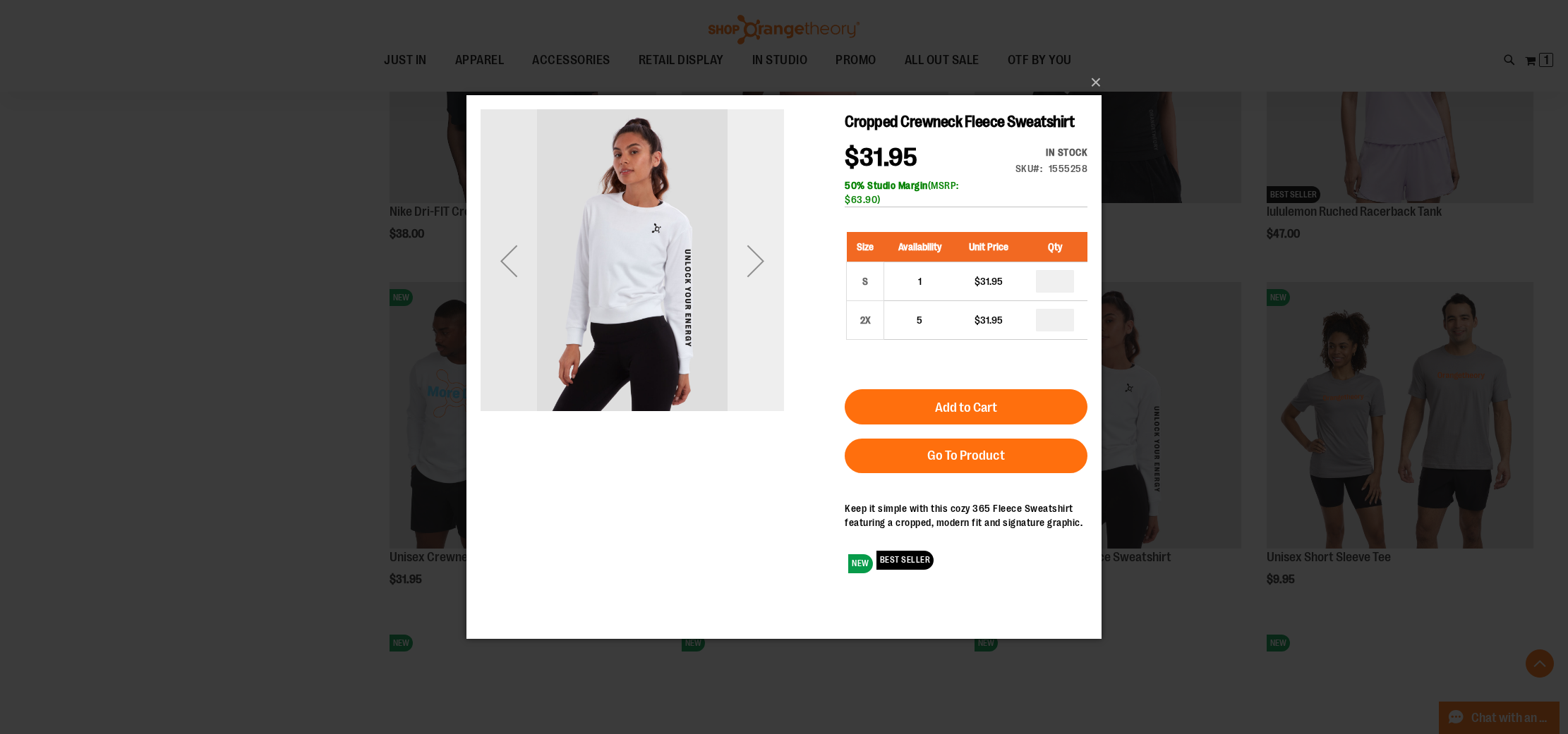
click at [755, 259] on div "Next" at bounding box center [756, 261] width 57 height 57
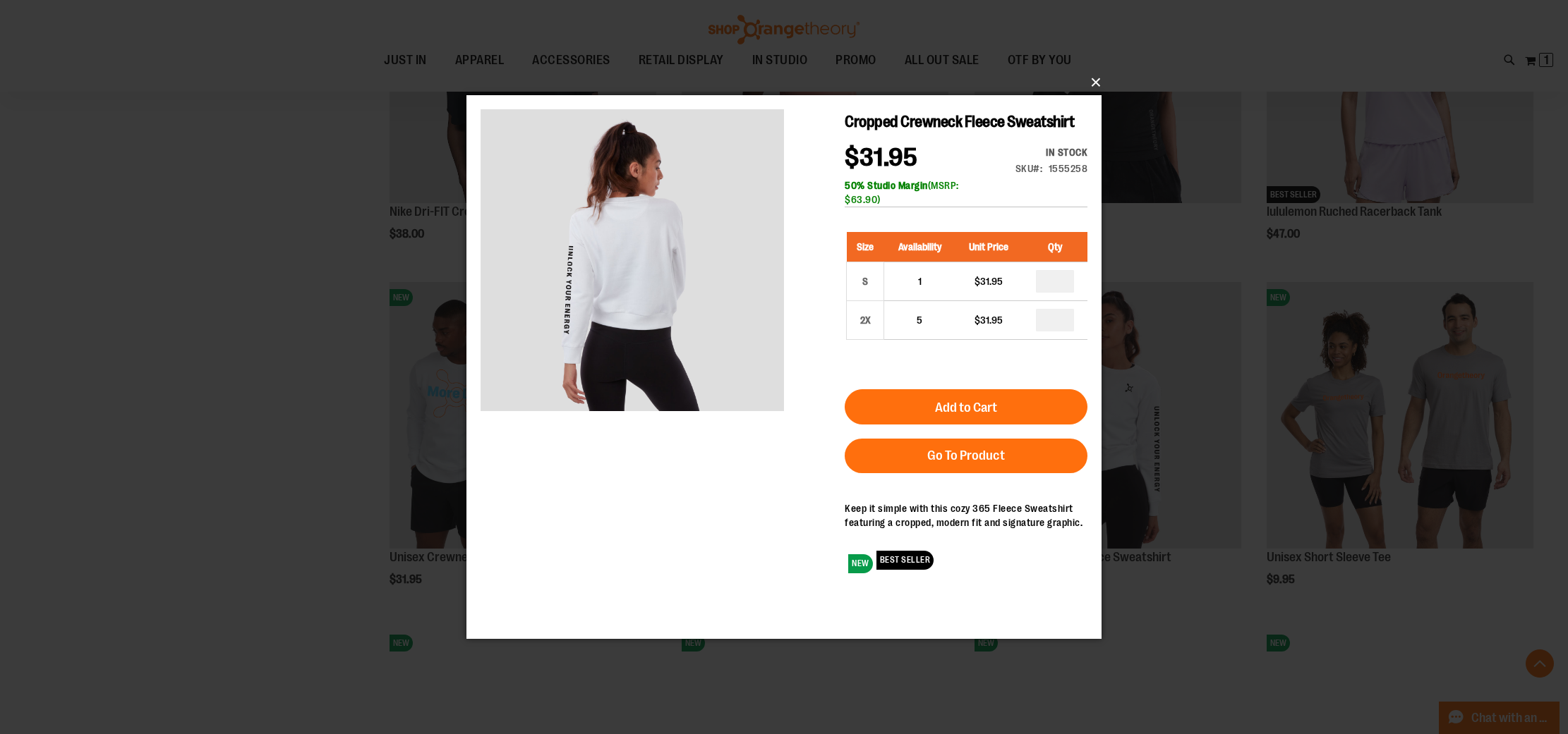
click at [1096, 80] on button "×" at bounding box center [788, 82] width 635 height 31
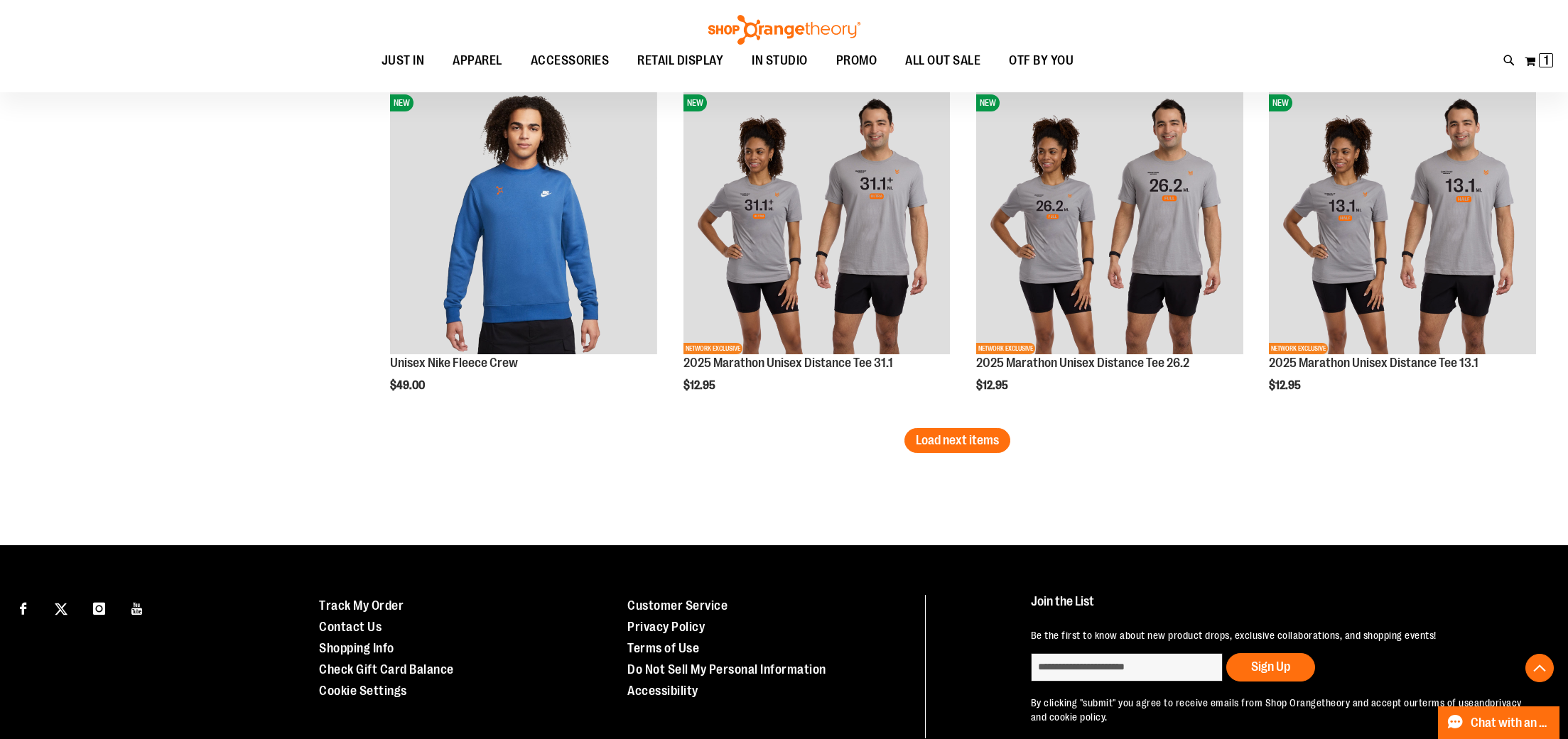
scroll to position [5144, 0]
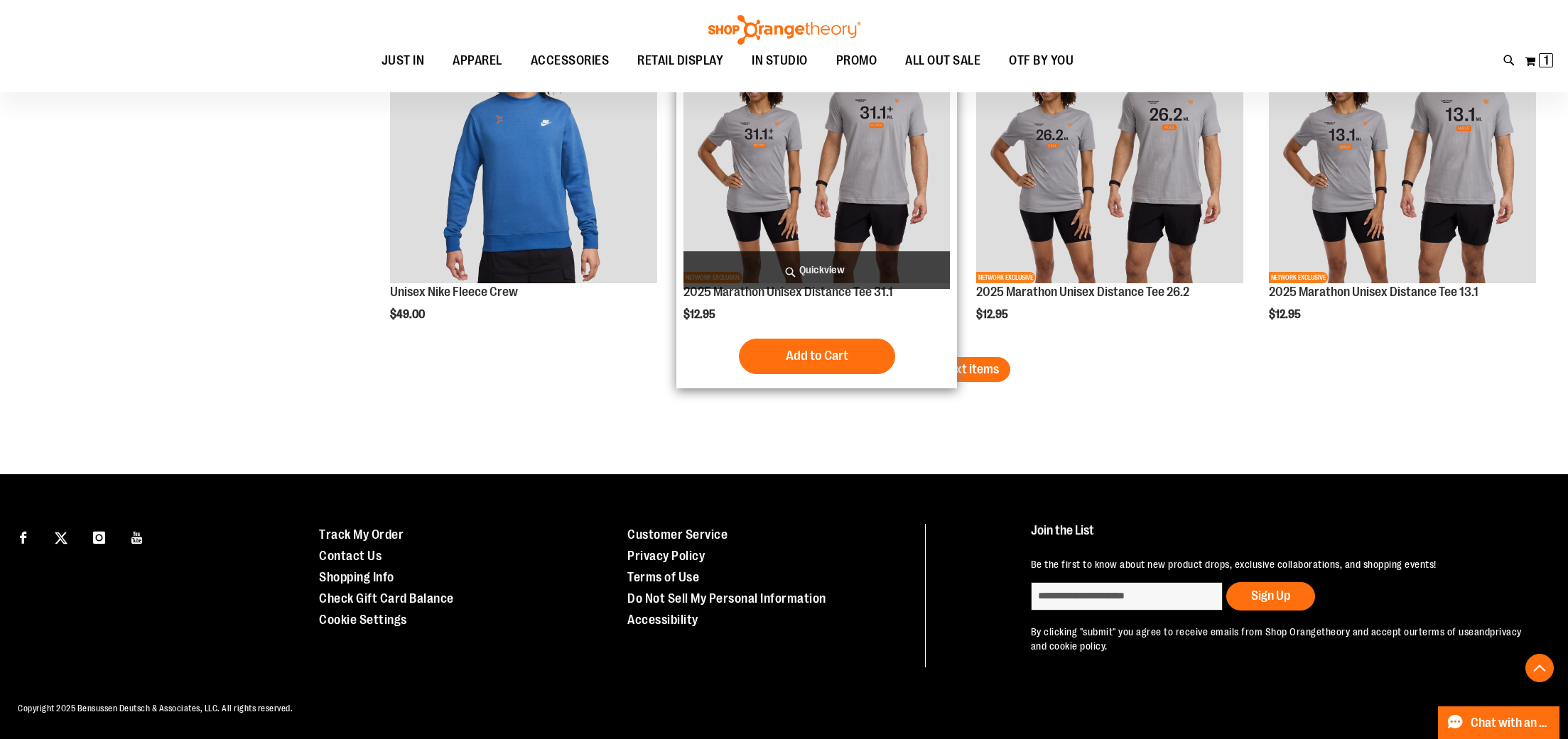
click at [928, 368] on span "Load next items" at bounding box center [957, 369] width 83 height 14
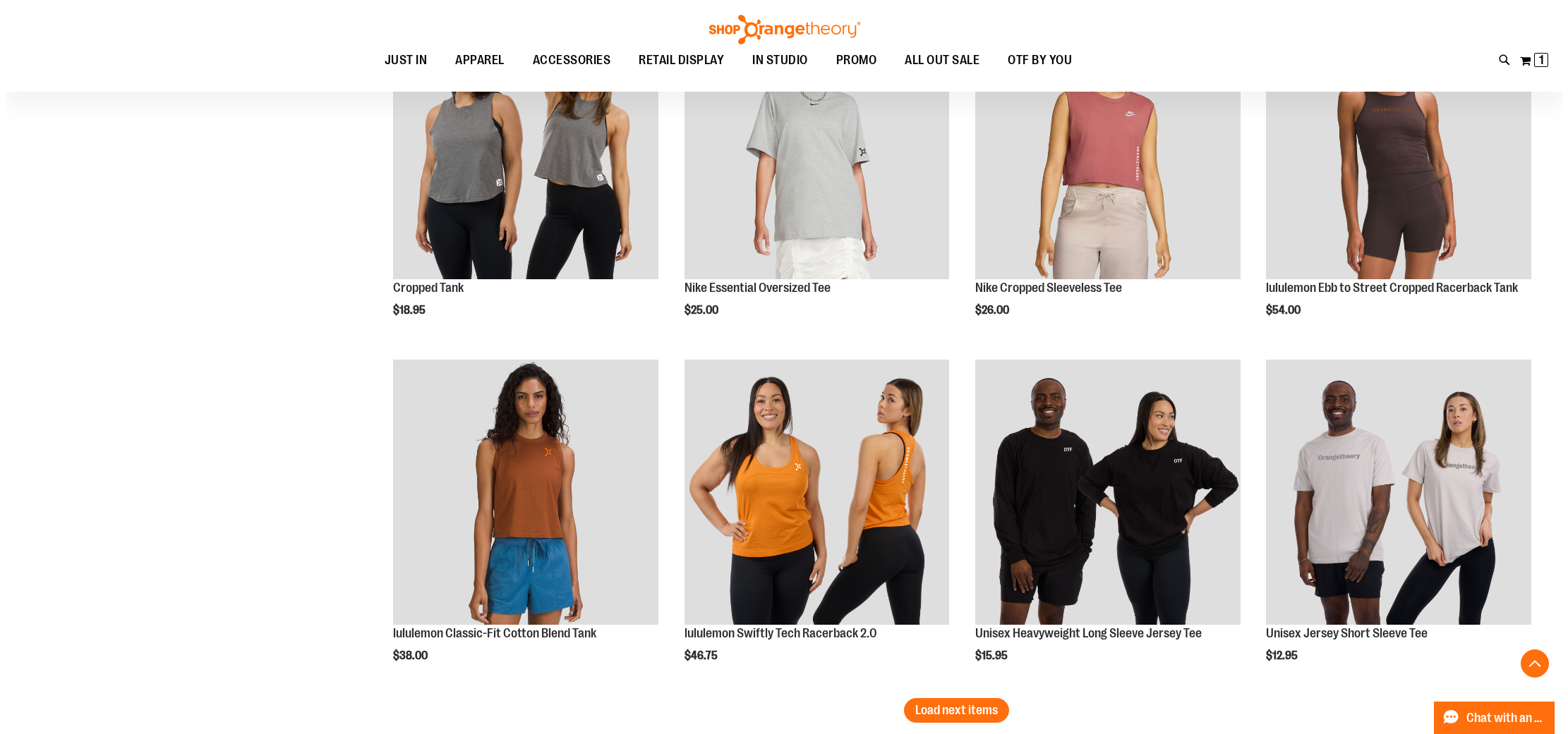
scroll to position [5804, 0]
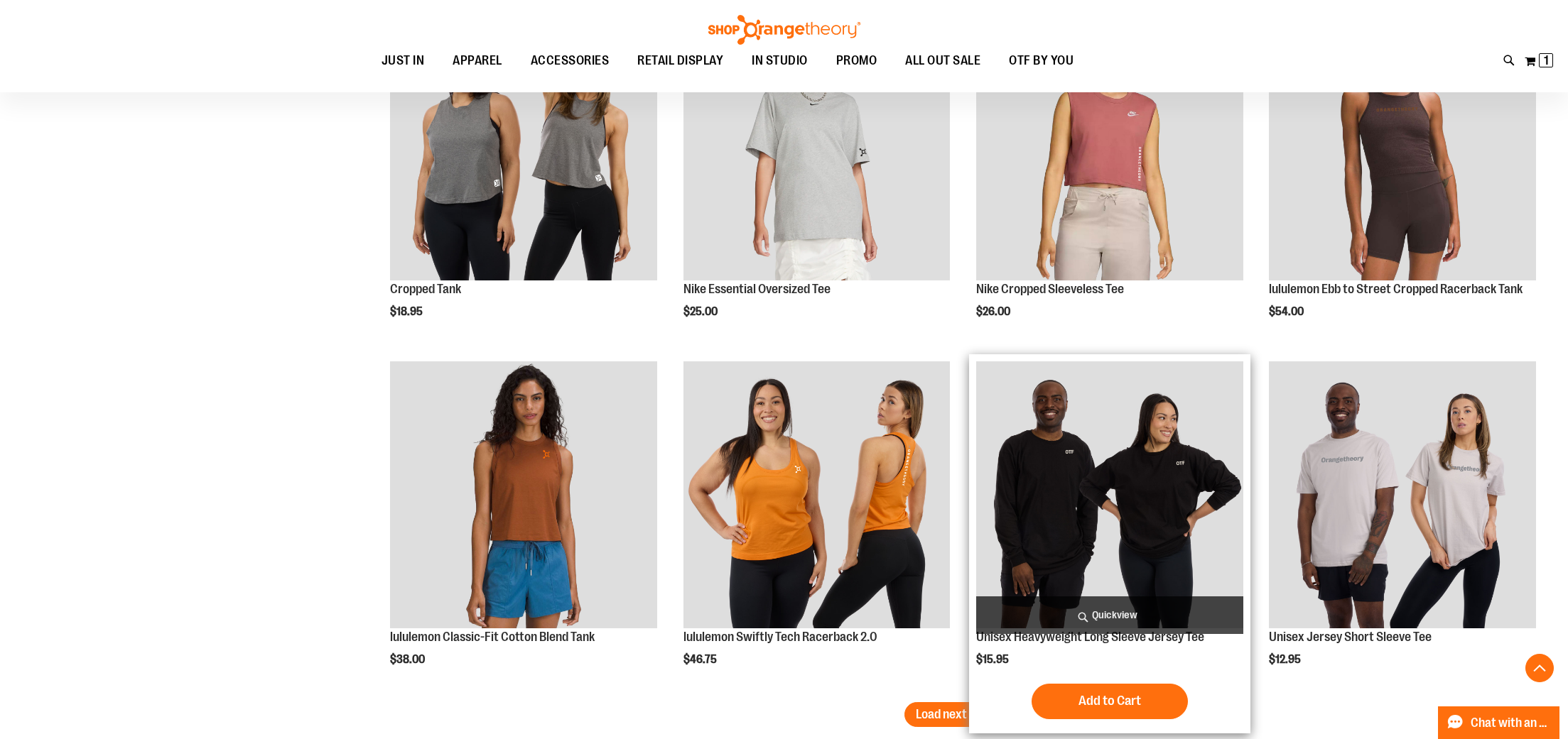
click at [1142, 611] on span "Quickview" at bounding box center [1109, 615] width 267 height 38
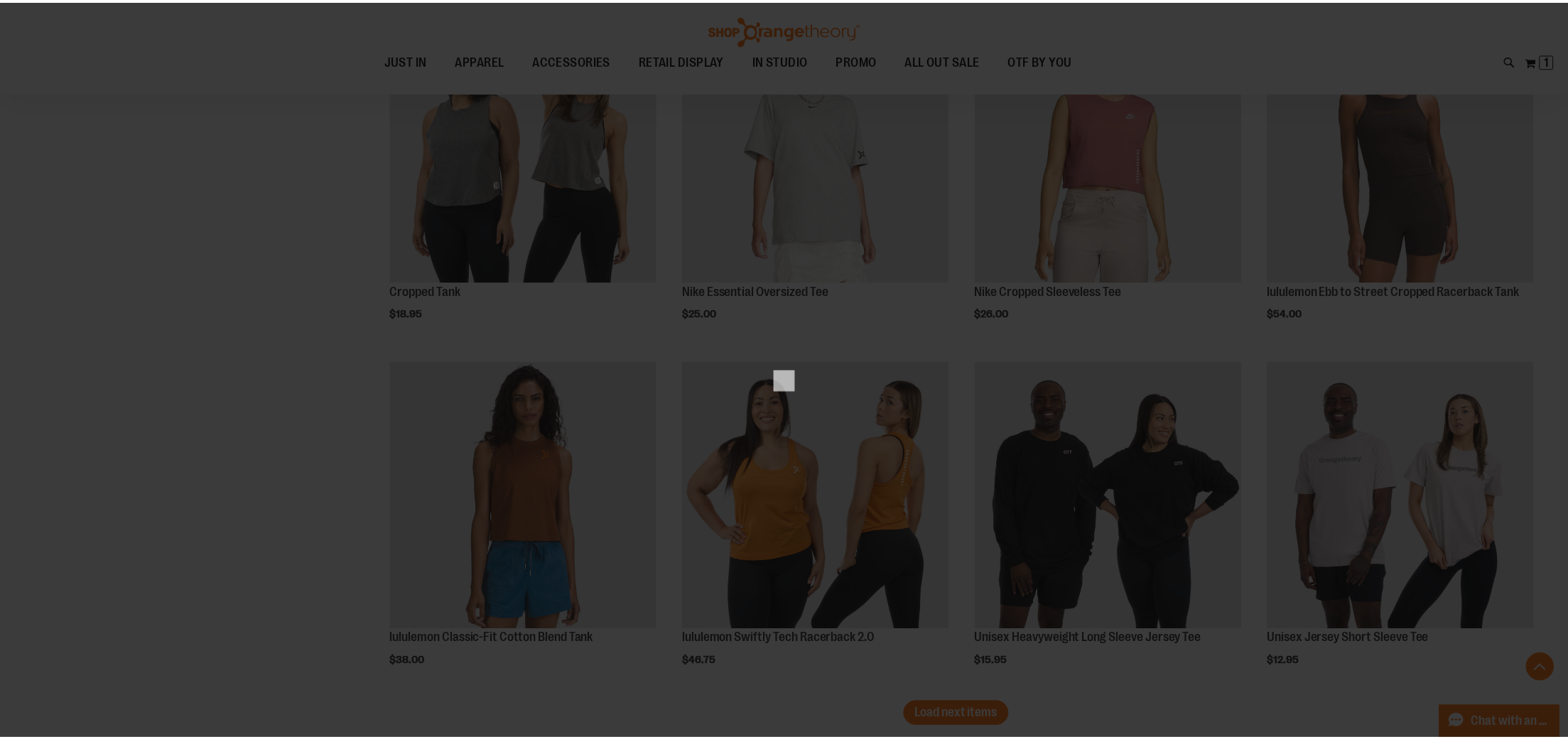
scroll to position [0, 0]
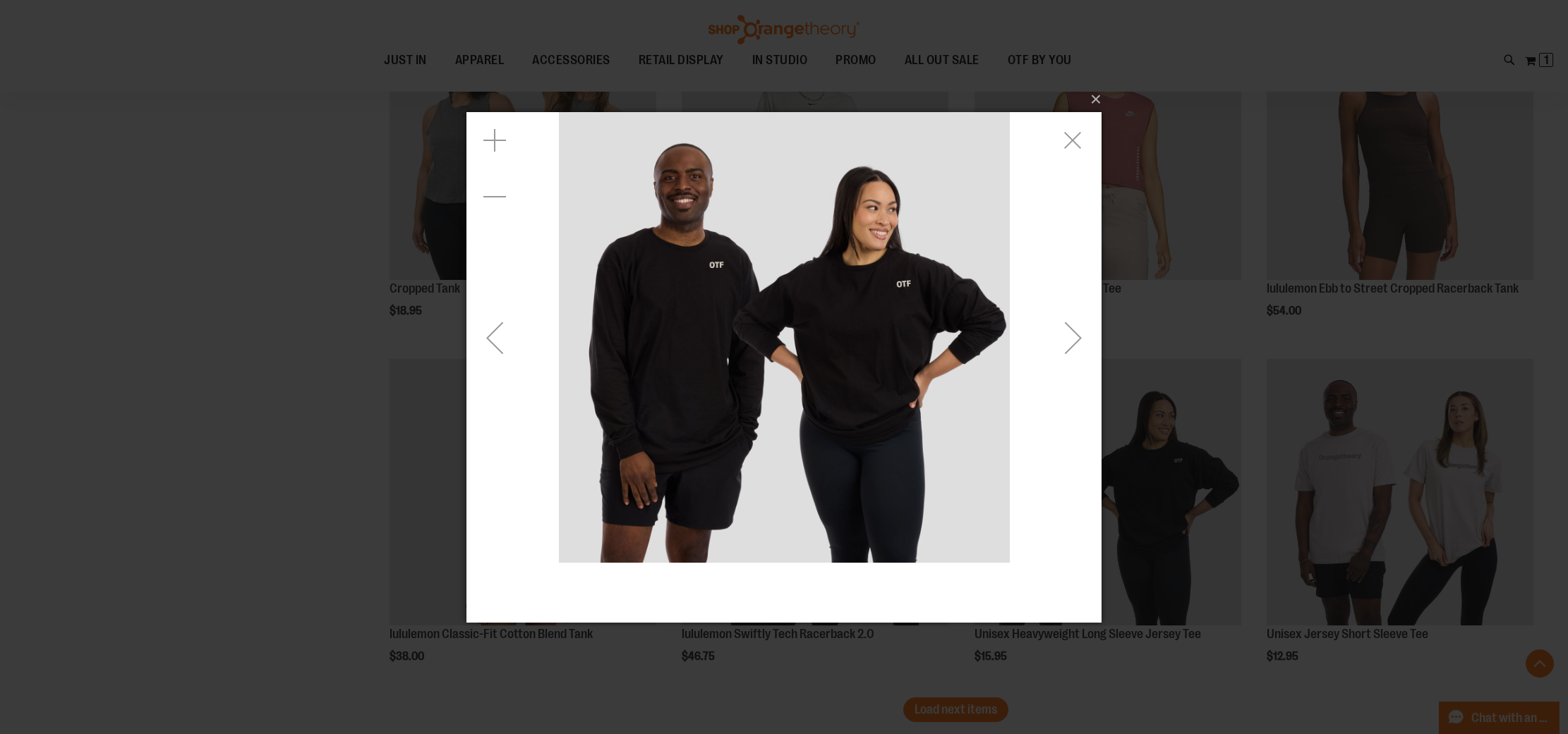
click at [1072, 343] on div "Next" at bounding box center [1073, 337] width 57 height 57
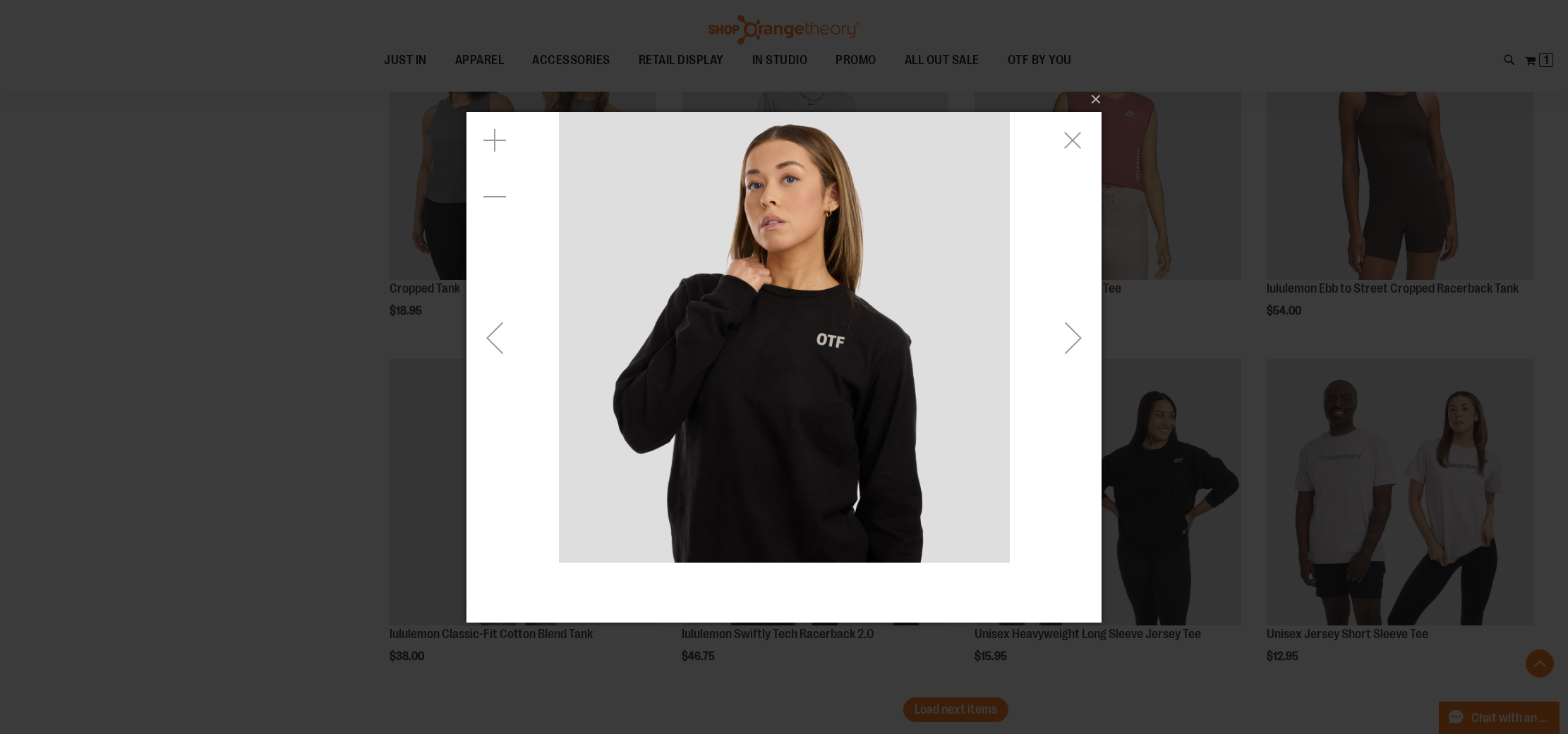
click at [1072, 343] on div "Next" at bounding box center [1073, 337] width 57 height 57
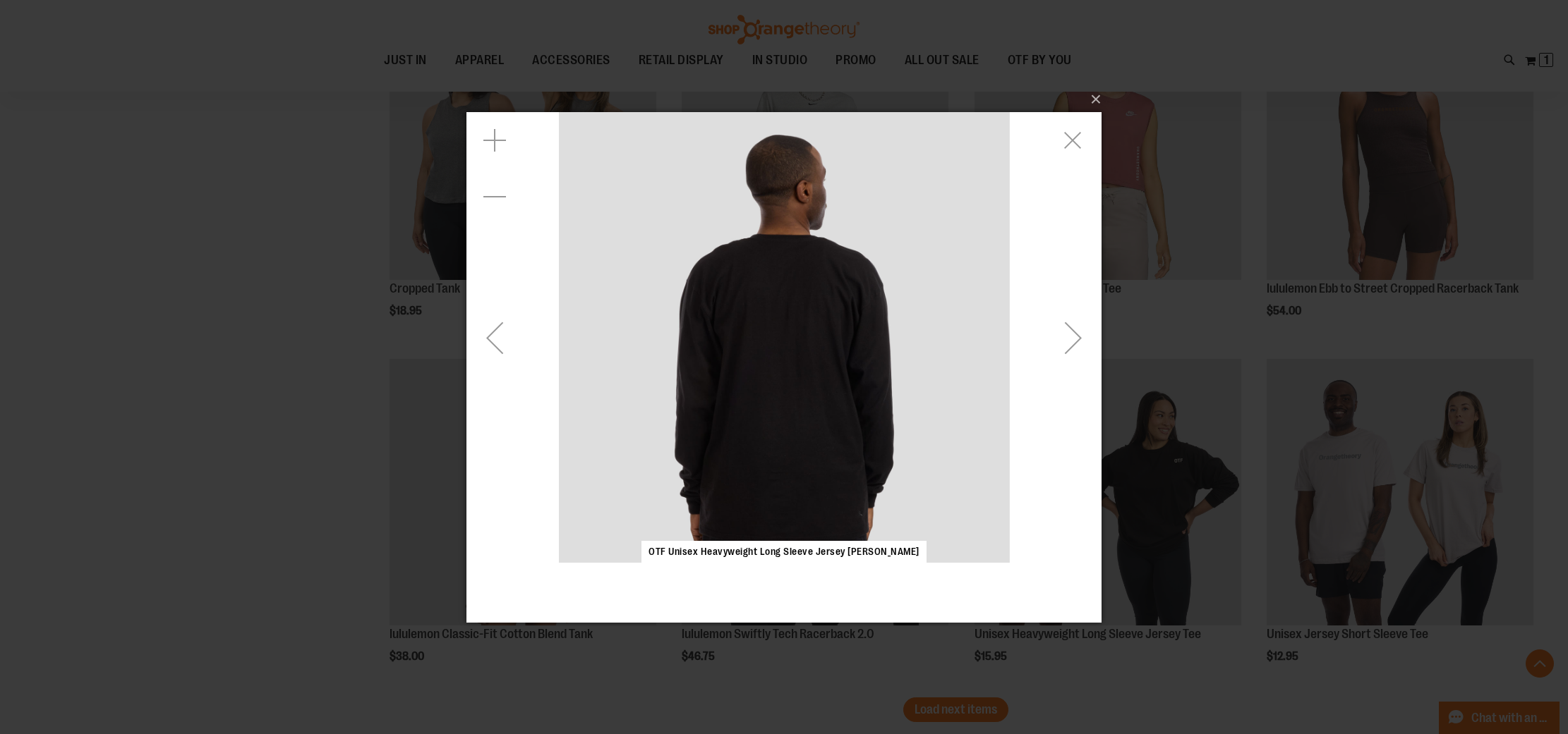
click at [1072, 343] on div "Next" at bounding box center [1073, 337] width 57 height 57
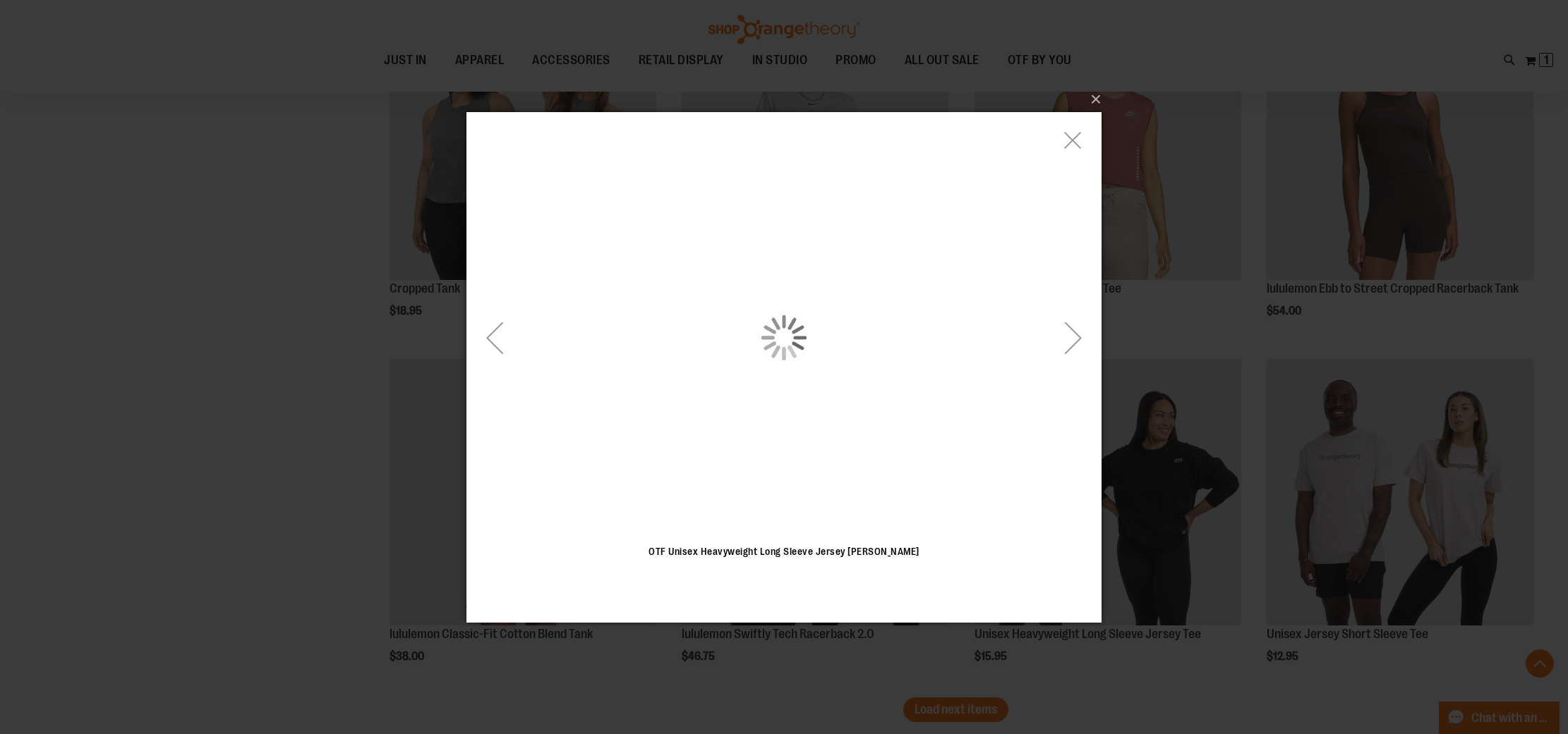
drag, startPoint x: 1063, startPoint y: 150, endPoint x: 1062, endPoint y: 164, distance: 14.0
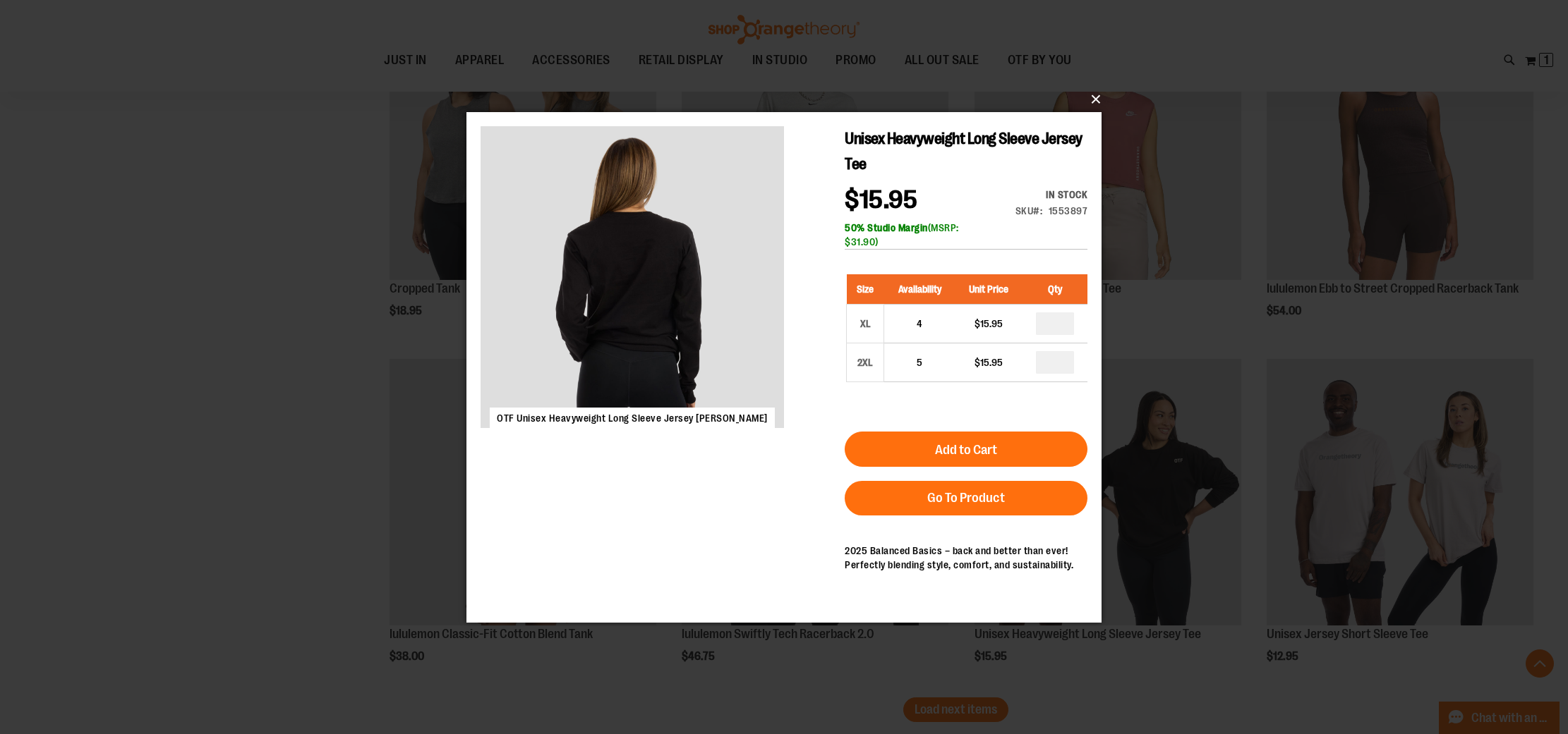
click at [1097, 98] on button "×" at bounding box center [788, 99] width 635 height 31
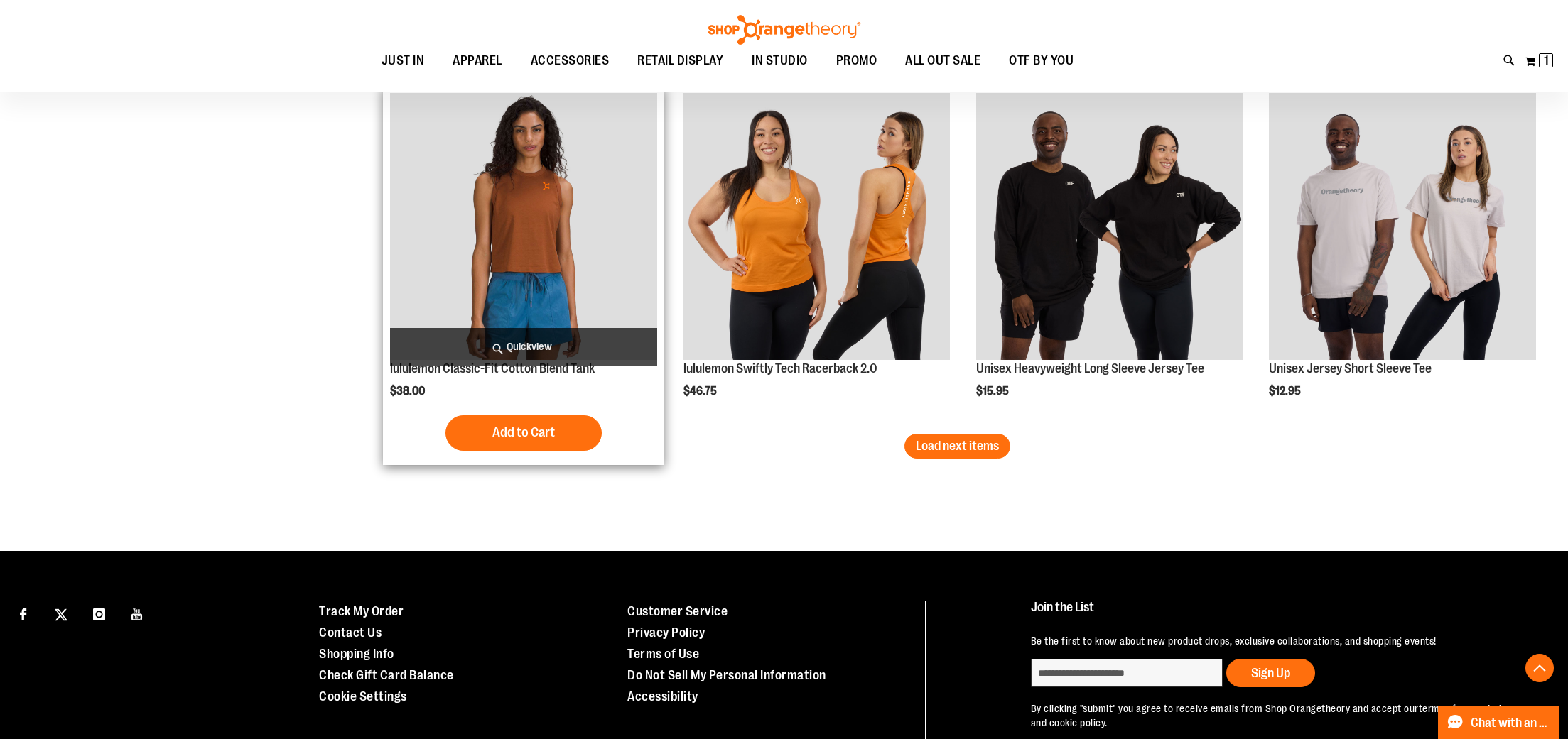
scroll to position [6112, 0]
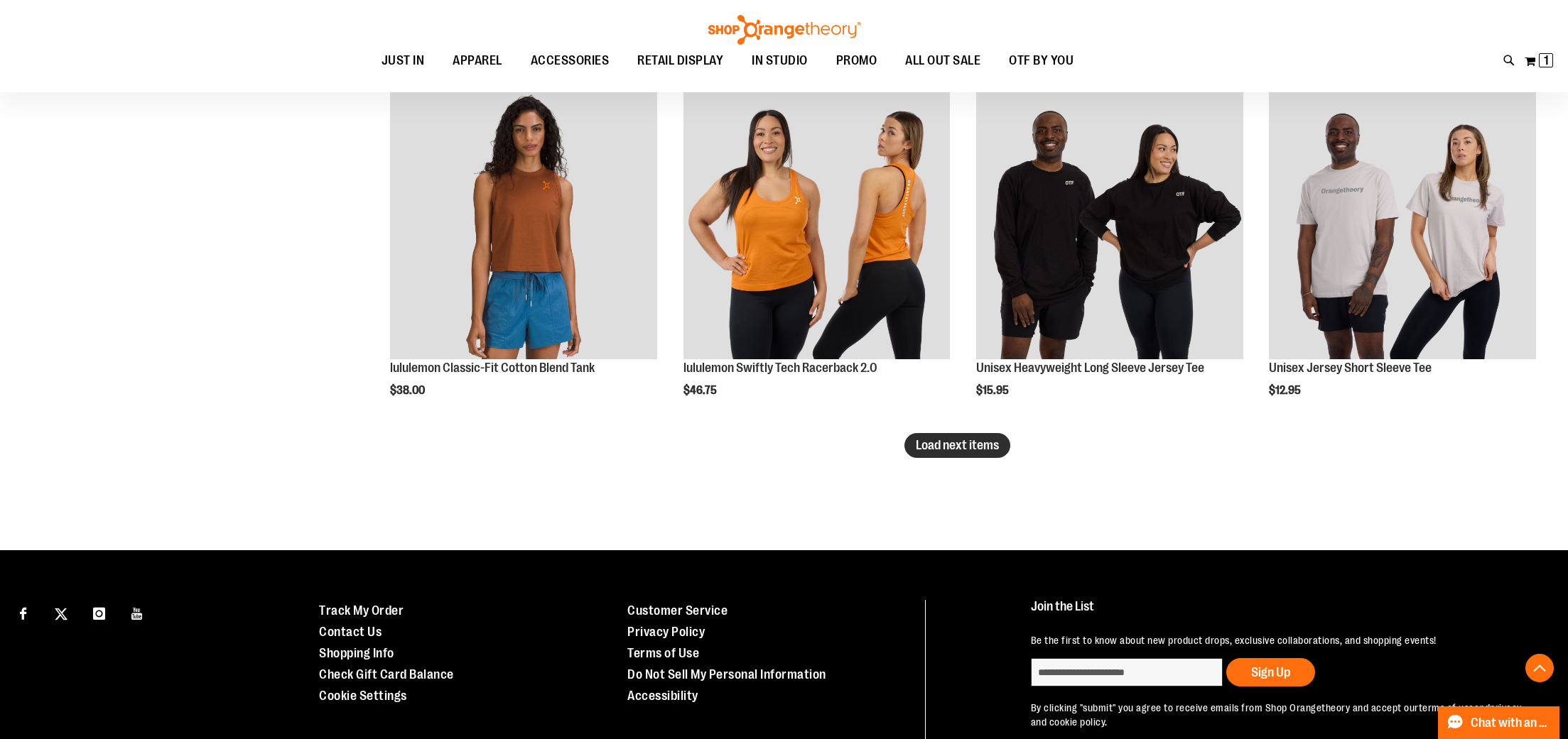
click at [918, 448] on span "Load next items" at bounding box center [957, 445] width 83 height 14
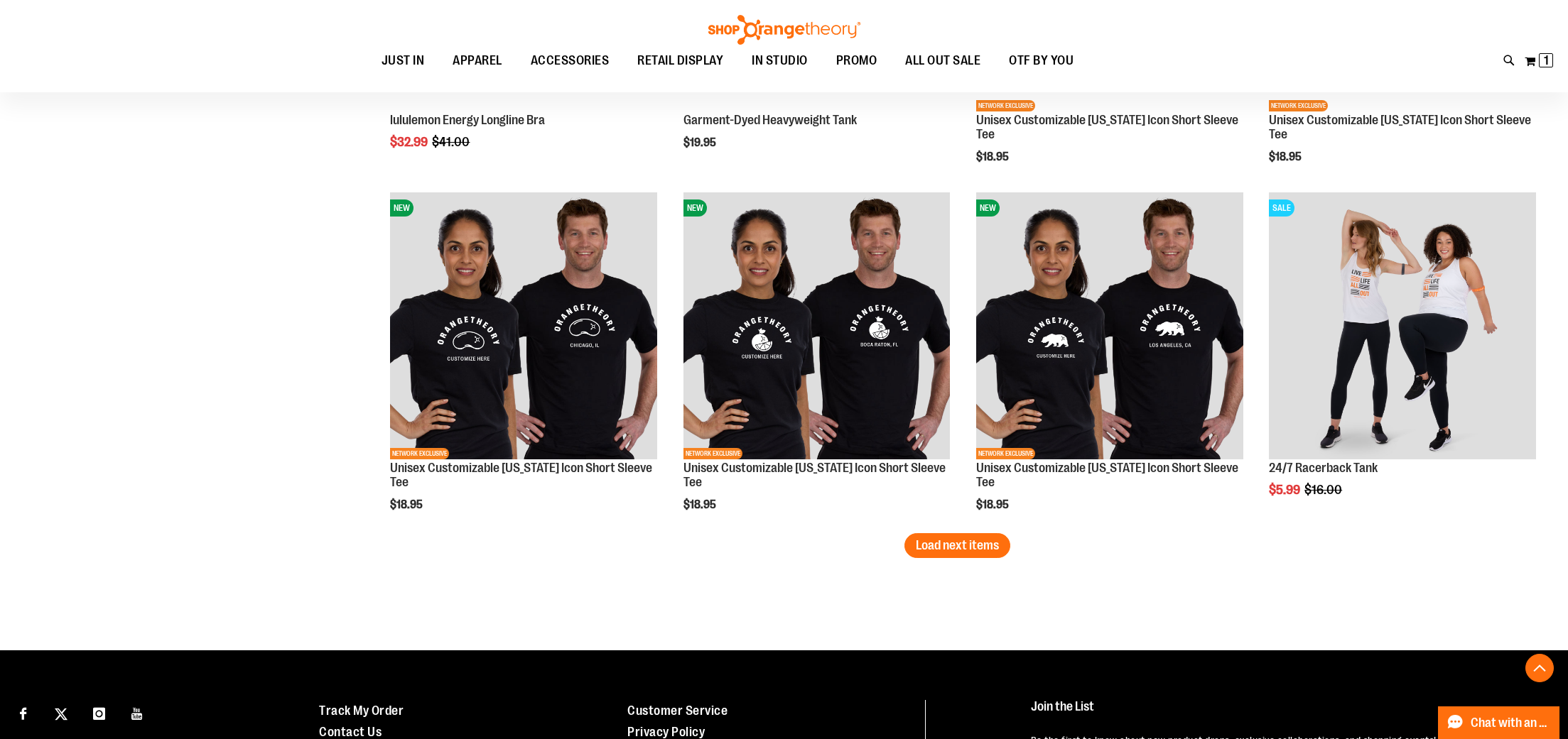
scroll to position [7147, 0]
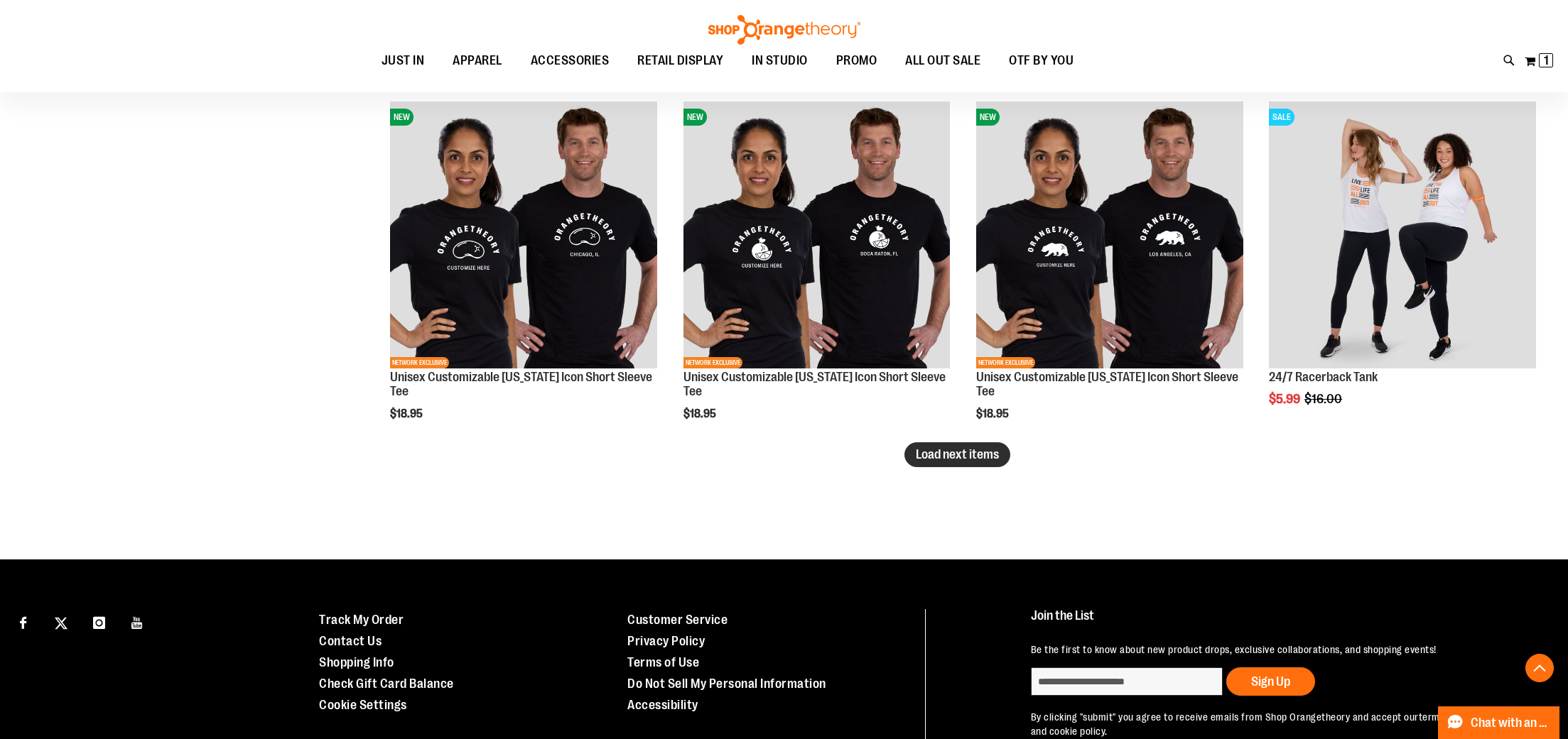
click at [915, 461] on span "Load next items" at bounding box center [957, 455] width 83 height 14
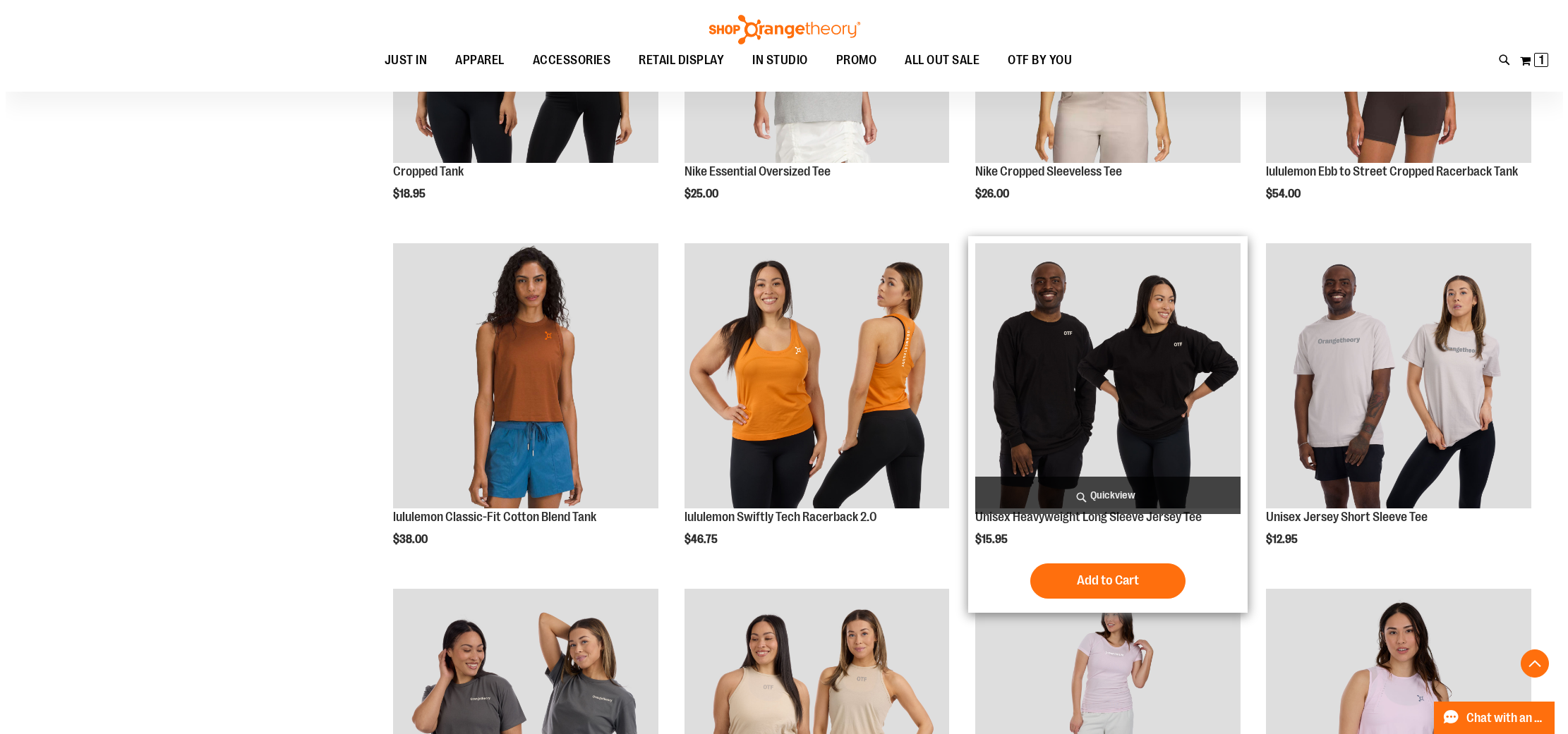
scroll to position [5911, 0]
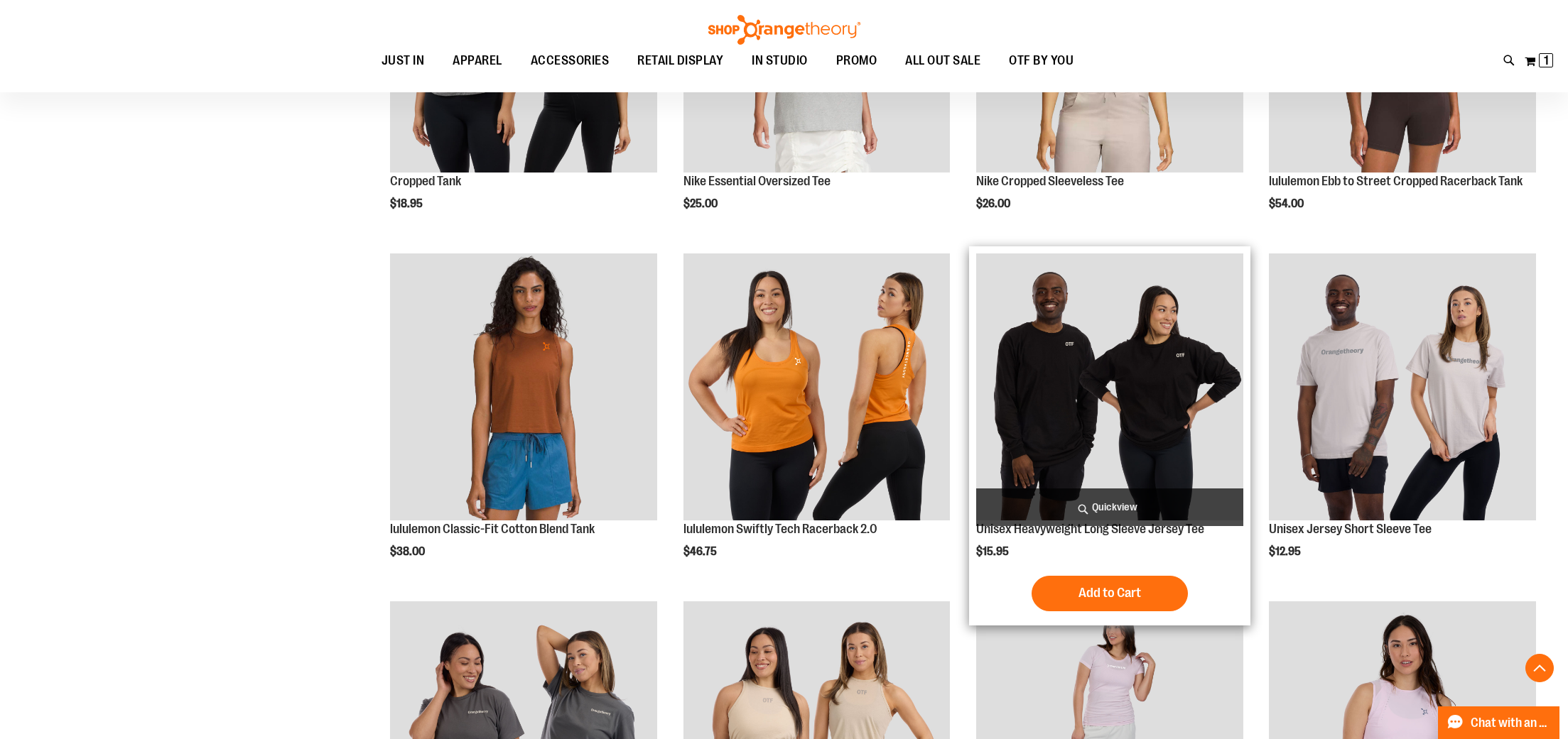
click at [1146, 509] on span "Quickview" at bounding box center [1109, 508] width 267 height 38
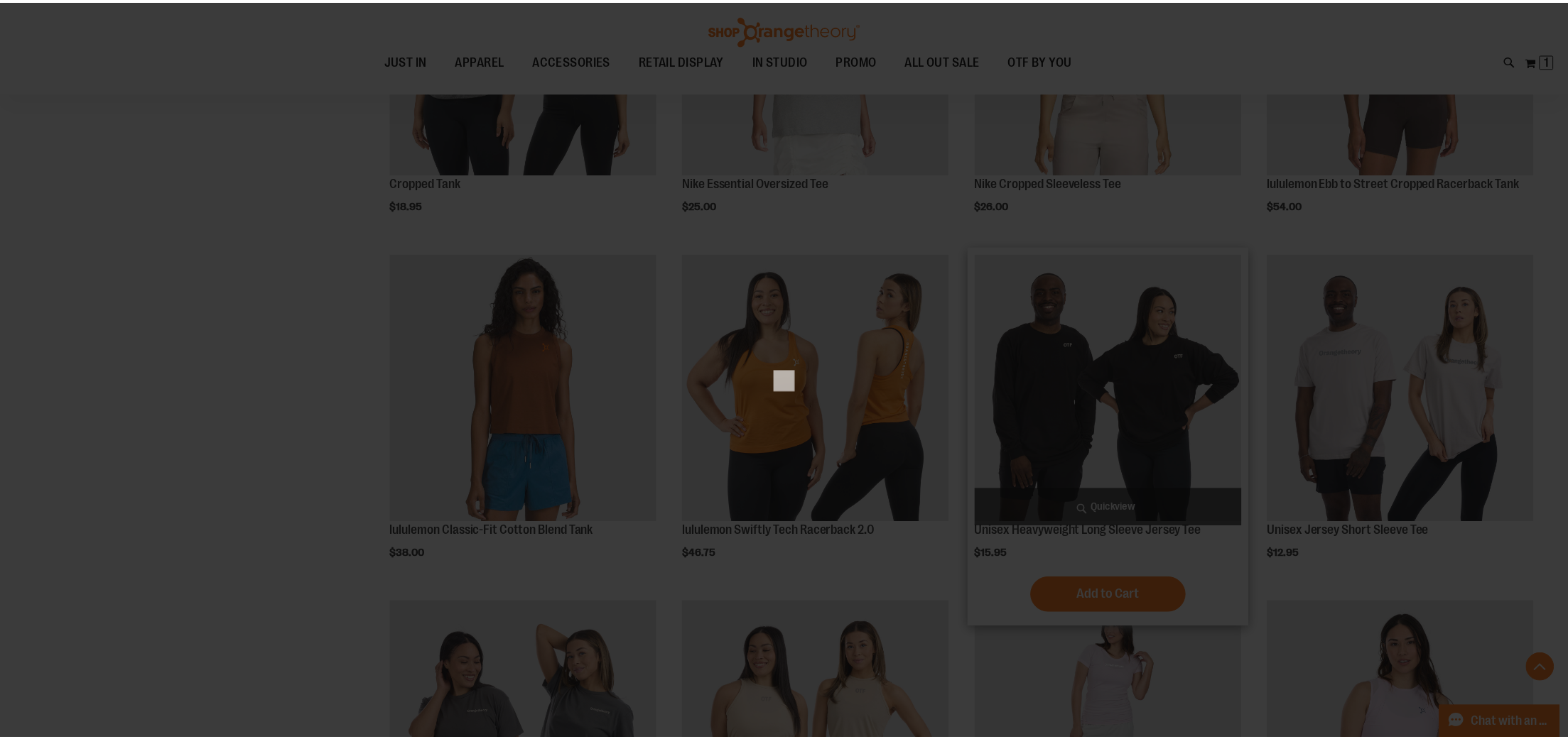
scroll to position [0, 0]
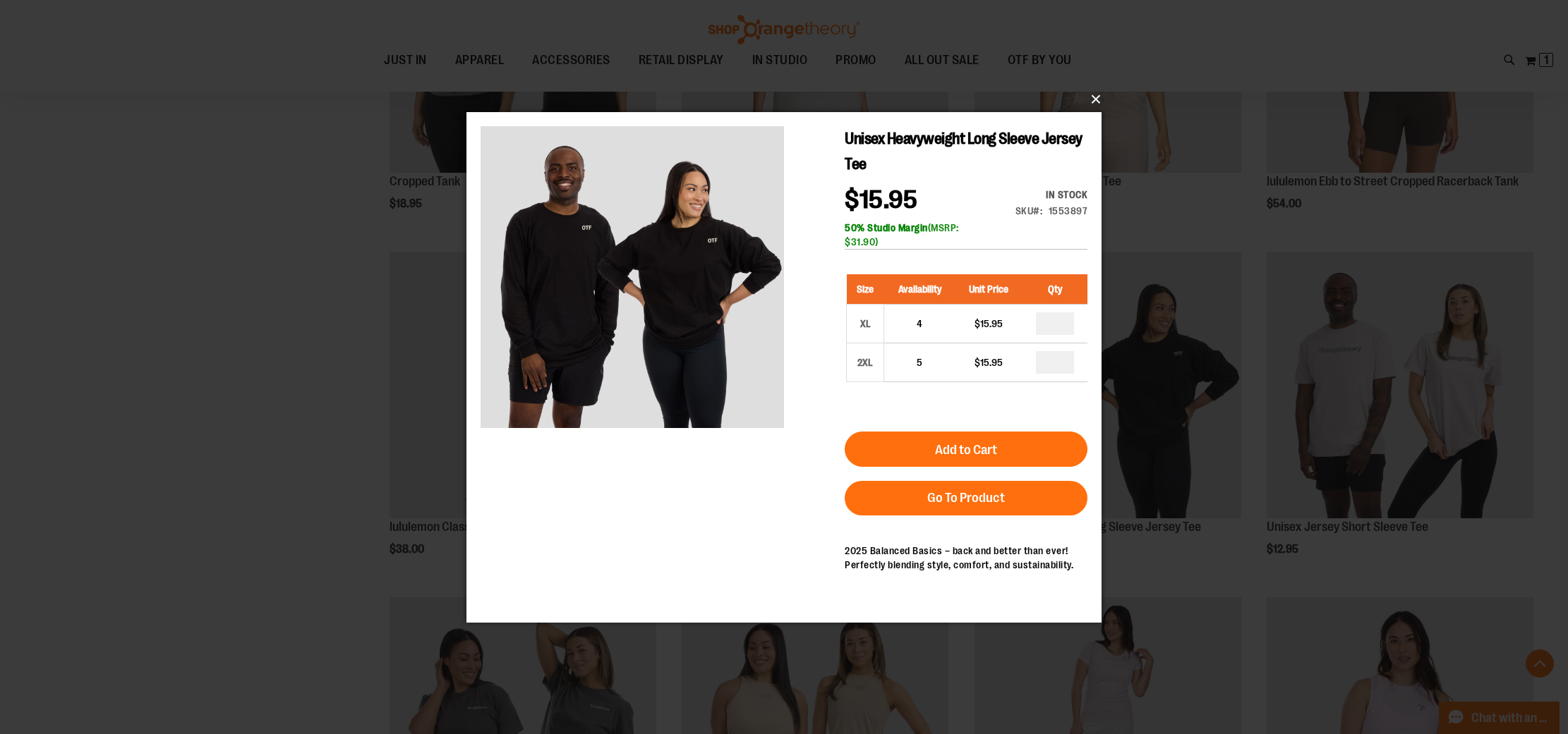
click at [1091, 95] on button "×" at bounding box center [788, 99] width 635 height 31
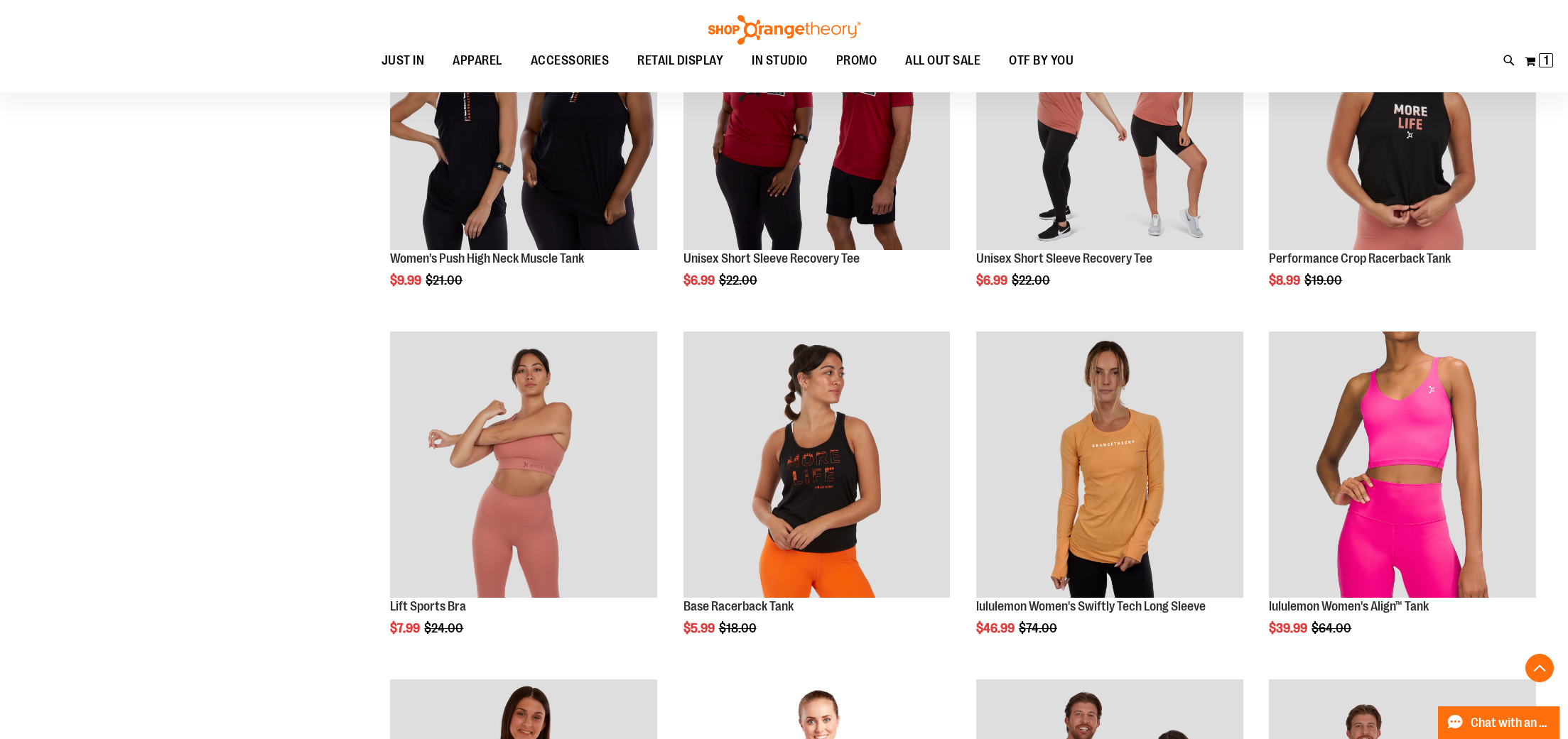
scroll to position [312, 0]
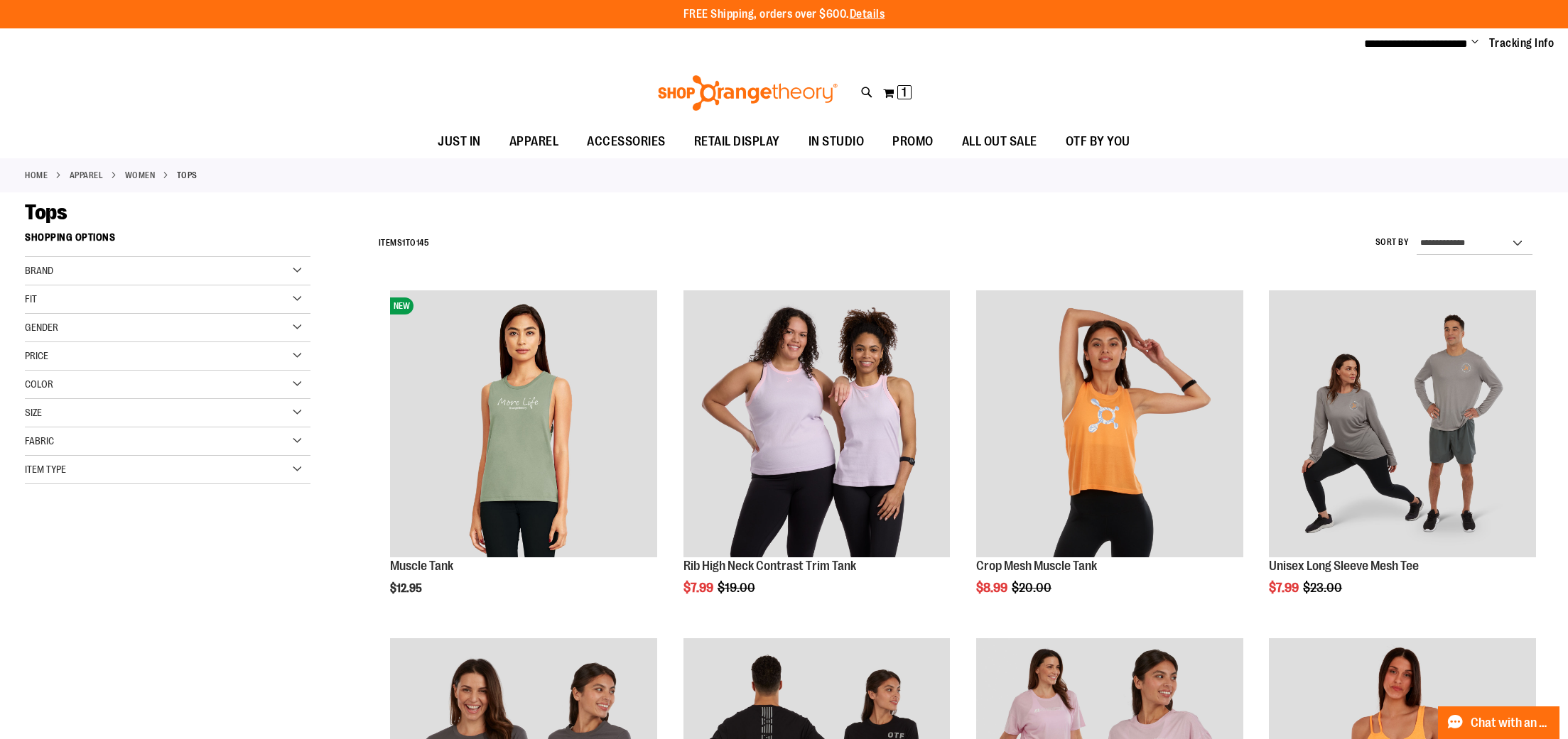
click at [250, 406] on div "Size" at bounding box center [167, 414] width 285 height 29
click at [60, 453] on div "S" at bounding box center [63, 449] width 21 height 21
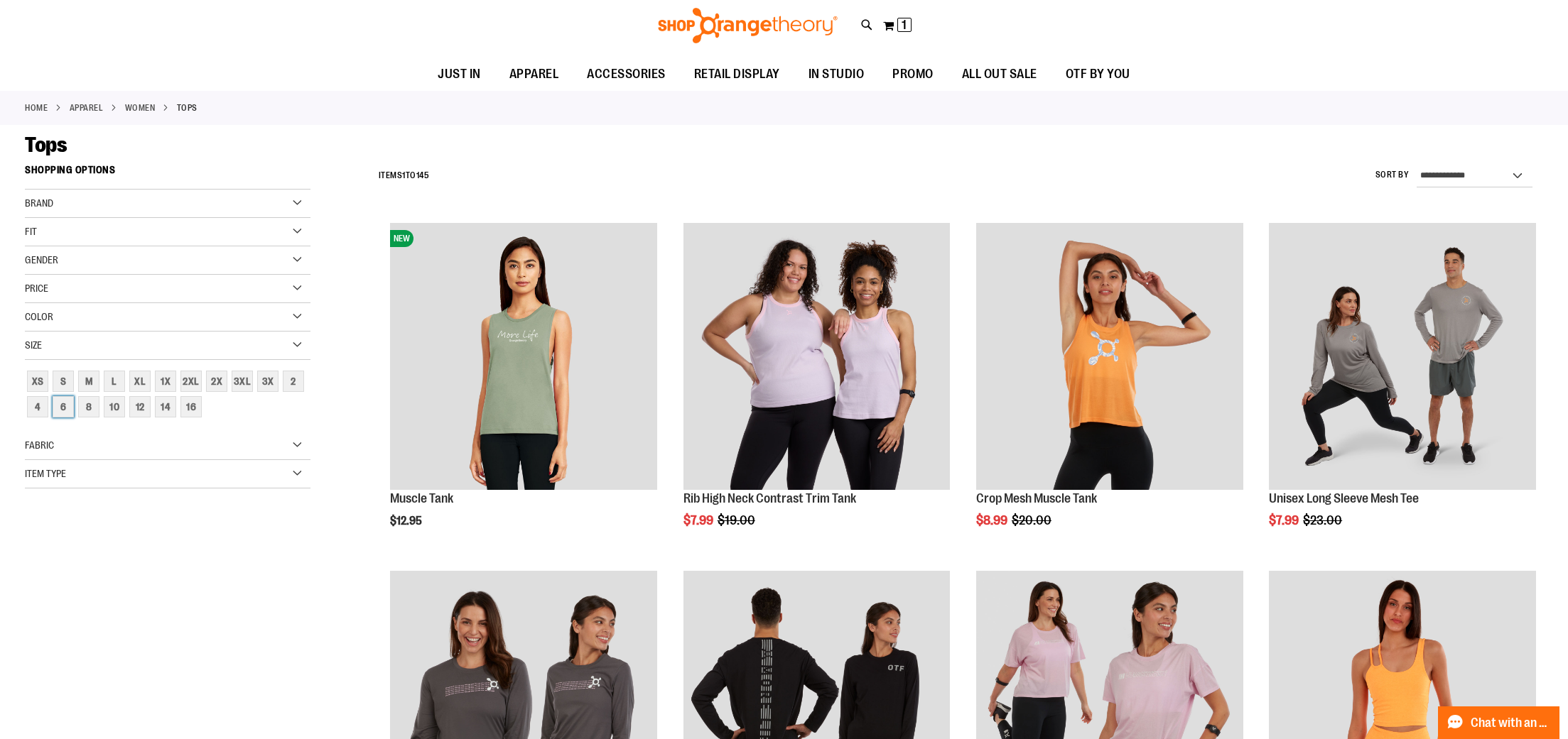
click at [60, 453] on div "Brand Nike lululemon Orangetheory Beyond Yoga" at bounding box center [167, 339] width 285 height 299
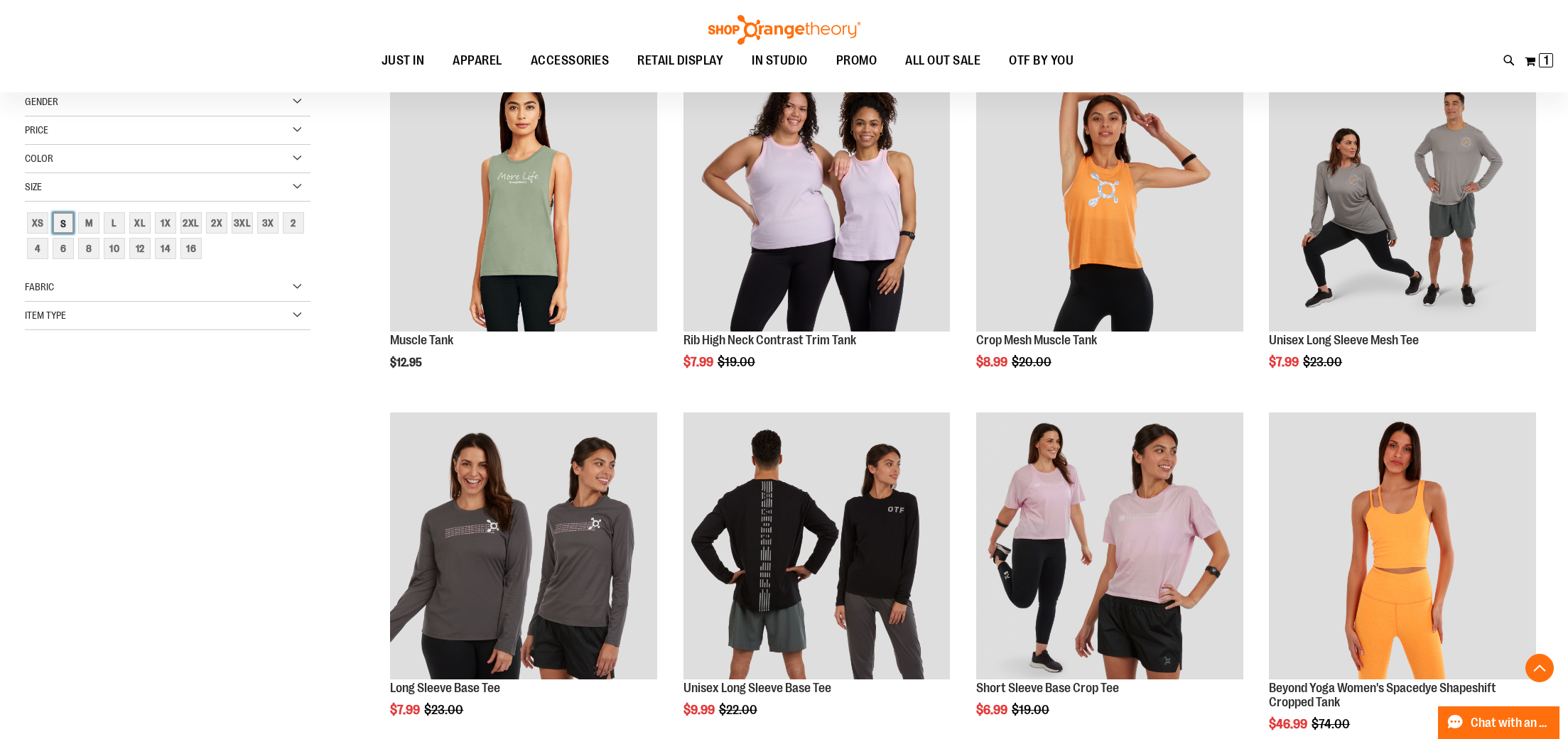
click at [72, 215] on div "S" at bounding box center [63, 223] width 21 height 21
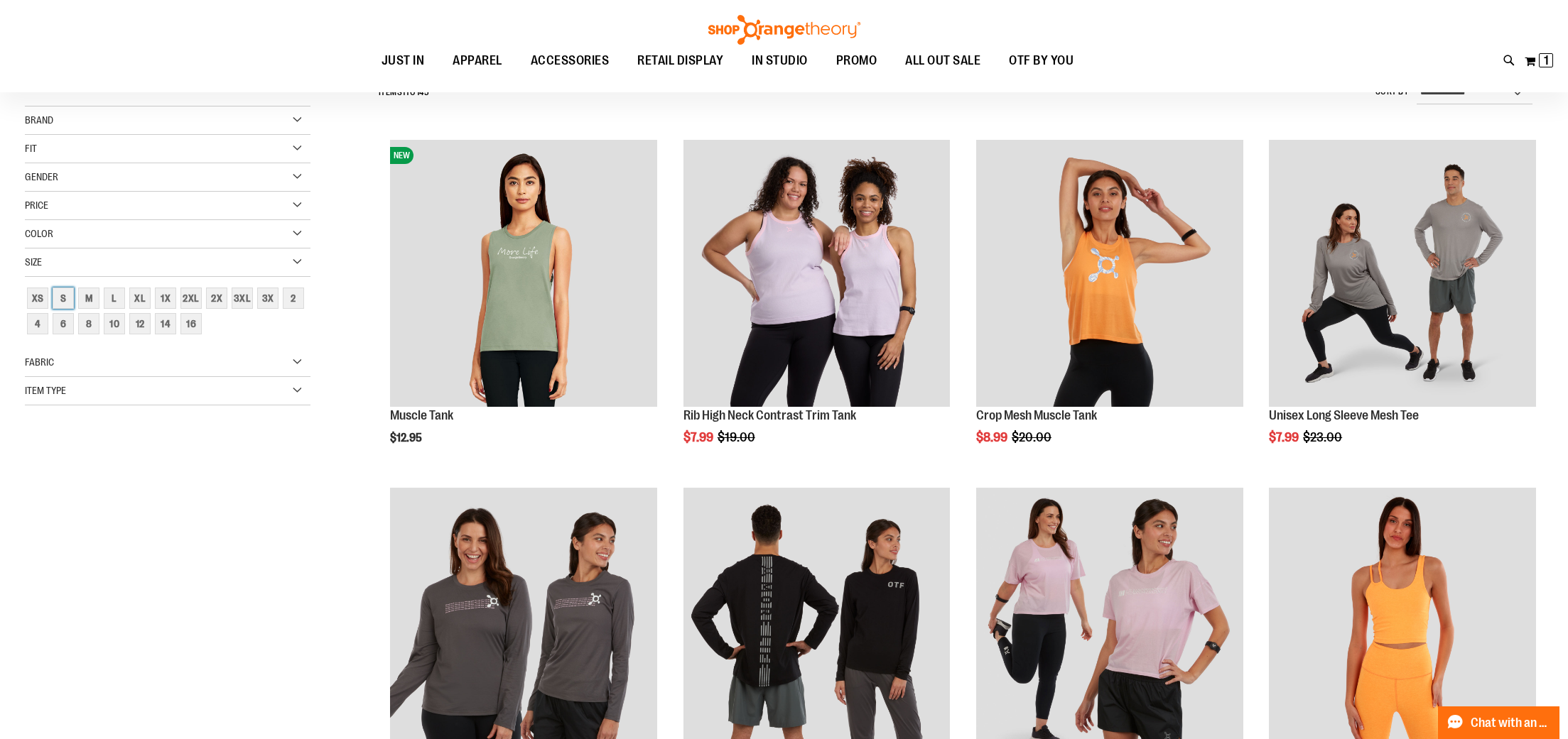
scroll to position [132, 0]
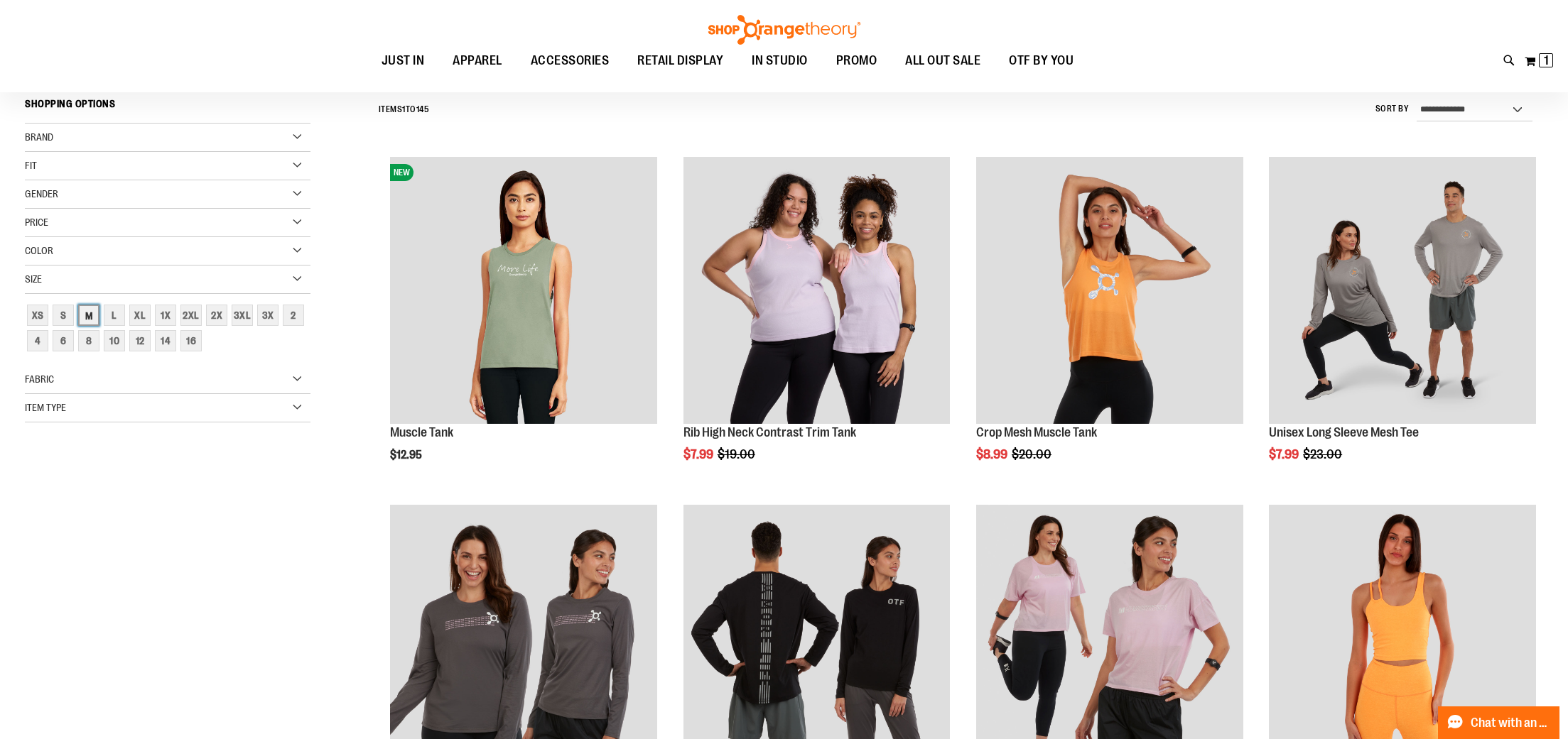
click at [92, 317] on div "M" at bounding box center [89, 315] width 21 height 21
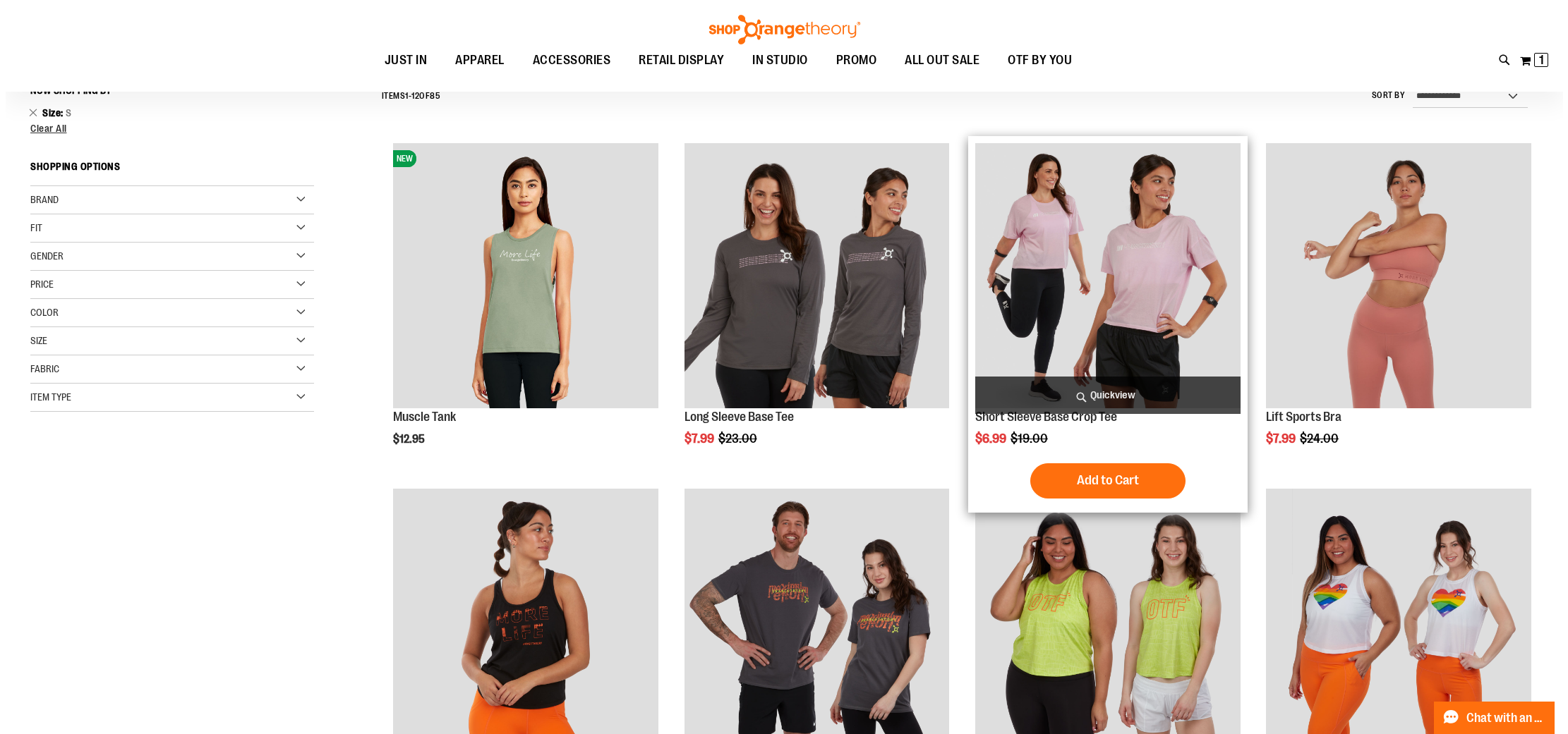
scroll to position [143, 0]
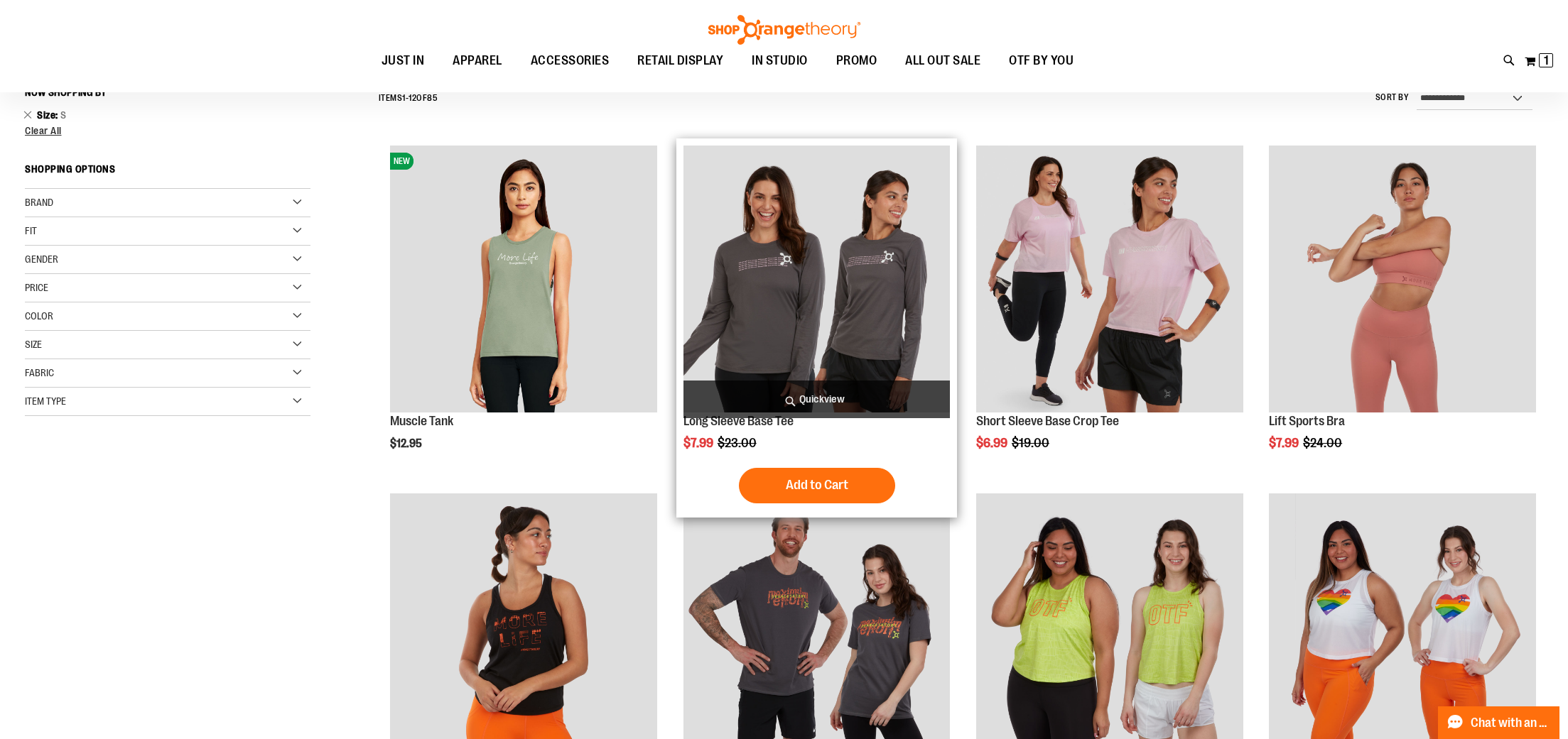
click at [841, 402] on span "Quickview" at bounding box center [816, 399] width 267 height 38
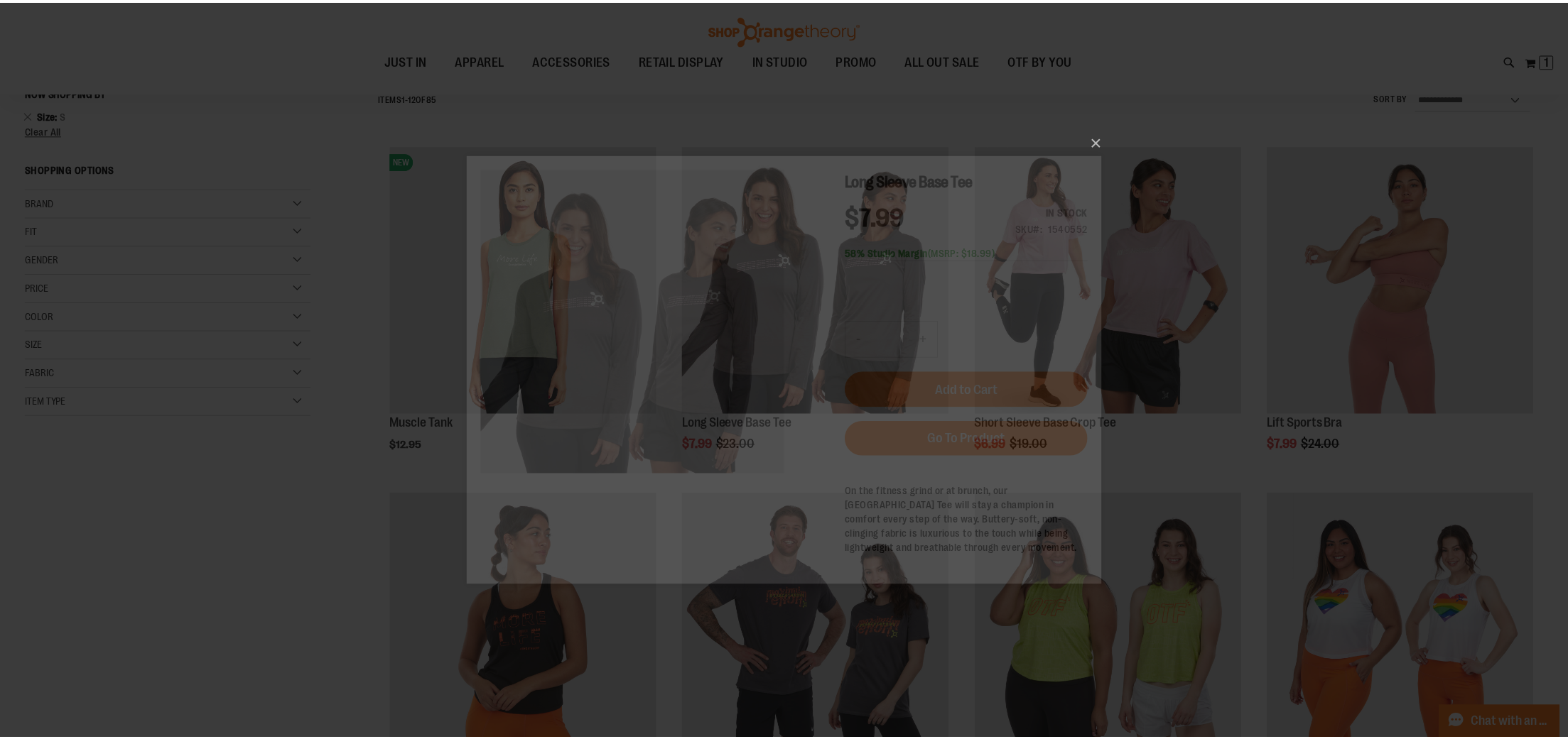
scroll to position [0, 0]
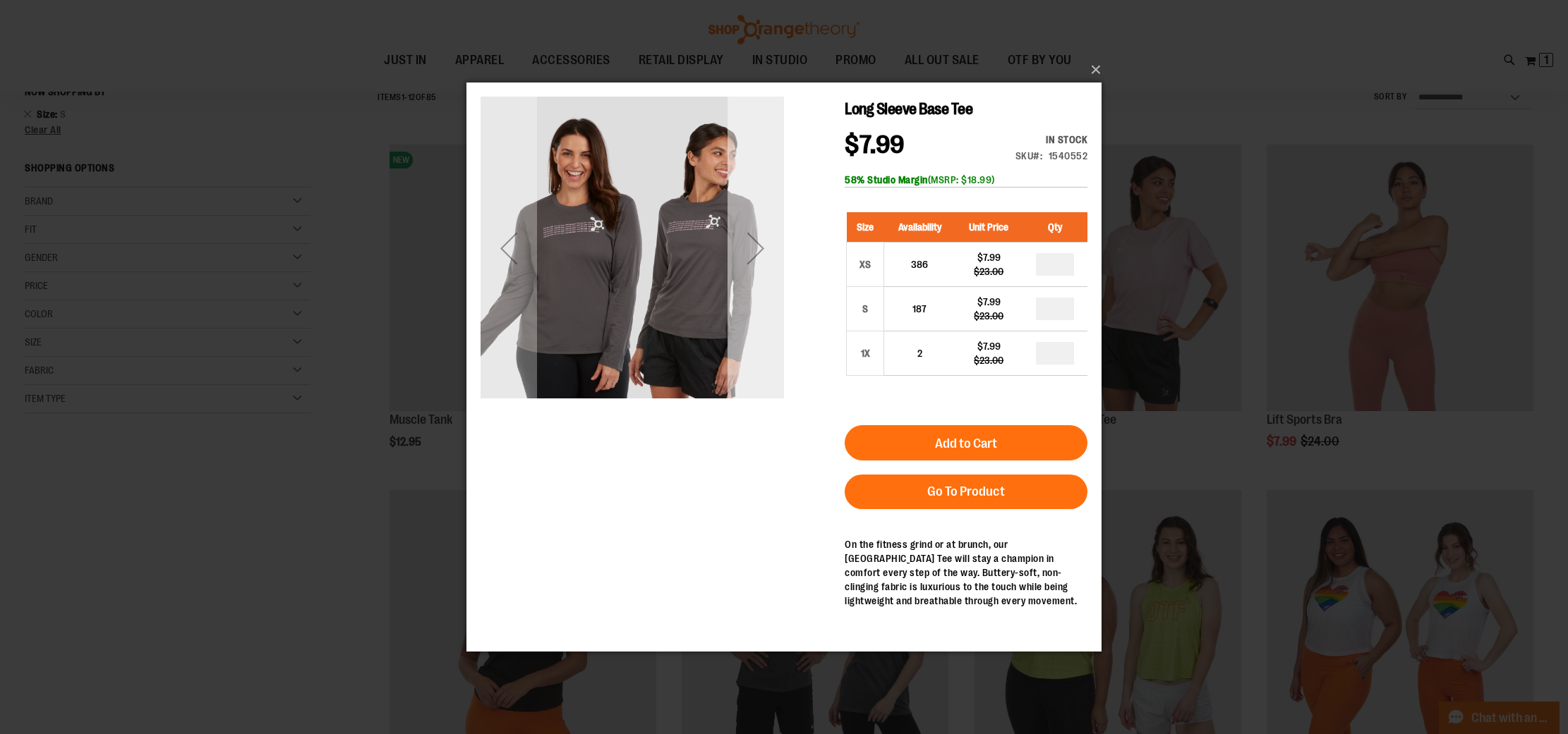
click at [764, 287] on div "Next" at bounding box center [756, 249] width 57 height 304
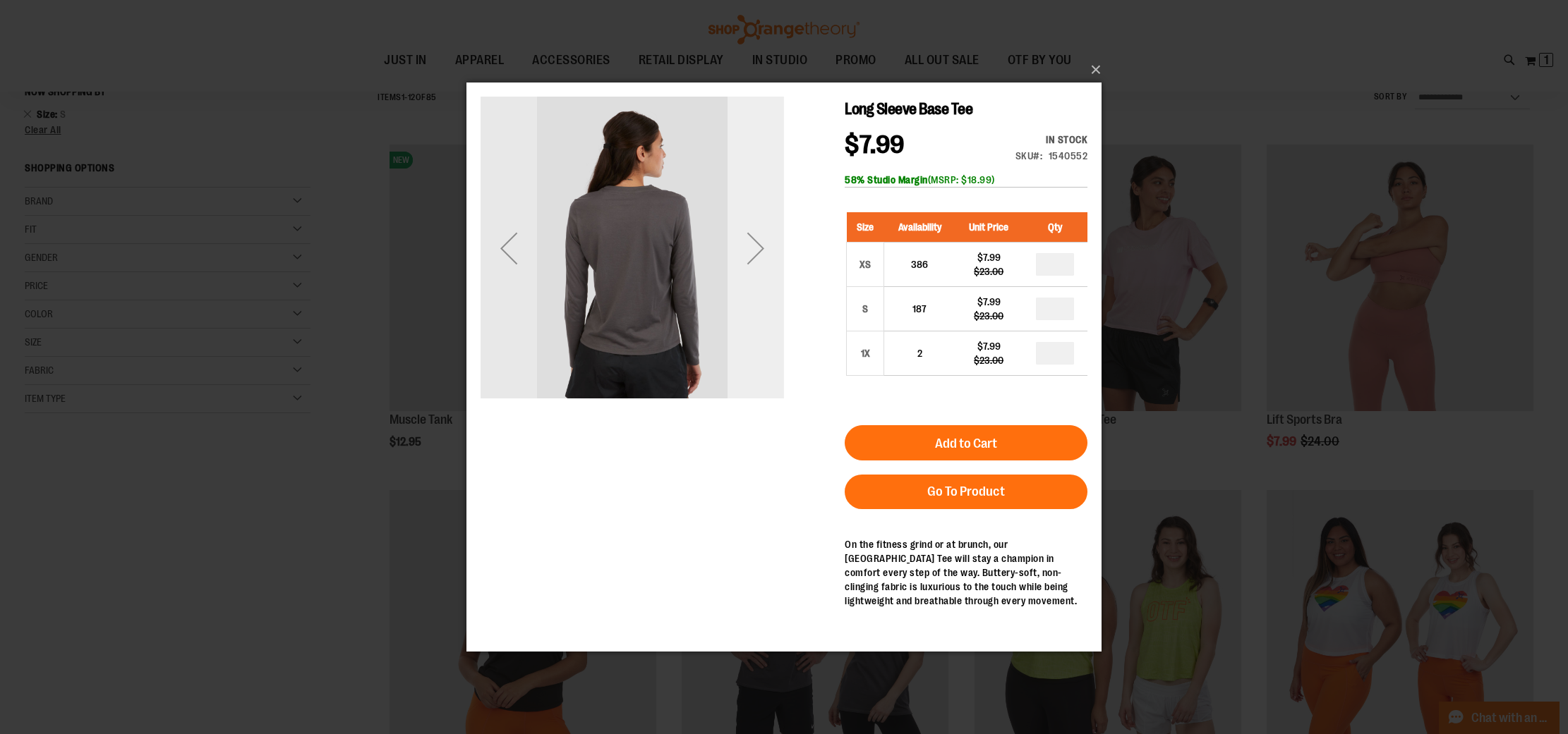
click at [764, 287] on div "Next" at bounding box center [756, 249] width 57 height 304
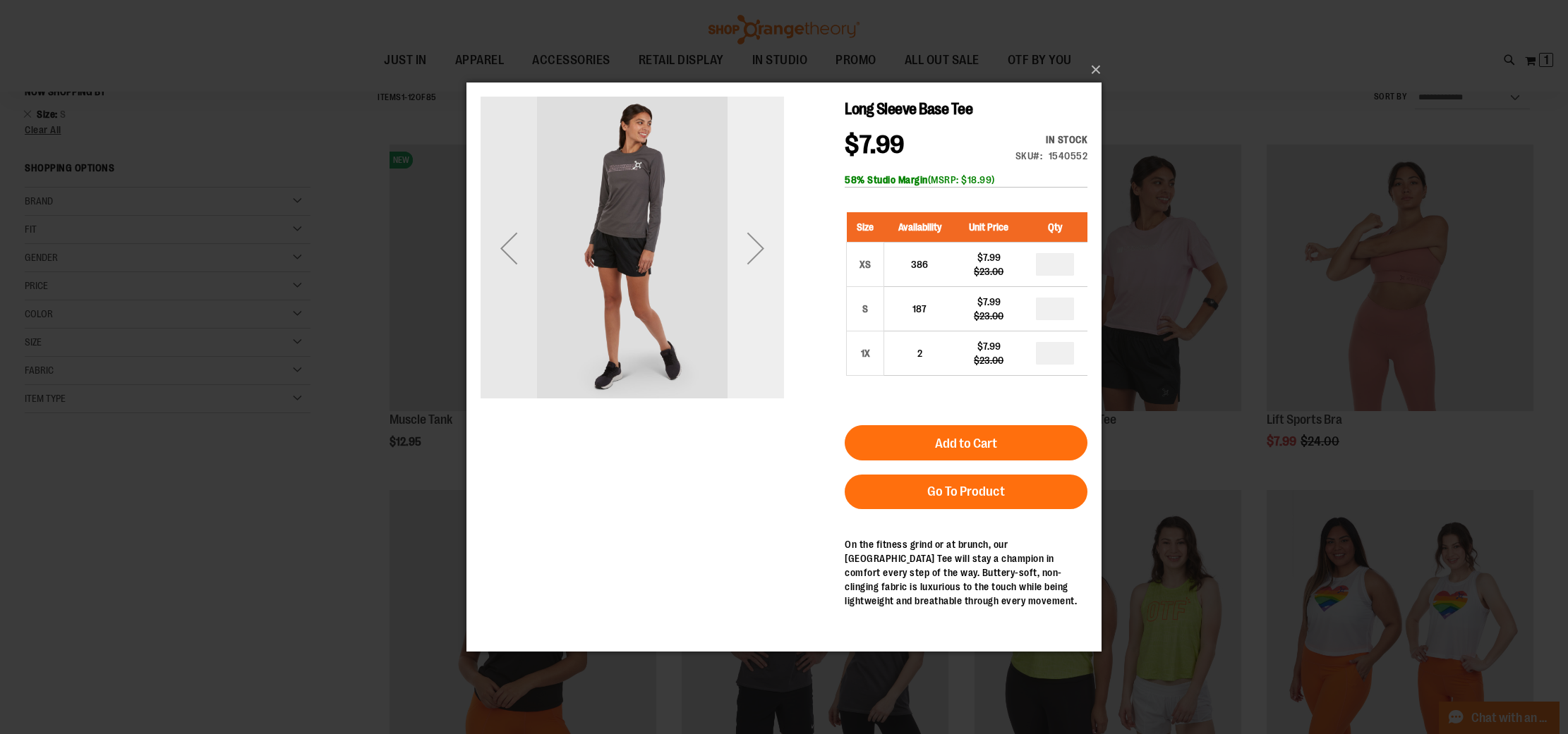
click at [764, 287] on div "Next" at bounding box center [756, 249] width 57 height 304
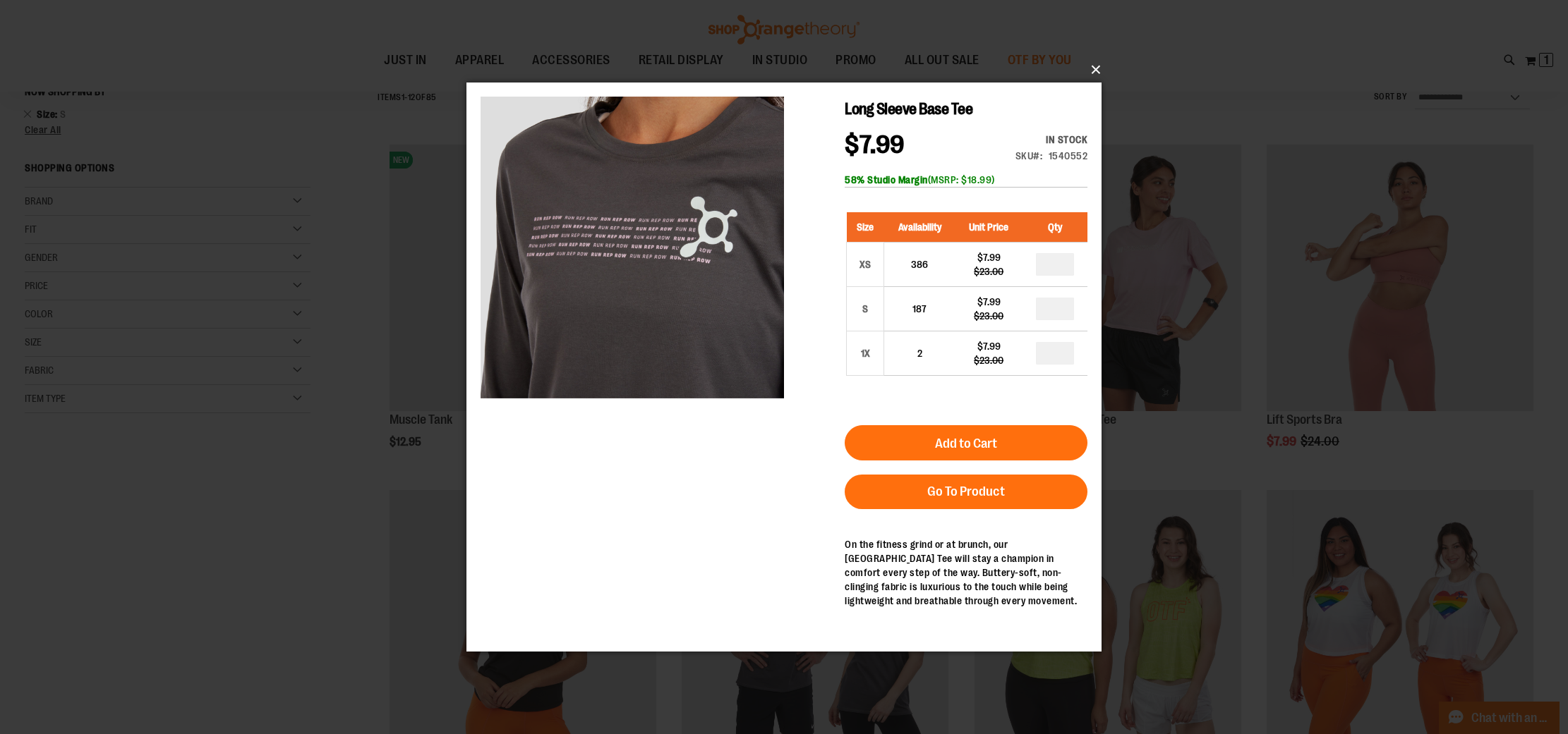
click at [1089, 67] on button "×" at bounding box center [788, 69] width 635 height 31
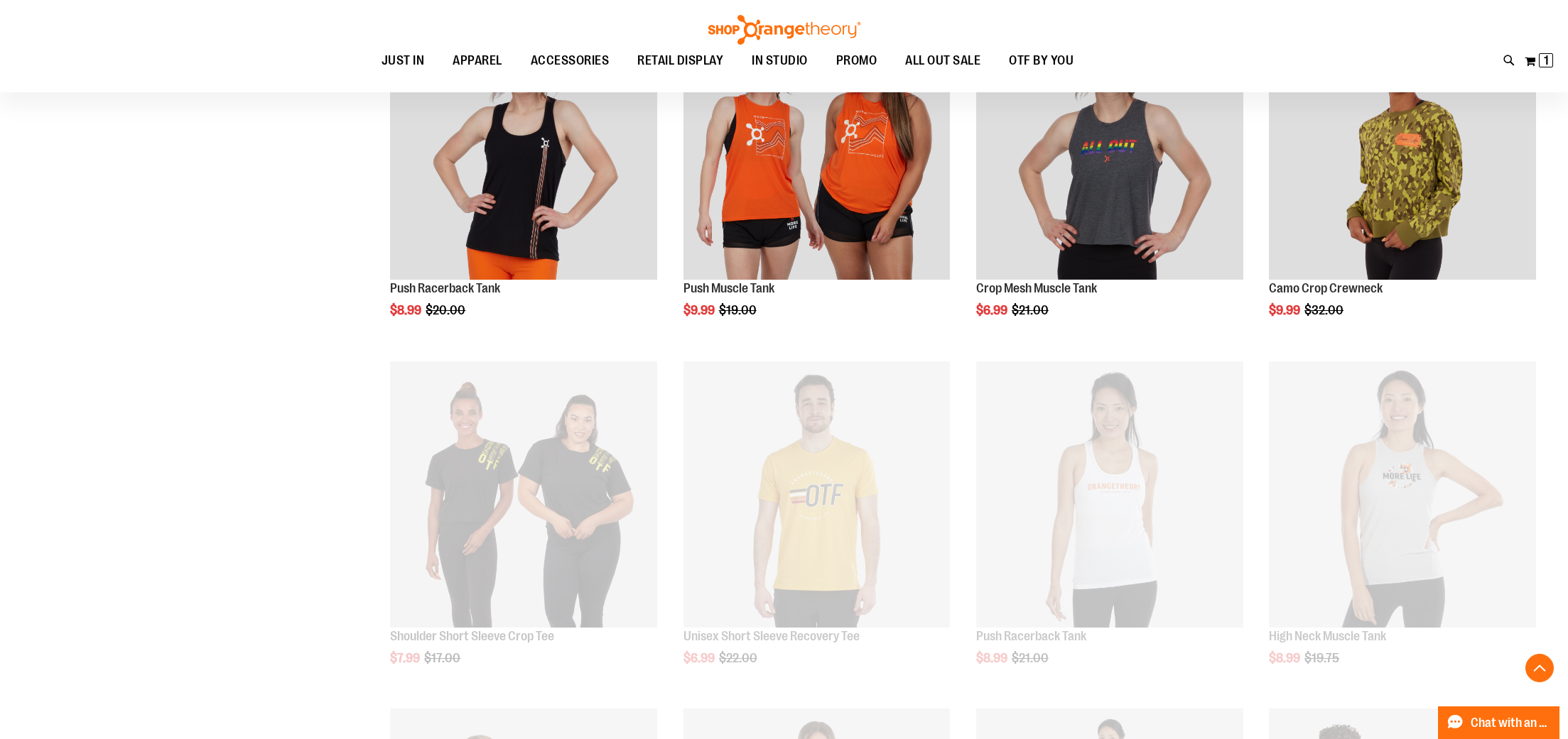
scroll to position [942, 0]
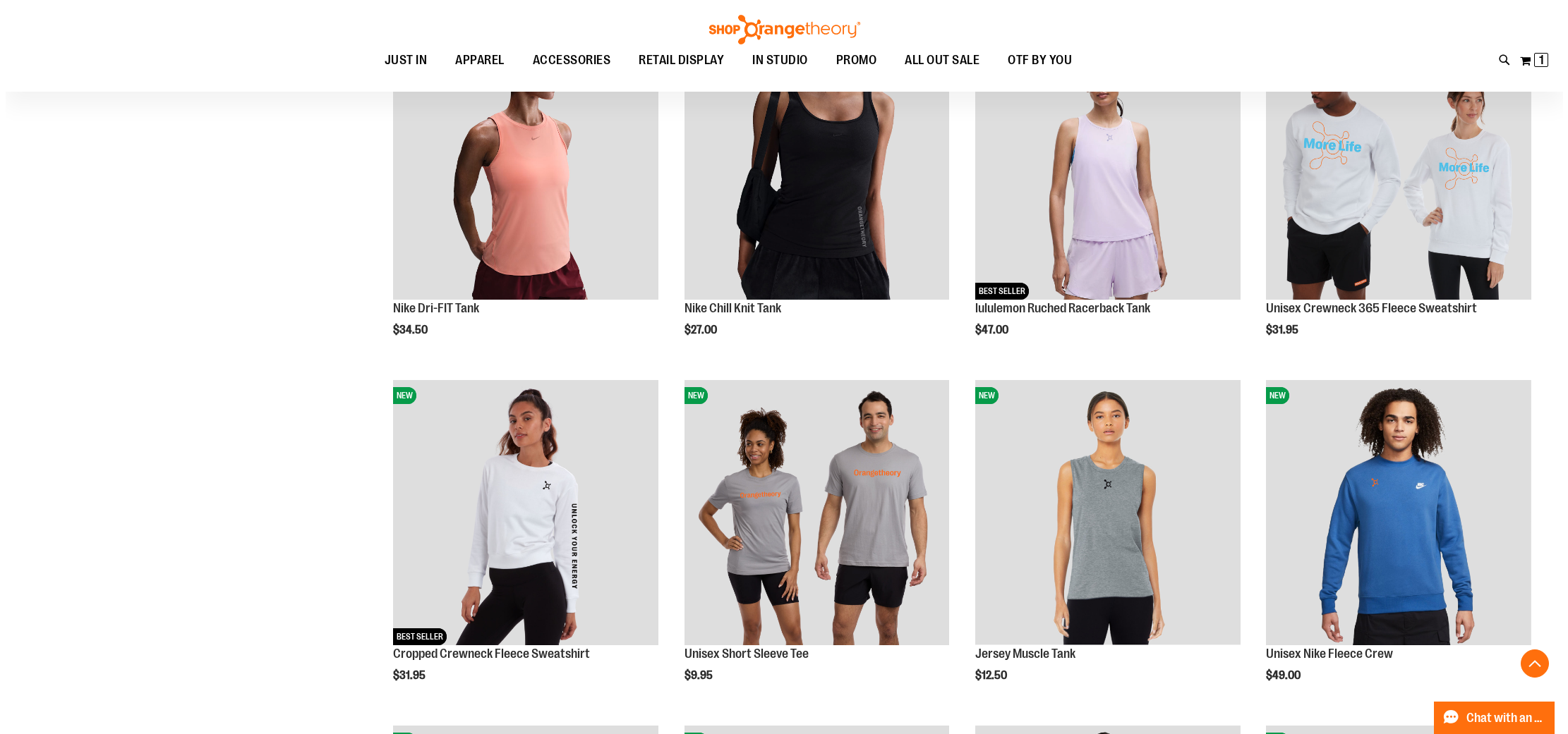
scroll to position [3377, 0]
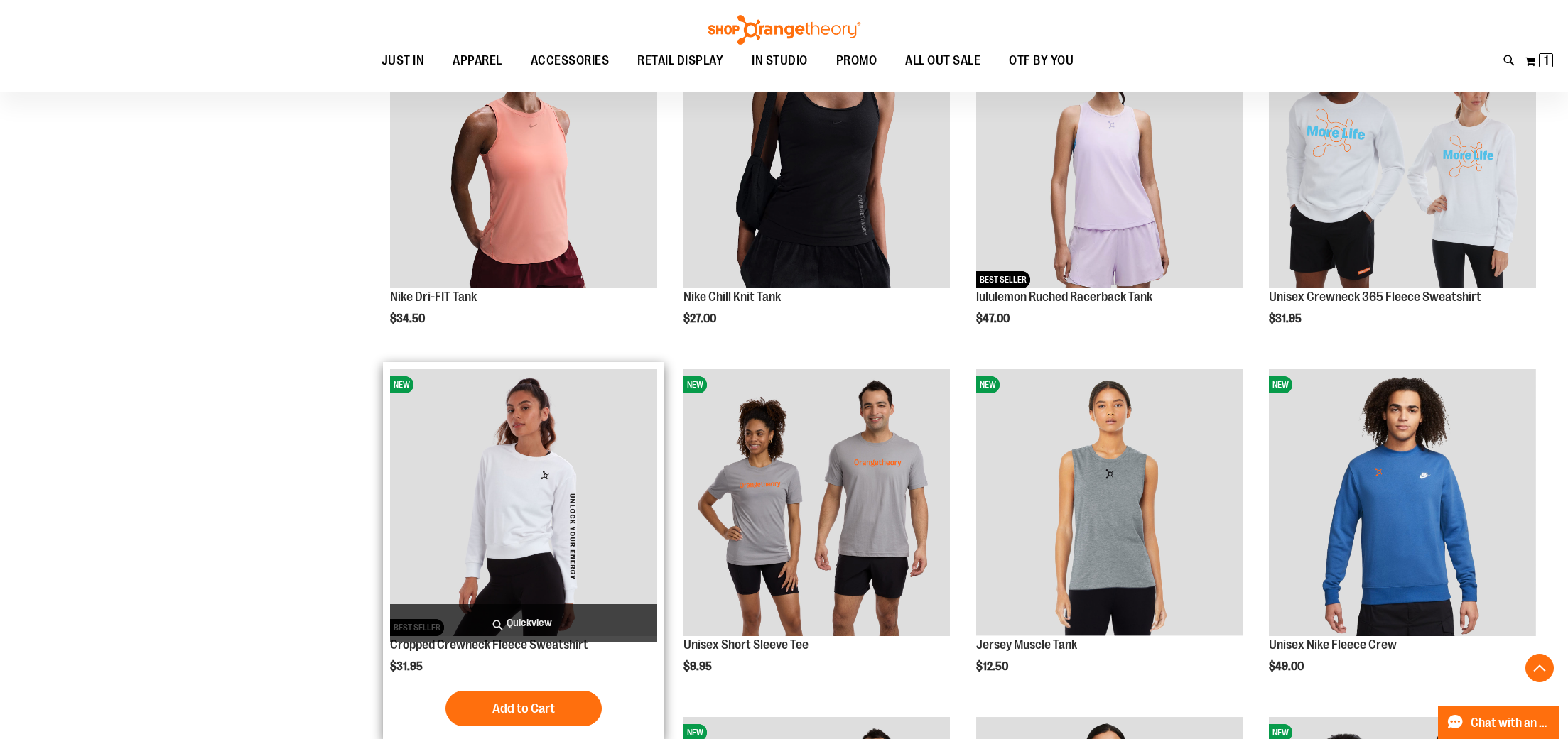
click at [527, 628] on span "Quickview" at bounding box center [523, 623] width 267 height 38
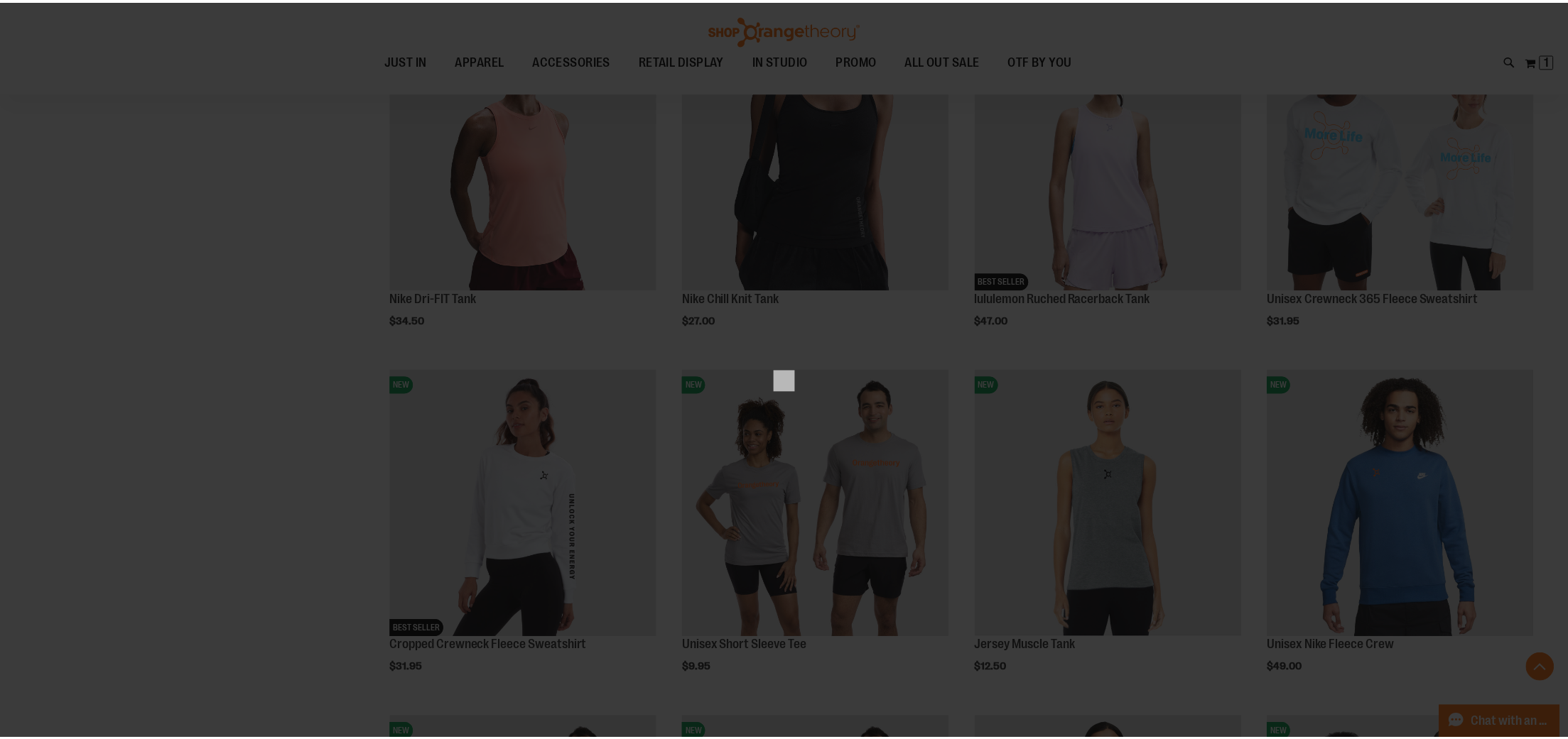
scroll to position [0, 0]
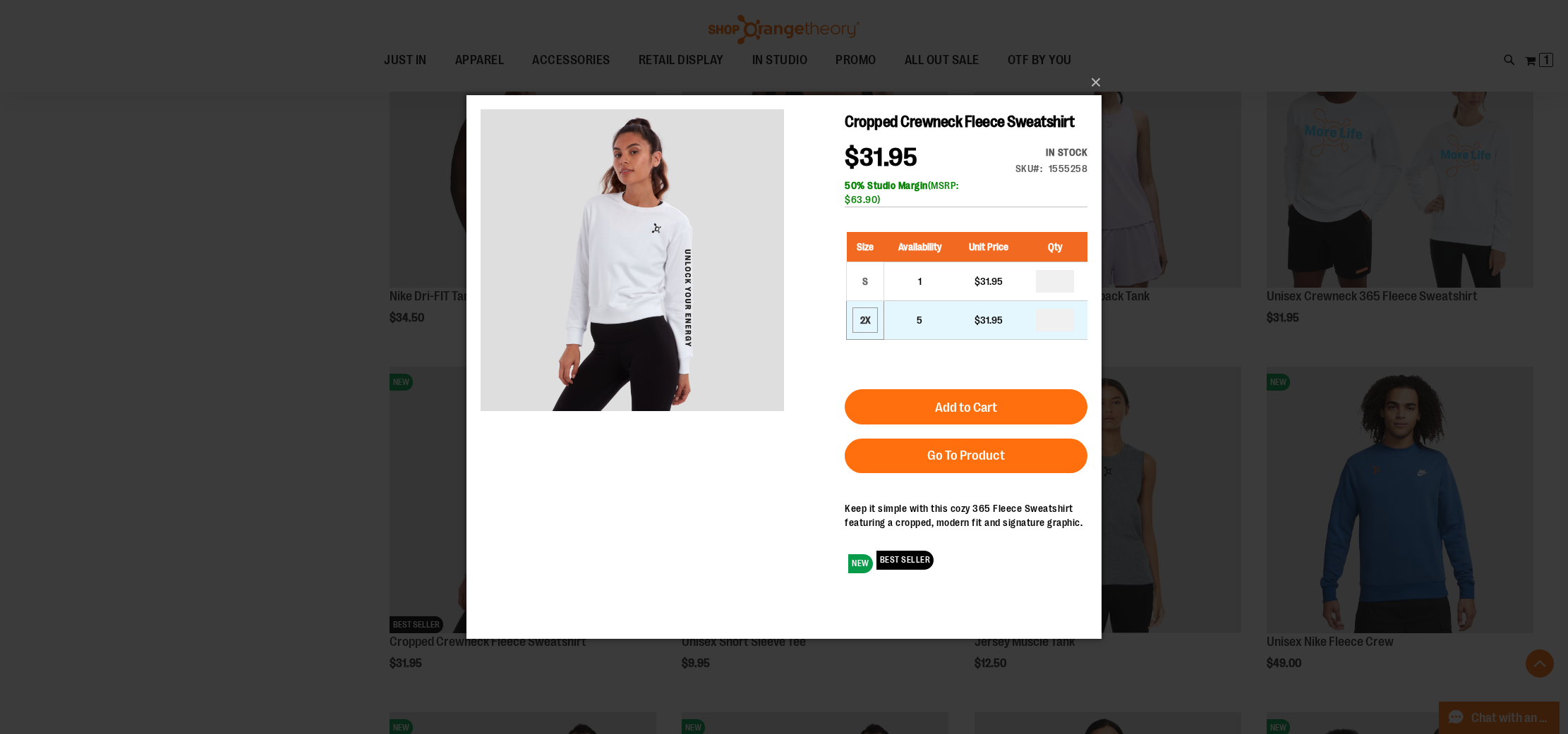
click at [866, 331] on div "2X" at bounding box center [865, 320] width 21 height 21
click at [851, 375] on div "Size Availability Unit Price Qty S 1 $31.95 * 2X 5" at bounding box center [965, 296] width 242 height 157
click at [1012, 288] on div "$31.95" at bounding box center [989, 281] width 53 height 14
click at [969, 335] on td "$31.95" at bounding box center [988, 320] width 67 height 39
drag, startPoint x: 875, startPoint y: 348, endPoint x: 864, endPoint y: 349, distance: 11.0
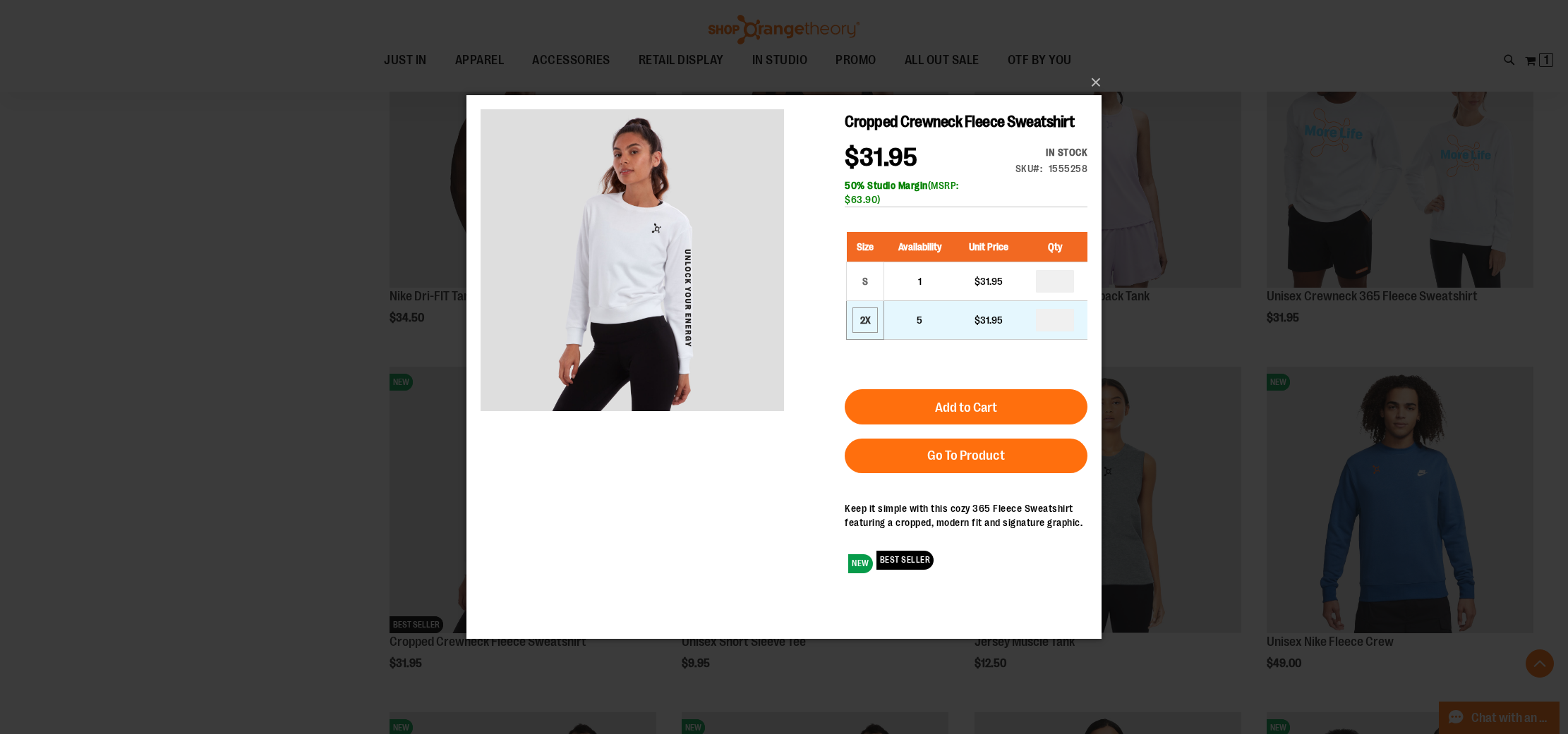
click at [873, 331] on div "2X" at bounding box center [865, 320] width 21 height 21
click at [864, 331] on div "2X" at bounding box center [865, 320] width 21 height 21
drag, startPoint x: 888, startPoint y: 376, endPoint x: 898, endPoint y: 380, distance: 10.8
click at [888, 375] on div "Size Availability Unit Price Qty S 1 $31.95 * 2X 5" at bounding box center [965, 296] width 242 height 157
click at [1066, 331] on input "number" at bounding box center [1054, 320] width 38 height 22
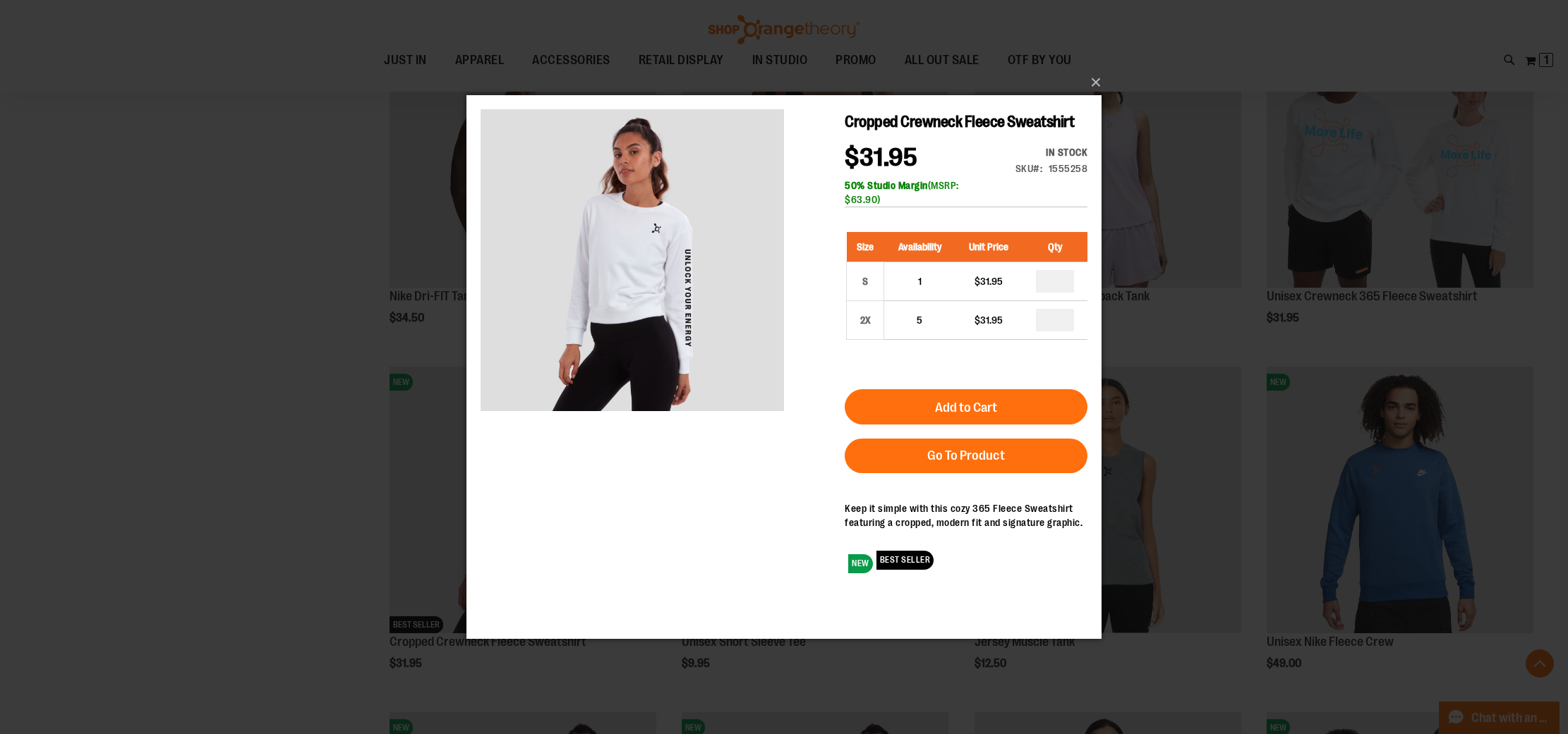
type input "*"
click at [1019, 375] on div "Size Availability Unit Price Qty S 1 $31.95 * 2X 5" at bounding box center [965, 296] width 242 height 157
click at [1096, 84] on button "×" at bounding box center [788, 82] width 635 height 31
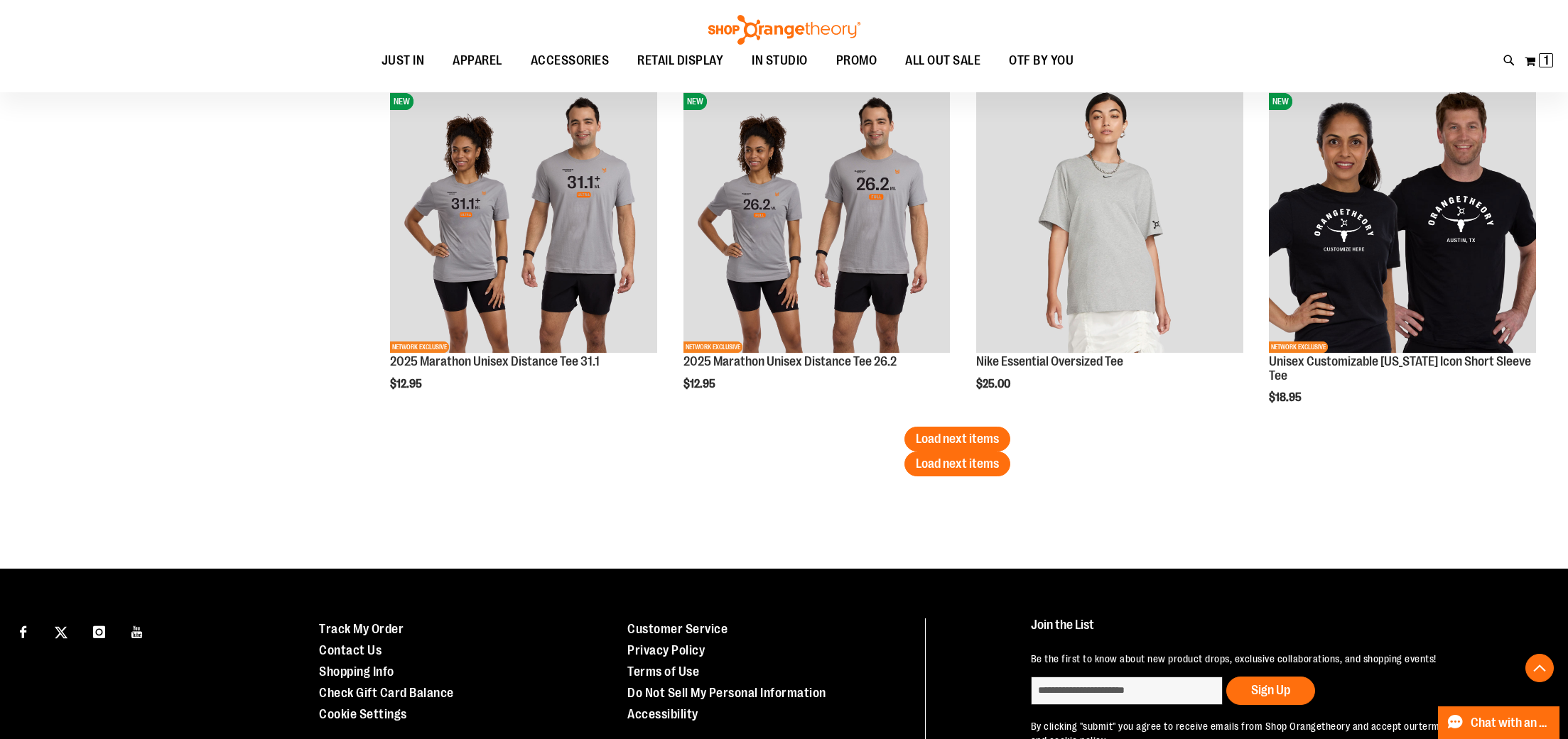
scroll to position [5129, 0]
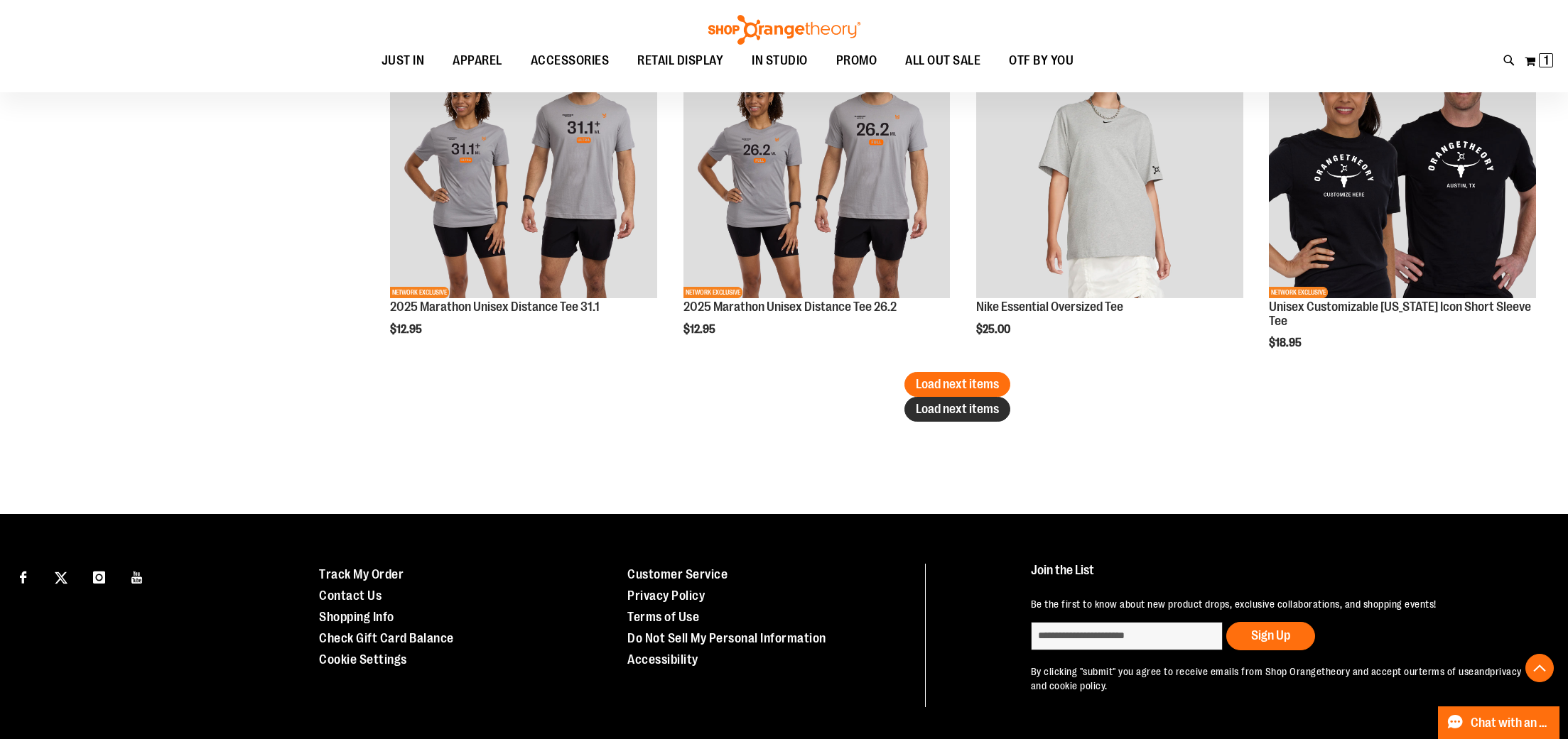
click at [976, 407] on span "Load next items" at bounding box center [957, 409] width 83 height 14
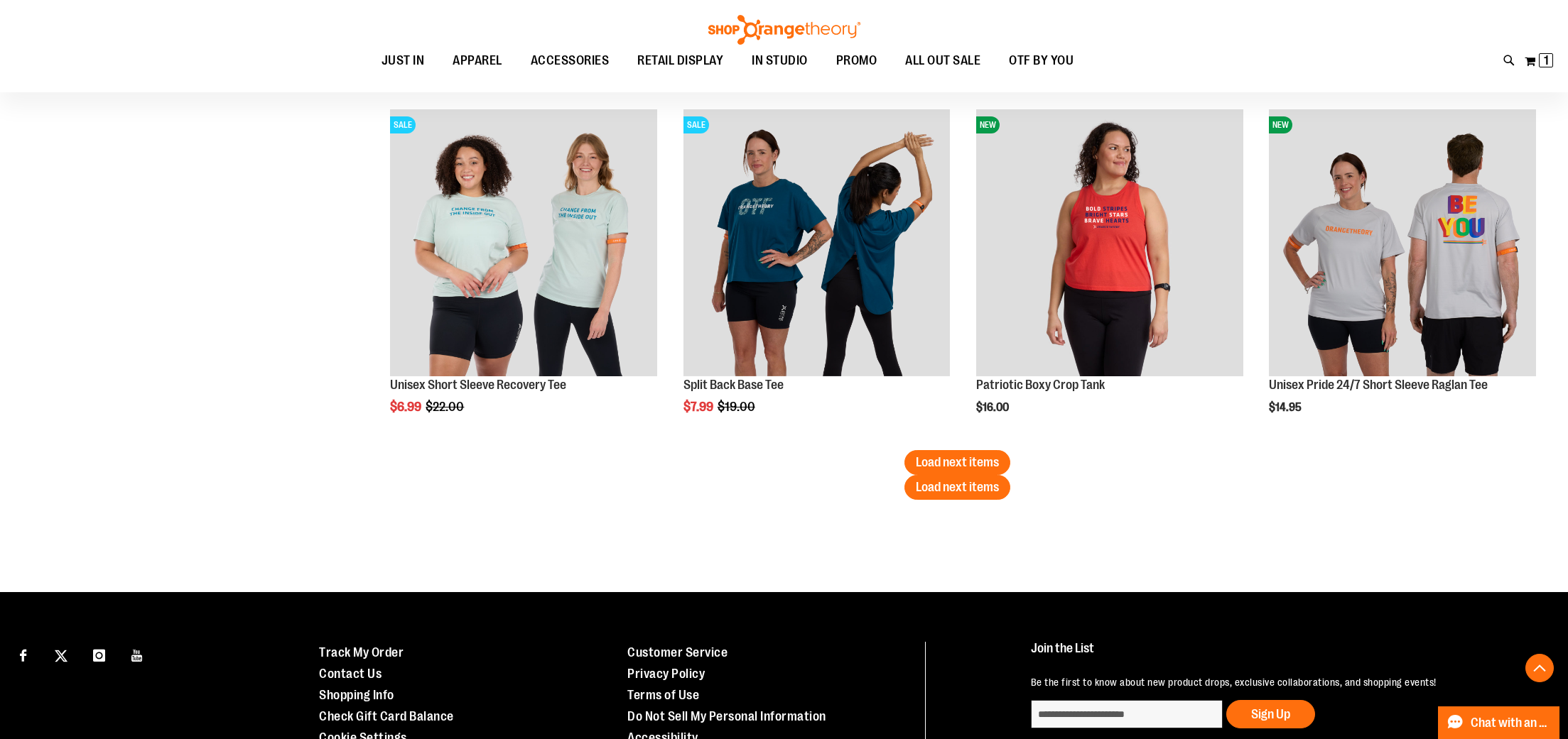
scroll to position [6114, 0]
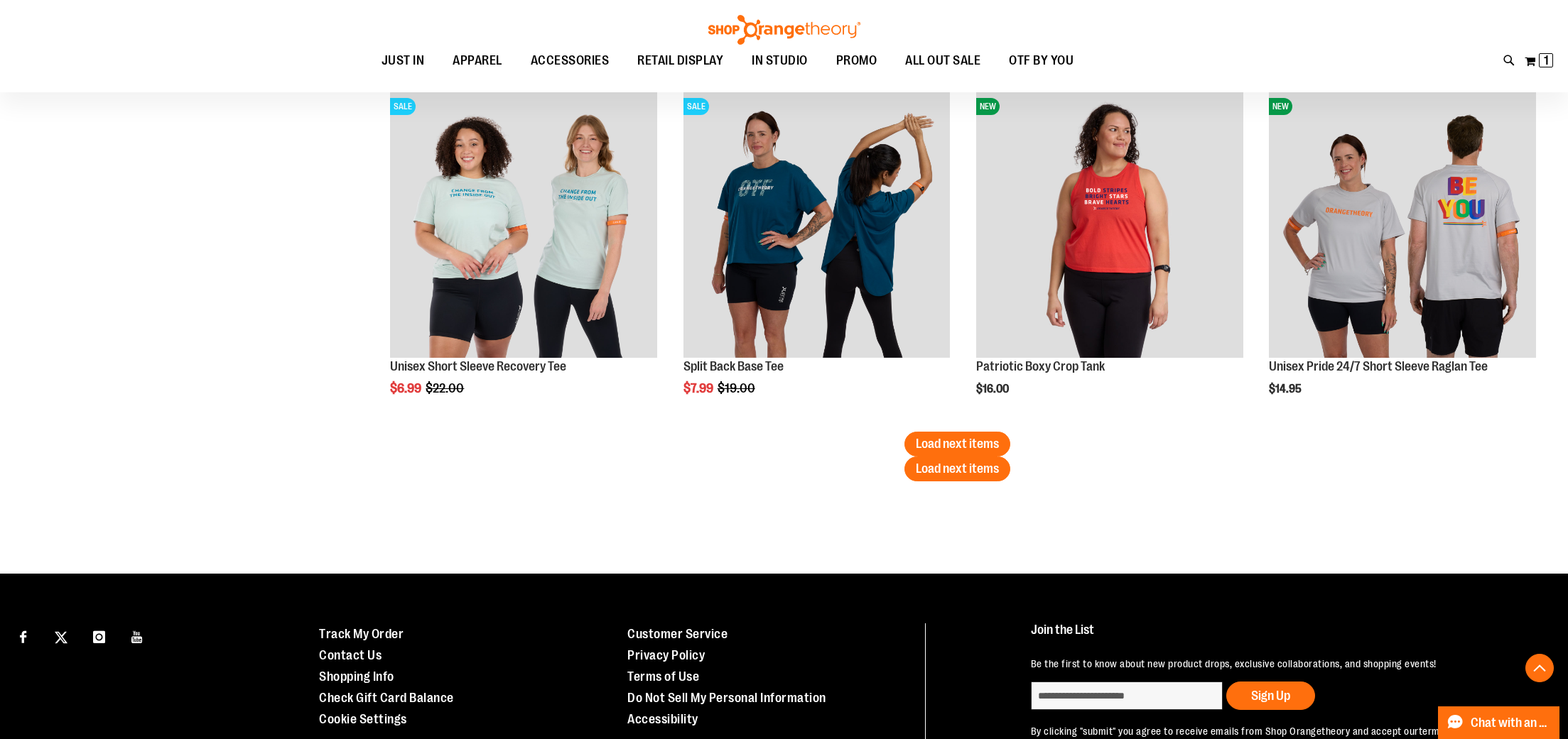
drag, startPoint x: 957, startPoint y: 472, endPoint x: 949, endPoint y: 471, distance: 8.1
click at [952, 471] on span "Load next items" at bounding box center [957, 468] width 83 height 14
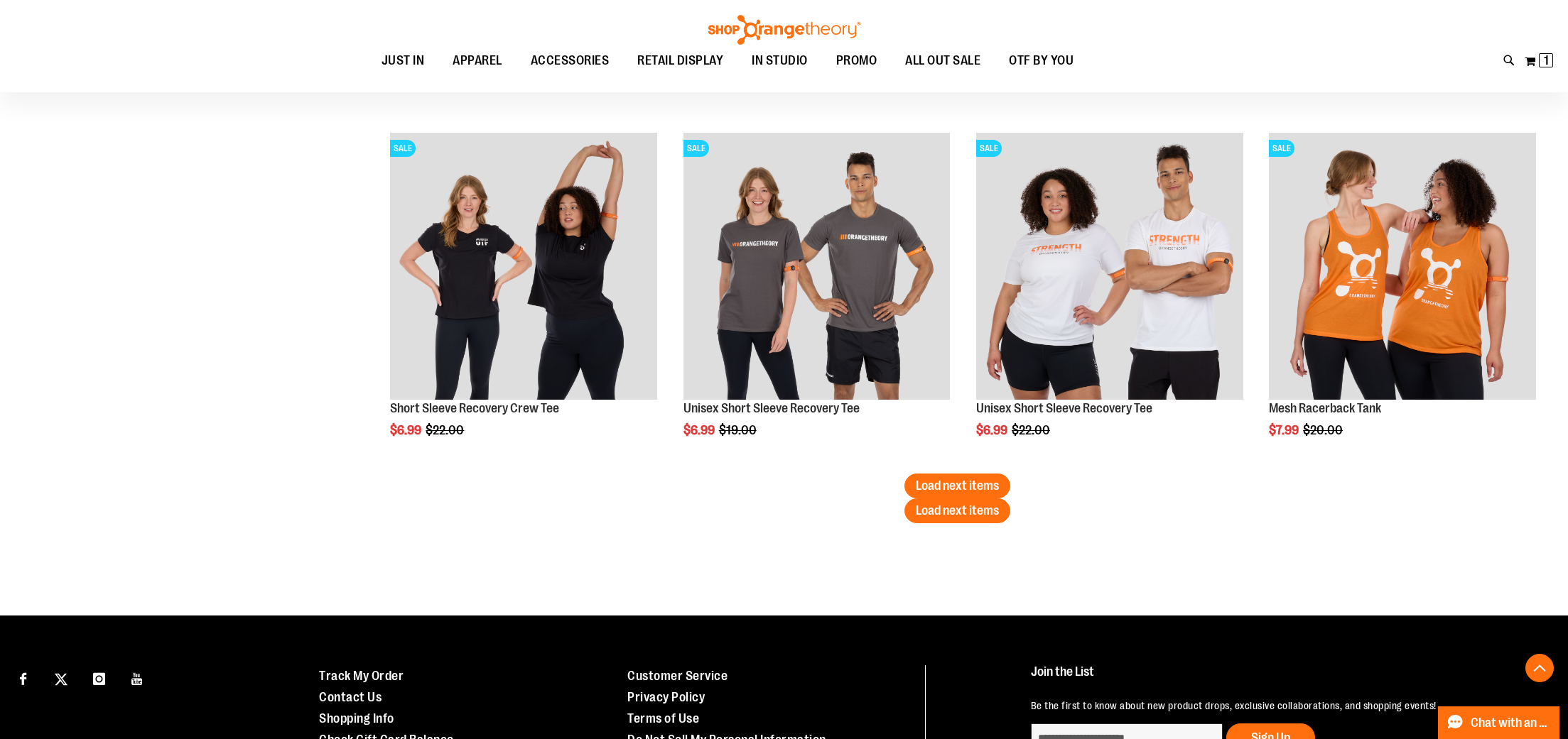
scroll to position [7257, 0]
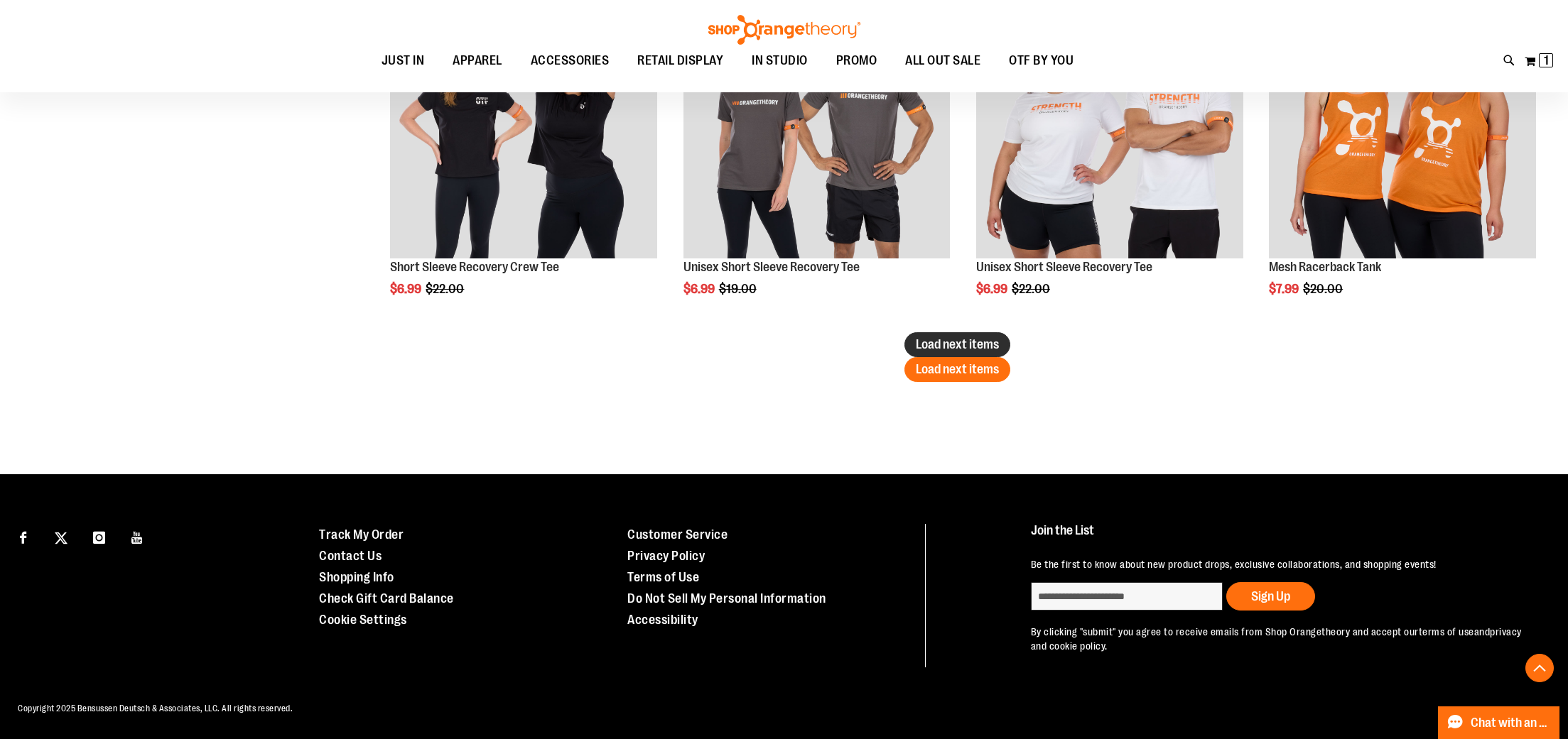
click at [971, 368] on span "Load next items" at bounding box center [957, 369] width 83 height 14
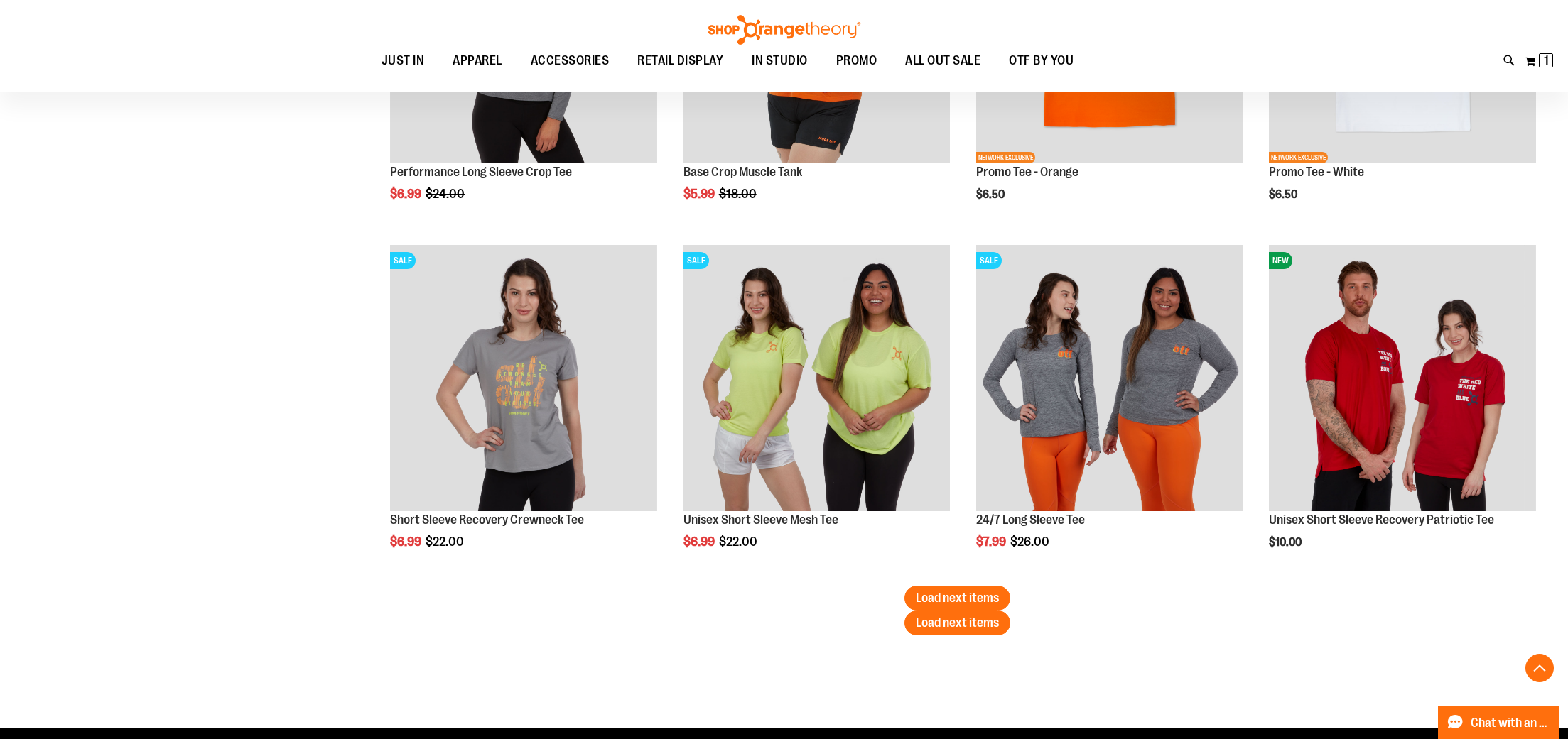
scroll to position [8049, 0]
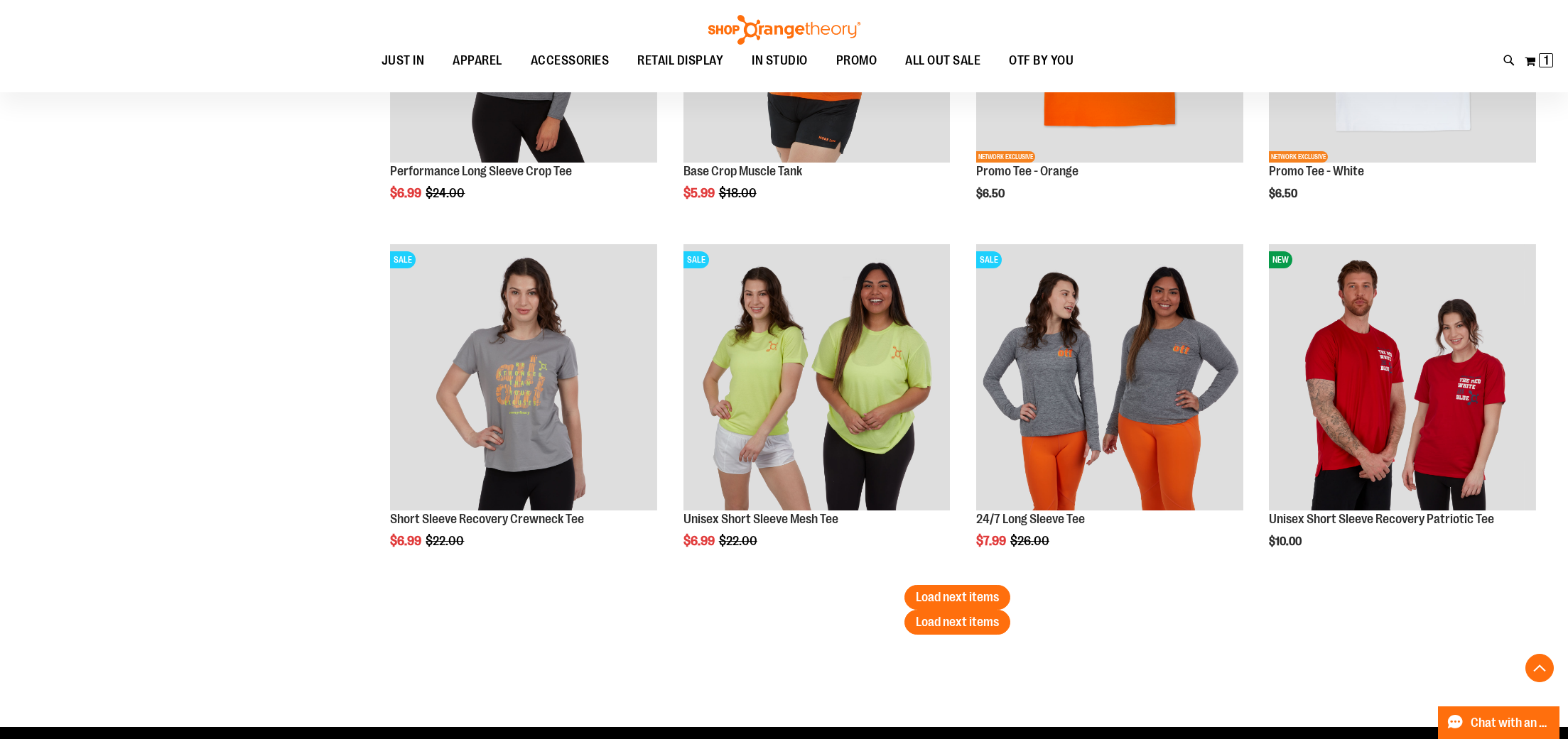
click at [932, 613] on button "Load next items" at bounding box center [957, 623] width 105 height 25
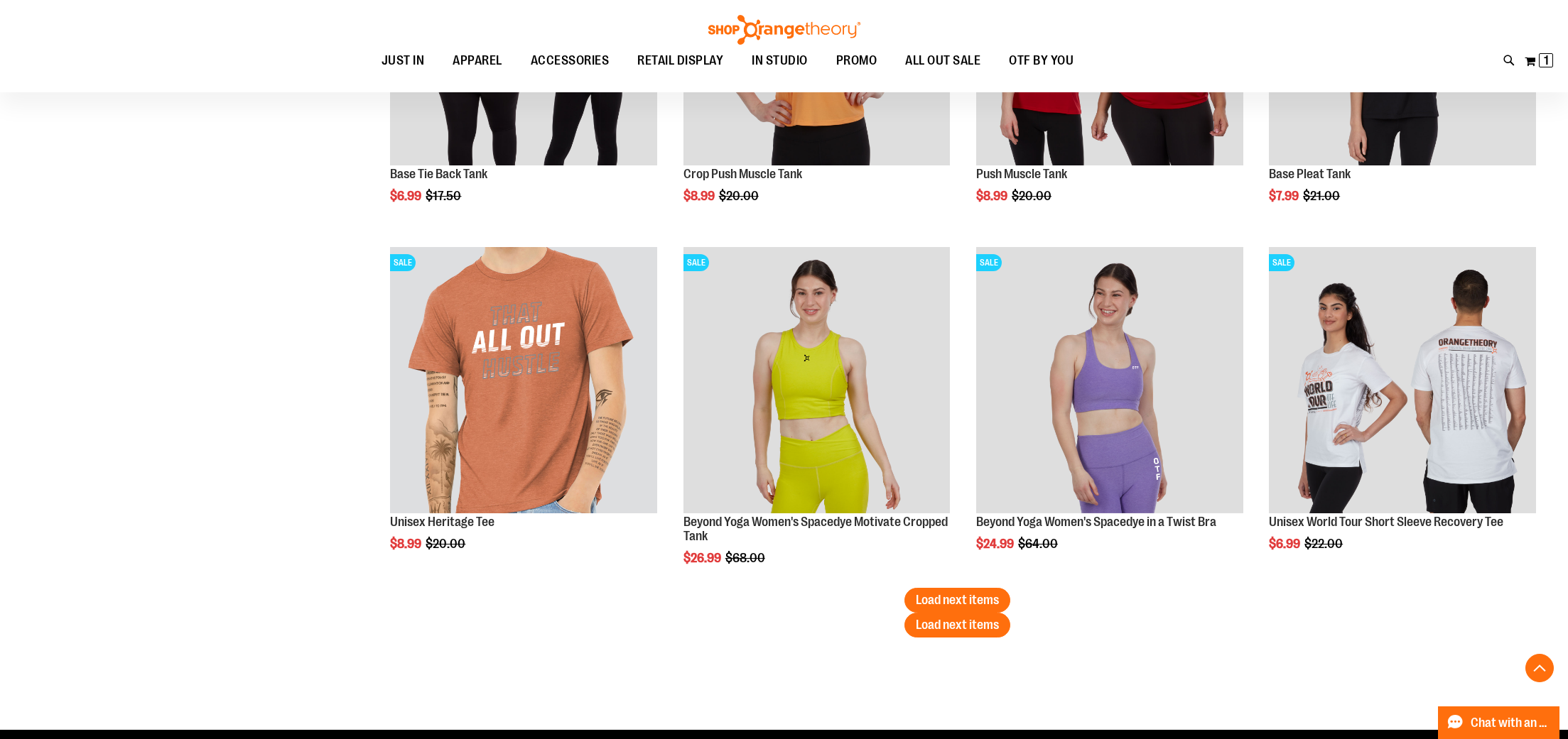
scroll to position [9086, 0]
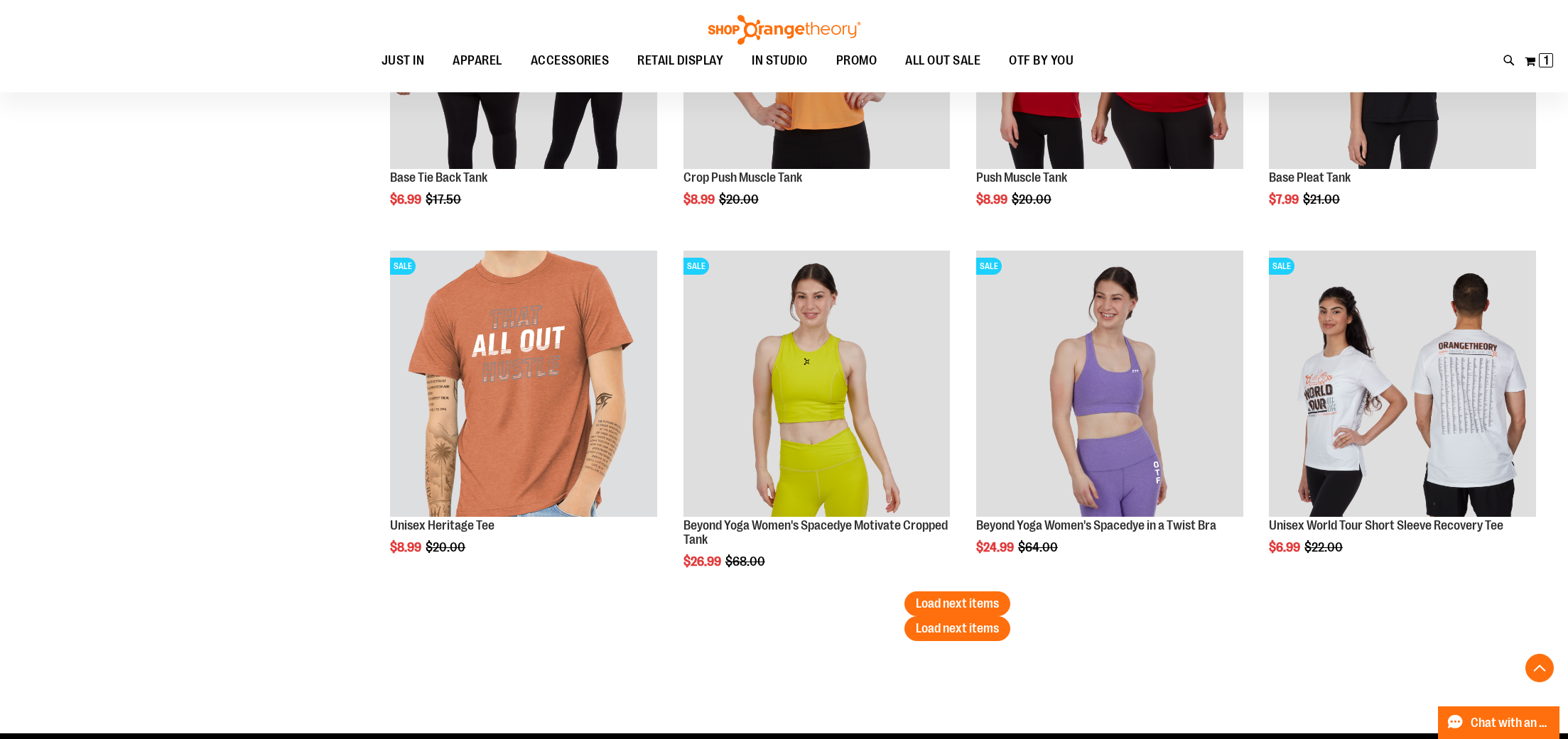
click at [984, 630] on span "Load next items" at bounding box center [957, 628] width 83 height 14
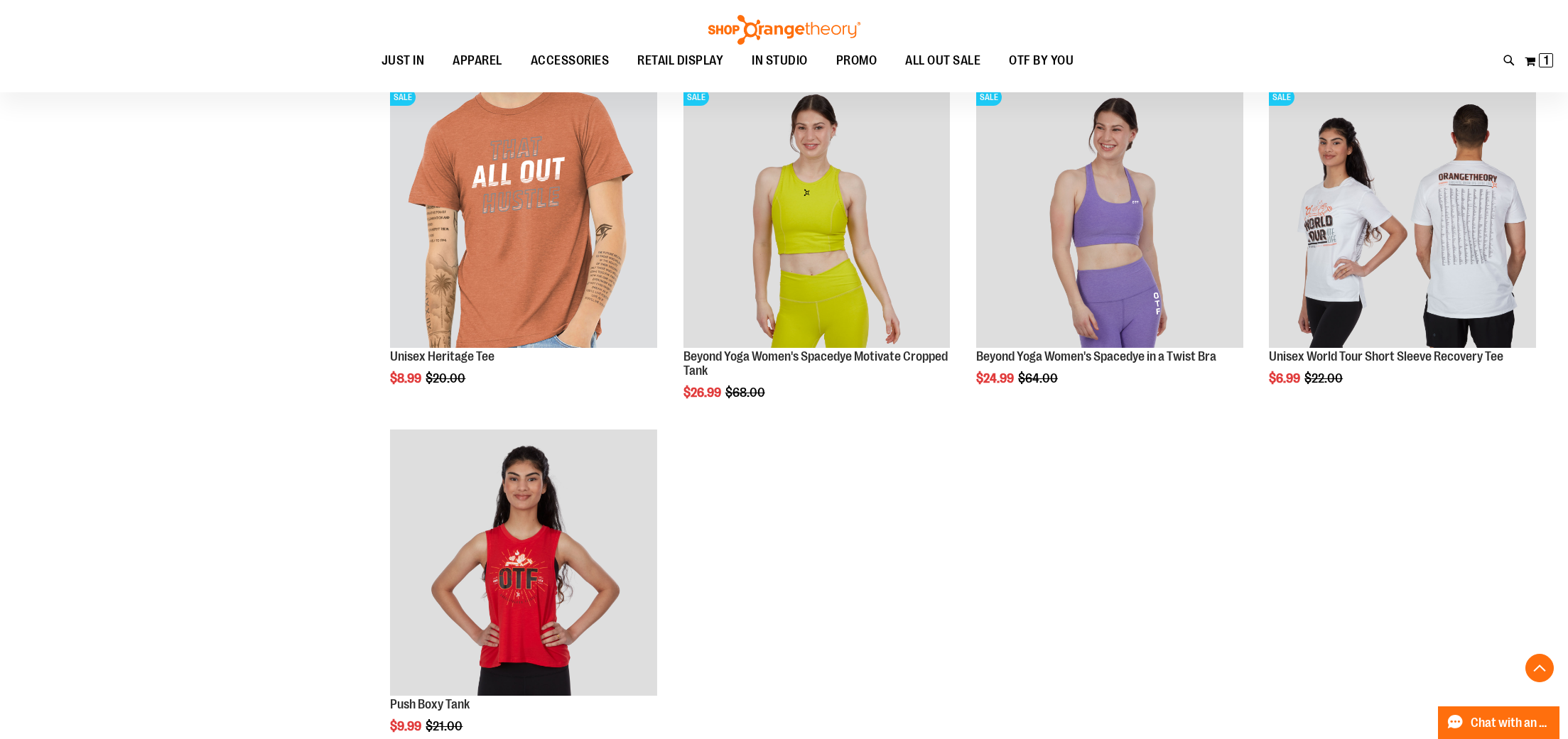
scroll to position [9396, 0]
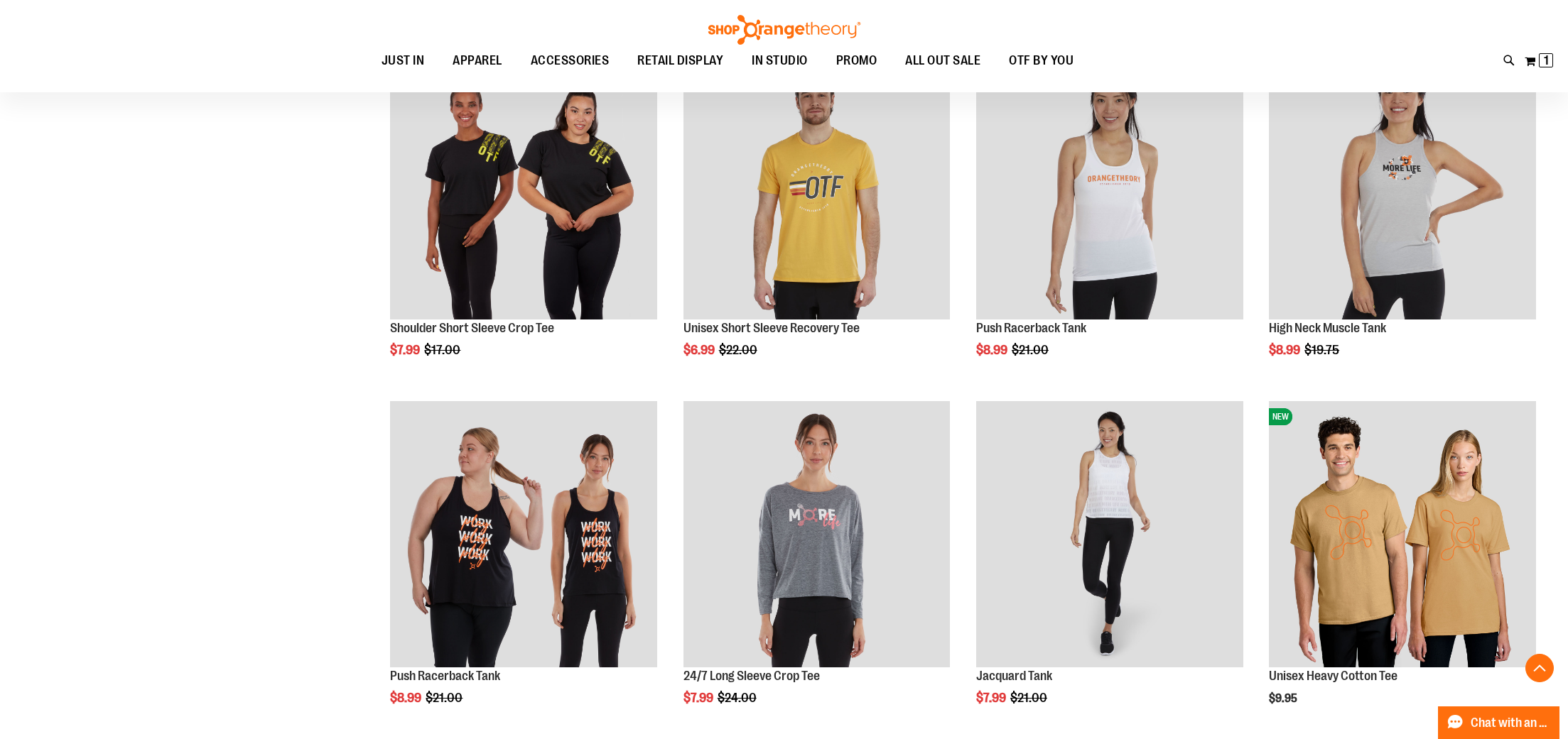
scroll to position [269, 0]
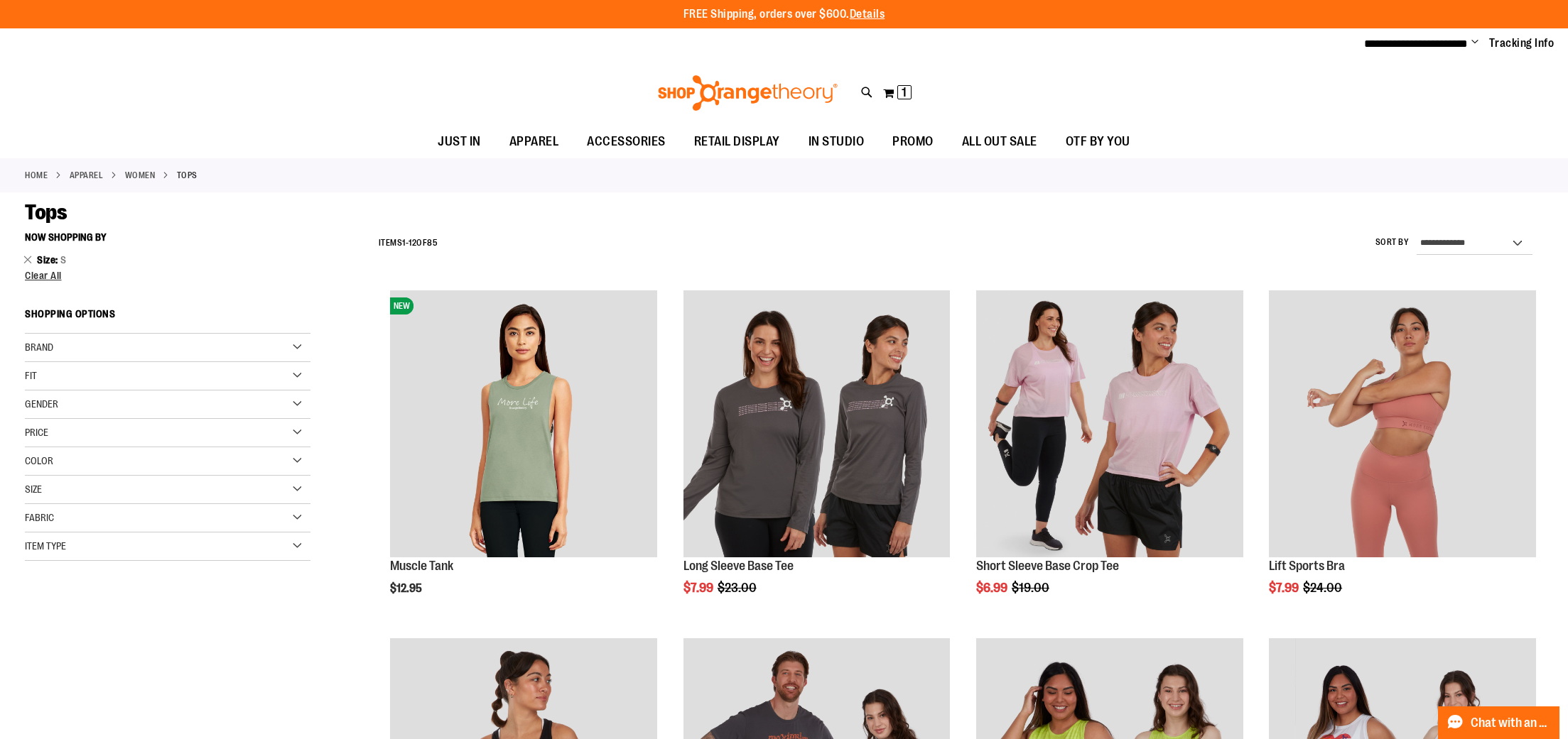
click at [121, 541] on div "Item Type" at bounding box center [167, 547] width 285 height 29
click at [97, 659] on span "3 items" at bounding box center [105, 658] width 20 height 15
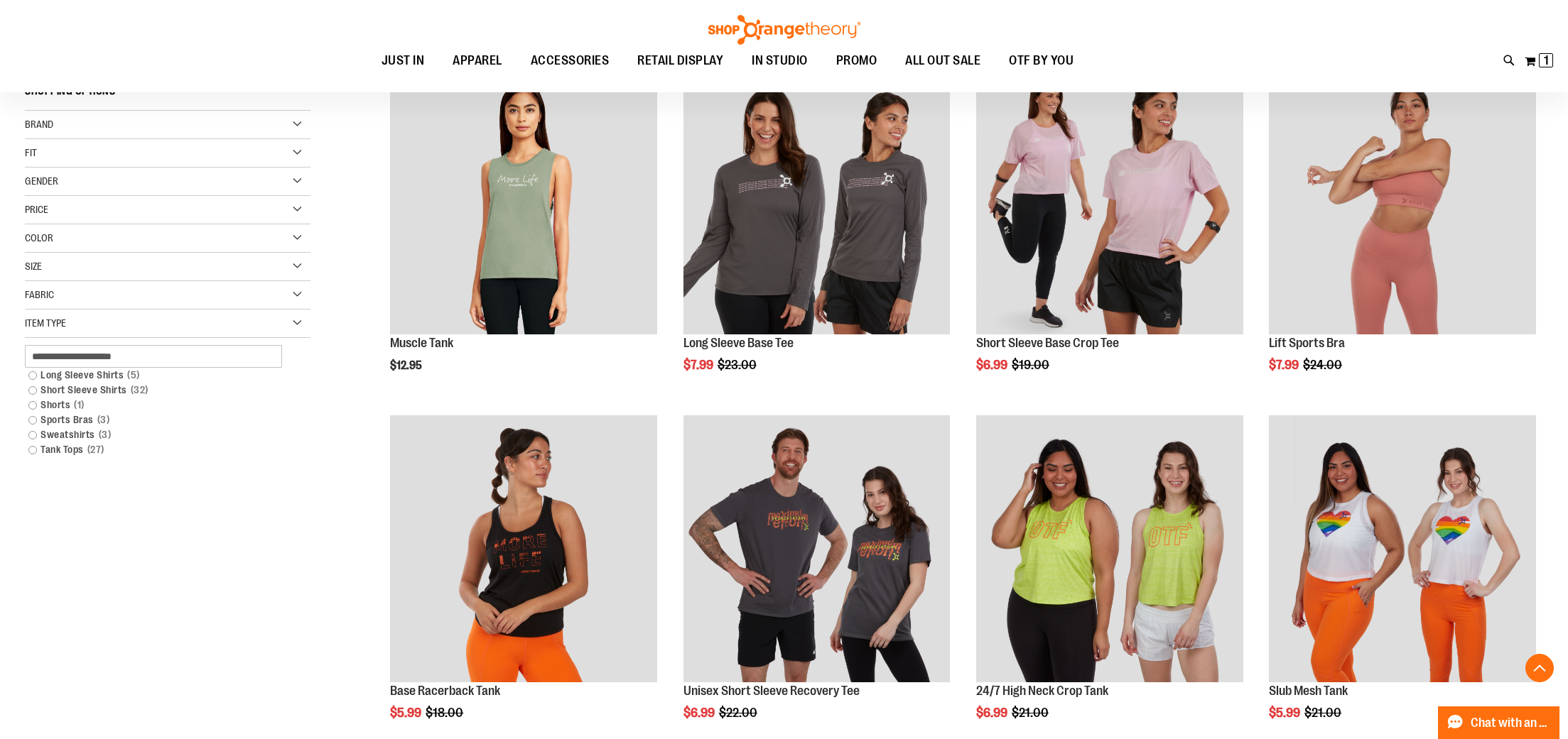
scroll to position [224, 0]
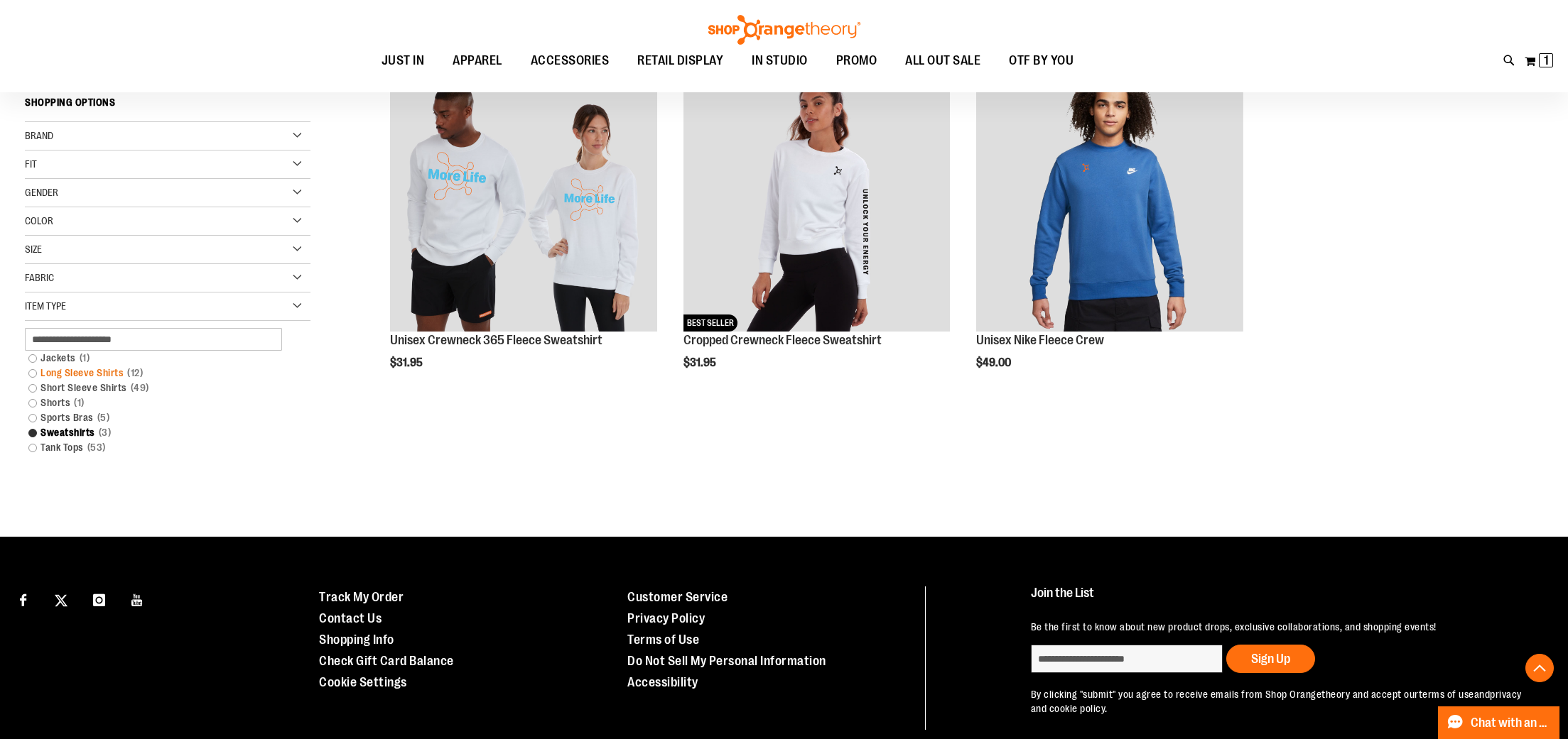
click at [78, 374] on link "Long Sleeve Shirts 12 items" at bounding box center [158, 373] width 274 height 15
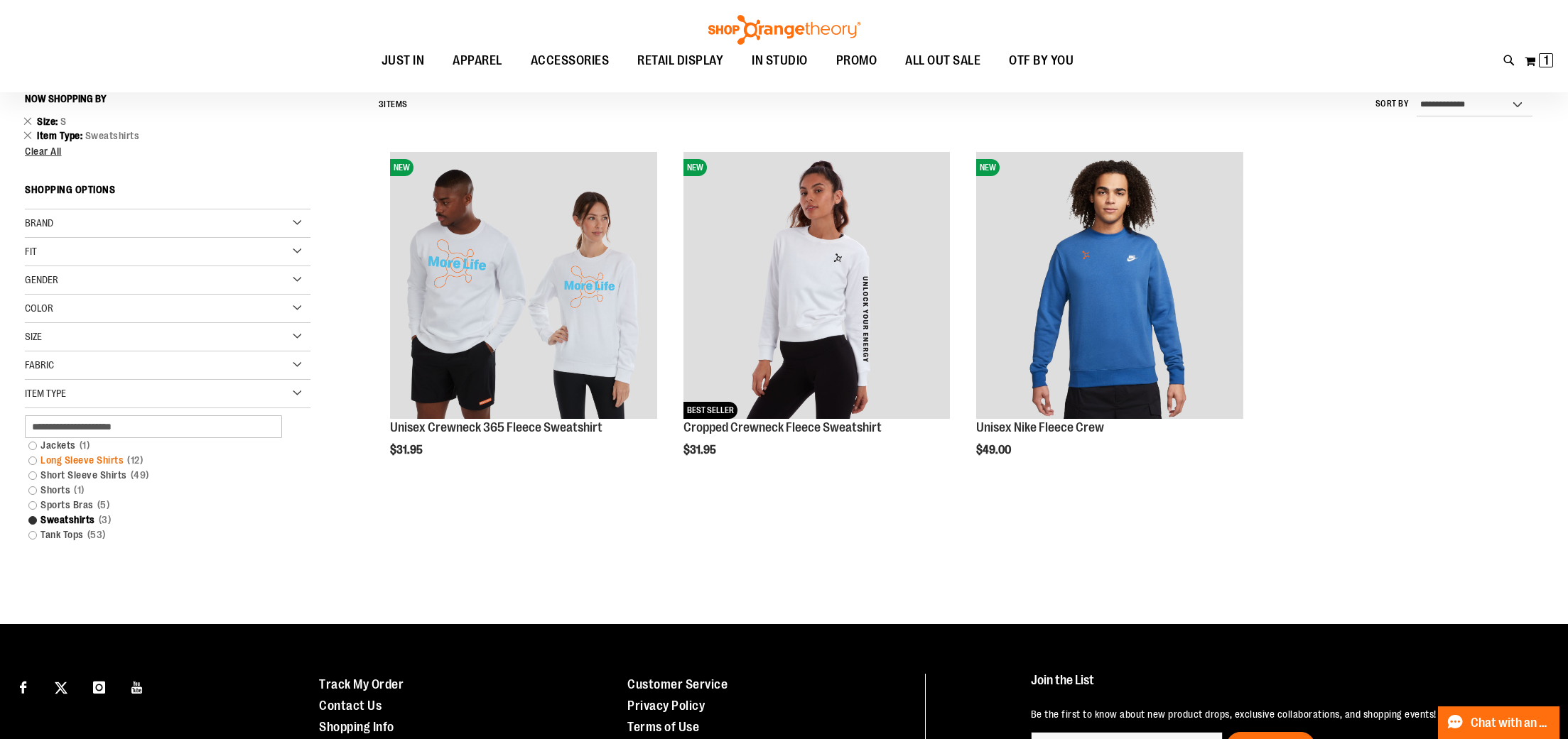
scroll to position [132, 0]
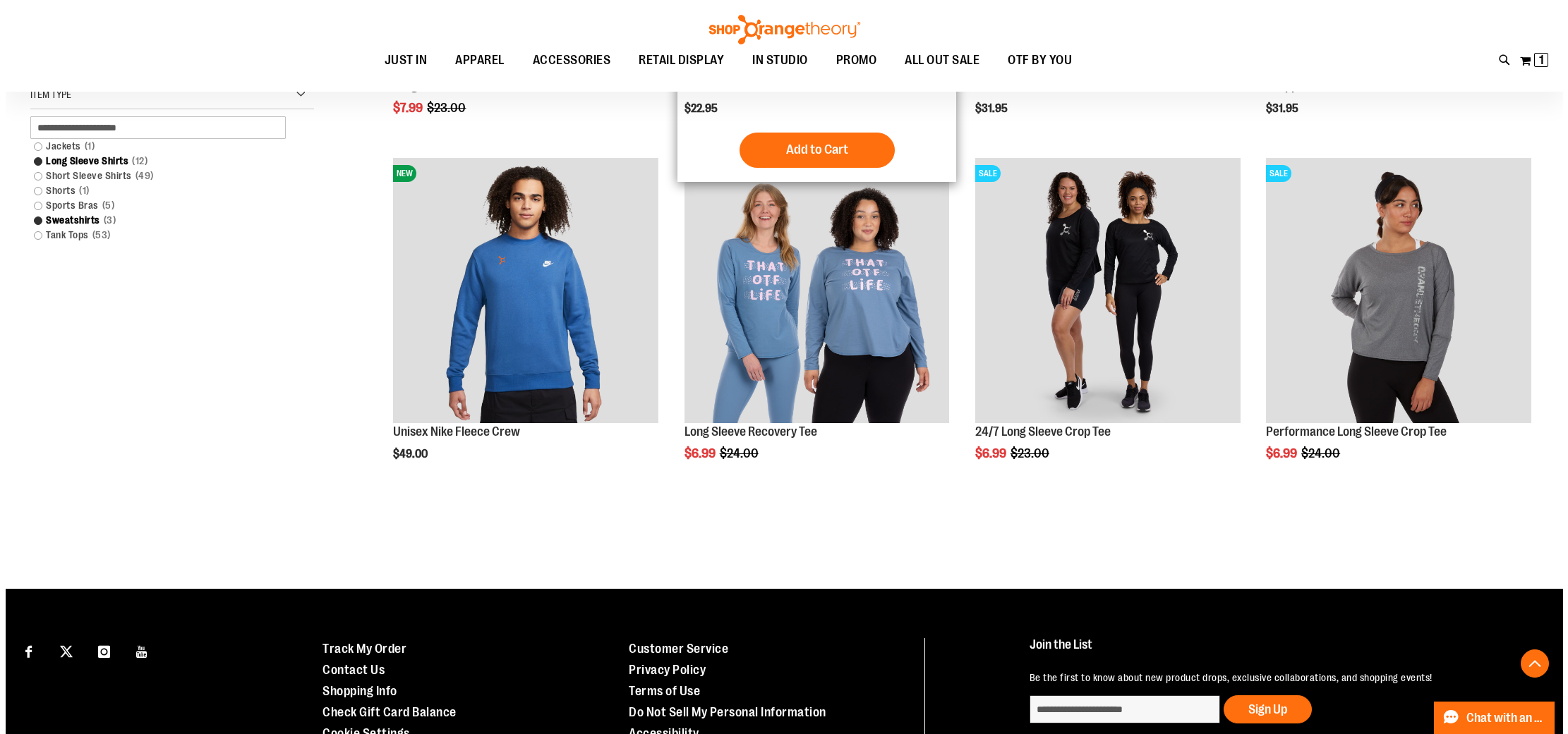
scroll to position [490, 0]
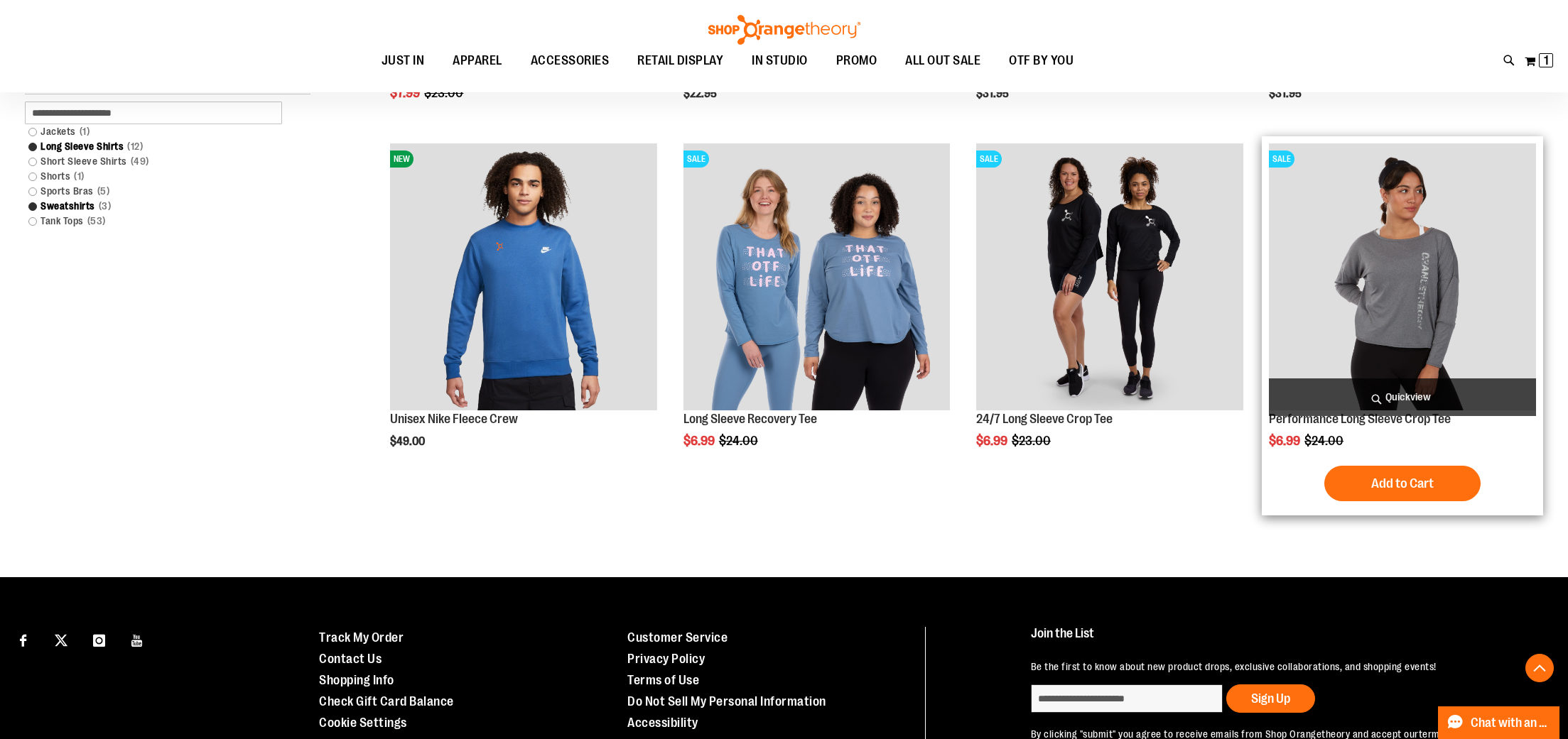
click at [1455, 273] on img "product" at bounding box center [1402, 277] width 267 height 267
click at [1438, 389] on span "Quickview" at bounding box center [1402, 398] width 267 height 38
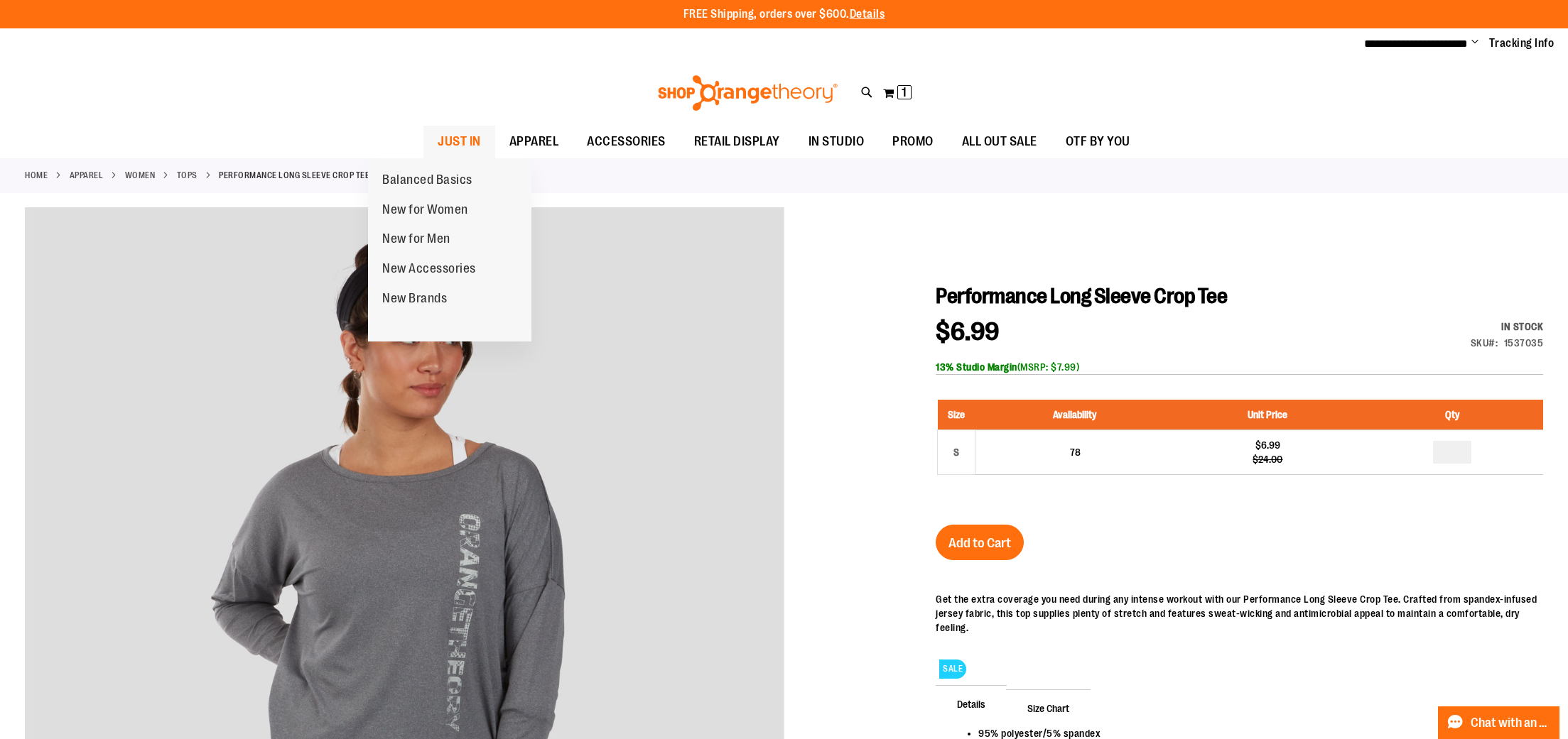
type input "**********"
click at [437, 139] on span "JUST IN" at bounding box center [459, 142] width 43 height 32
